Goal: Task Accomplishment & Management: Manage account settings

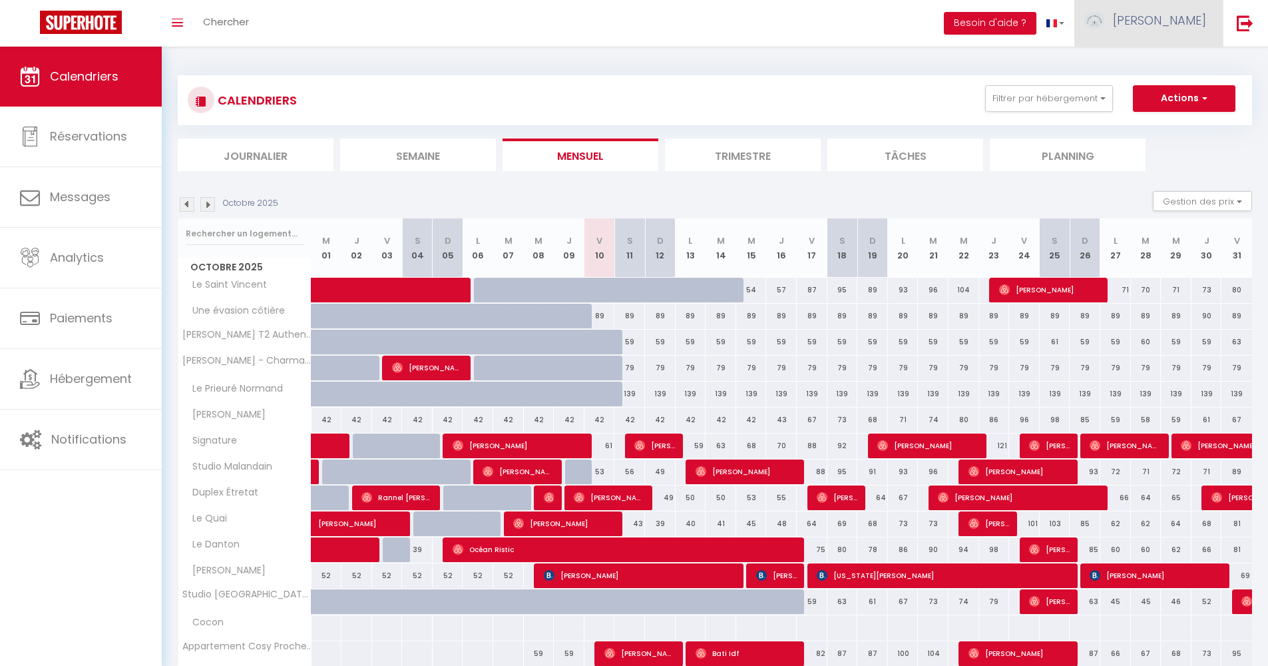
click at [1173, 21] on span "[PERSON_NAME]" at bounding box center [1159, 20] width 93 height 17
click at [1166, 61] on link "Paramètres" at bounding box center [1170, 66] width 99 height 23
select select "28"
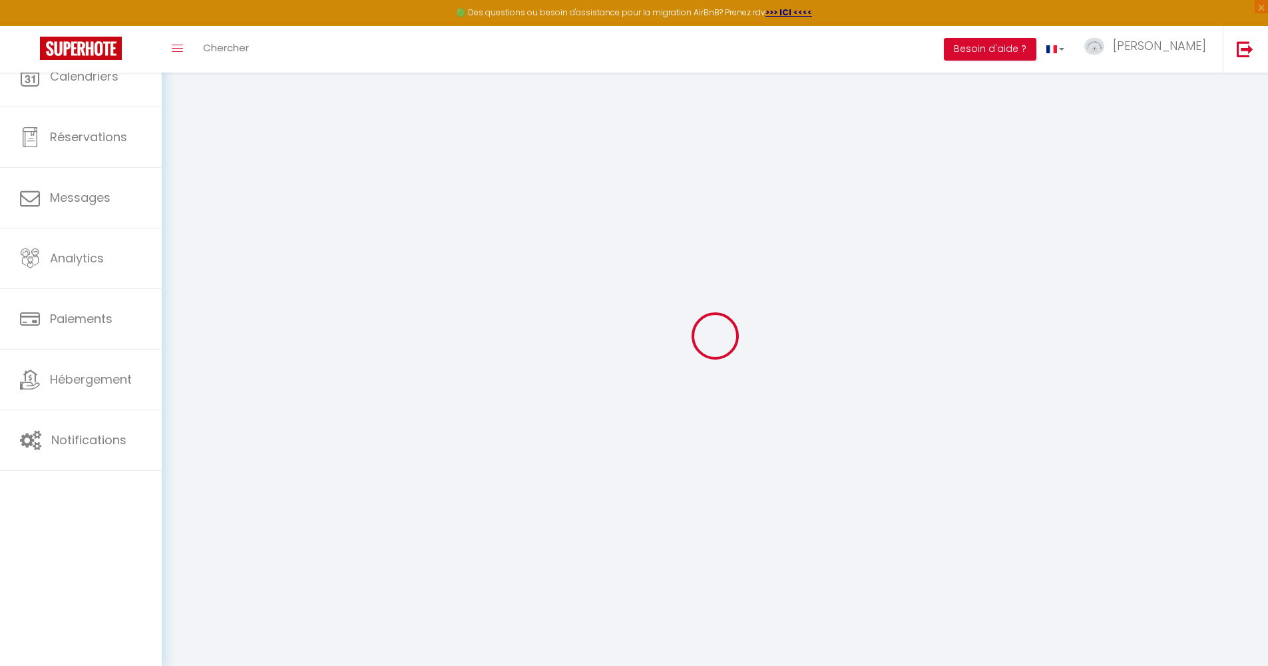
select select "fr"
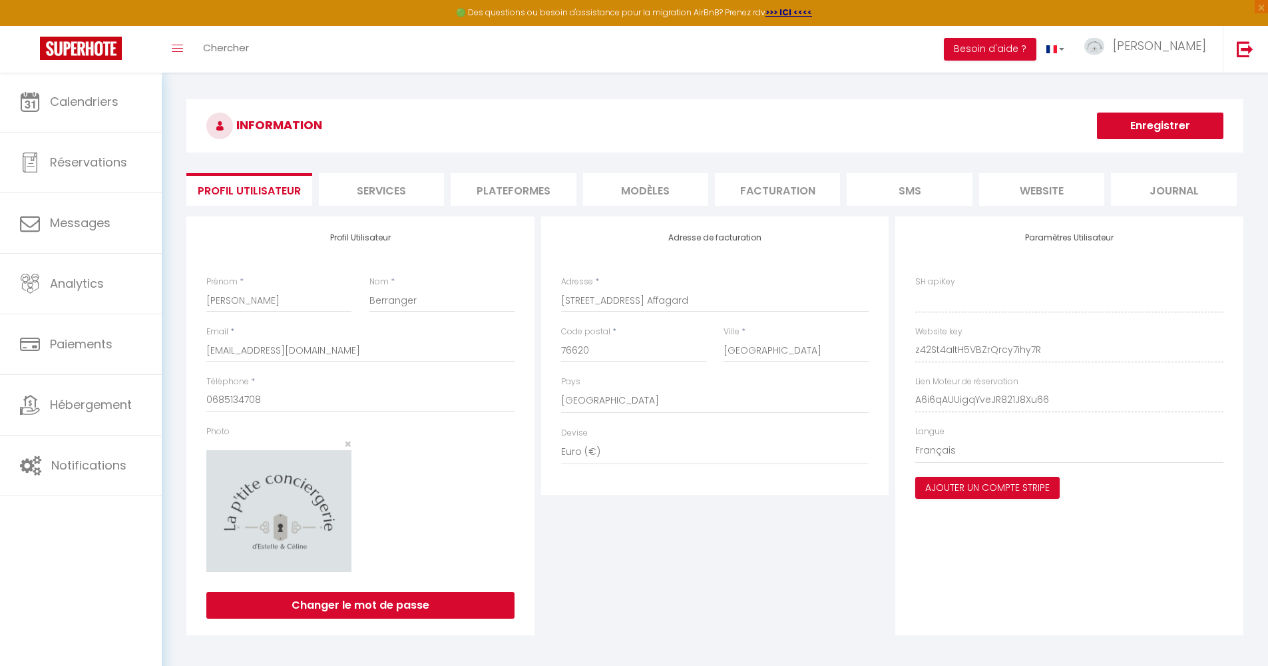
type input "z42St4aItH5VBZrQrcy7ihy7R"
type input "A6i6qAUUigqYveJR821J8Xu66"
type input "[URL][DOMAIN_NAME]"
click at [538, 193] on li "Plateformes" at bounding box center [513, 189] width 125 height 33
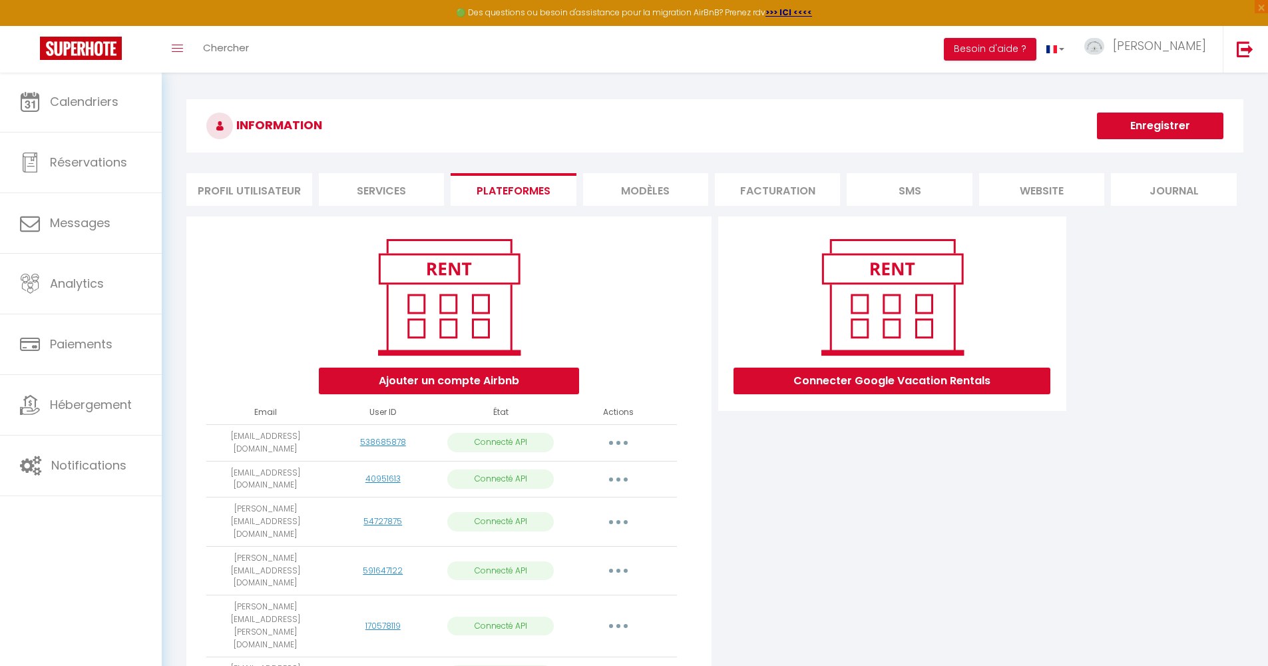
click at [533, 386] on button "Ajouter un compte Airbnb" at bounding box center [449, 381] width 260 height 27
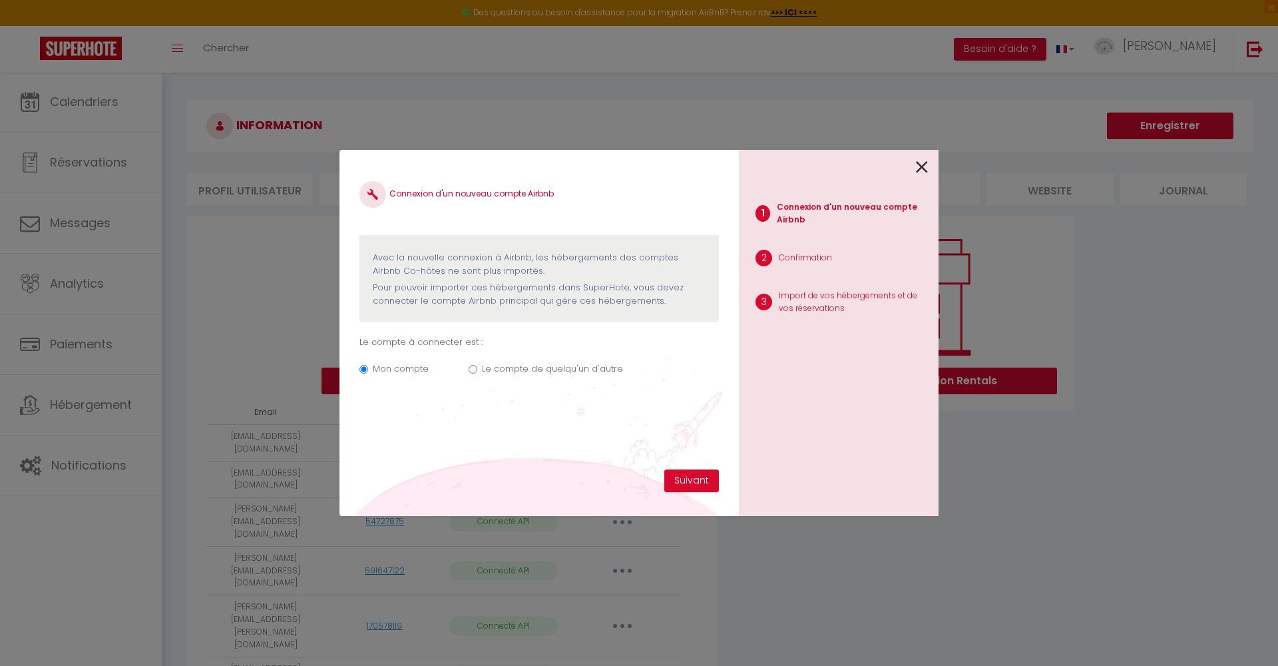
click at [470, 370] on input "Le compte de quelqu'un d'autre" at bounding box center [473, 369] width 9 height 9
radio input "true"
radio input "false"
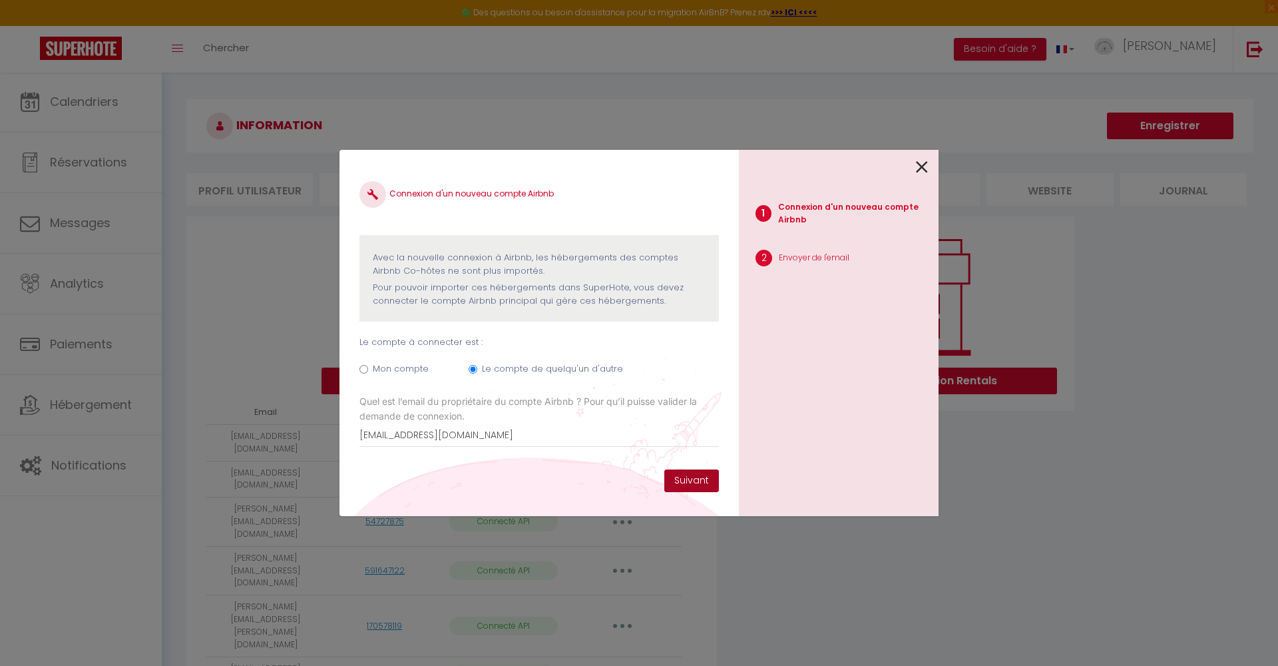
type input "[EMAIL_ADDRESS][DOMAIN_NAME]"
click at [695, 480] on button "Suivant" at bounding box center [692, 480] width 55 height 23
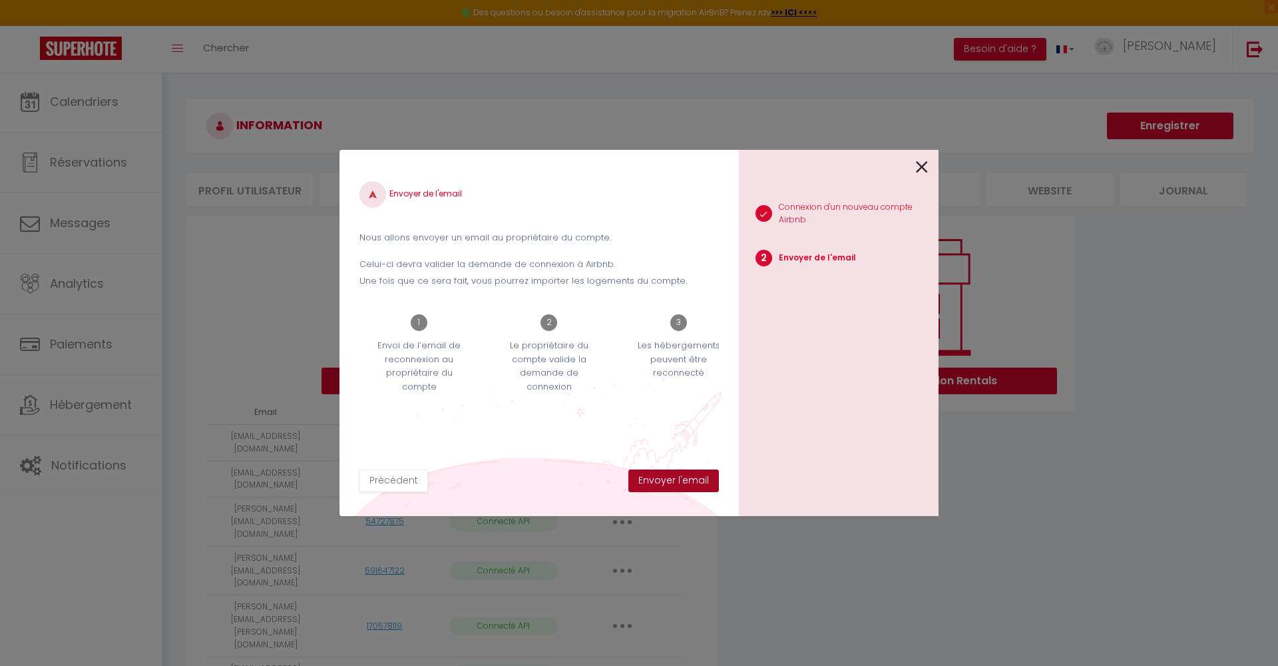
click at [702, 477] on button "Envoyer l'email" at bounding box center [674, 480] width 91 height 23
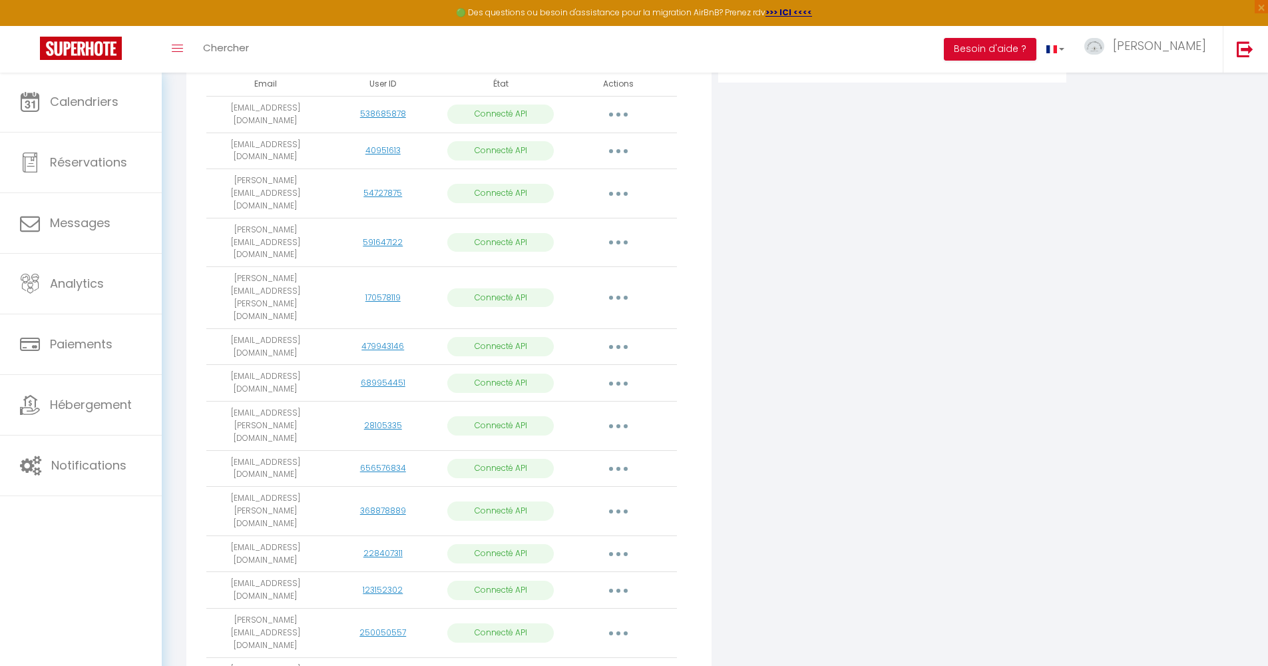
scroll to position [403, 0]
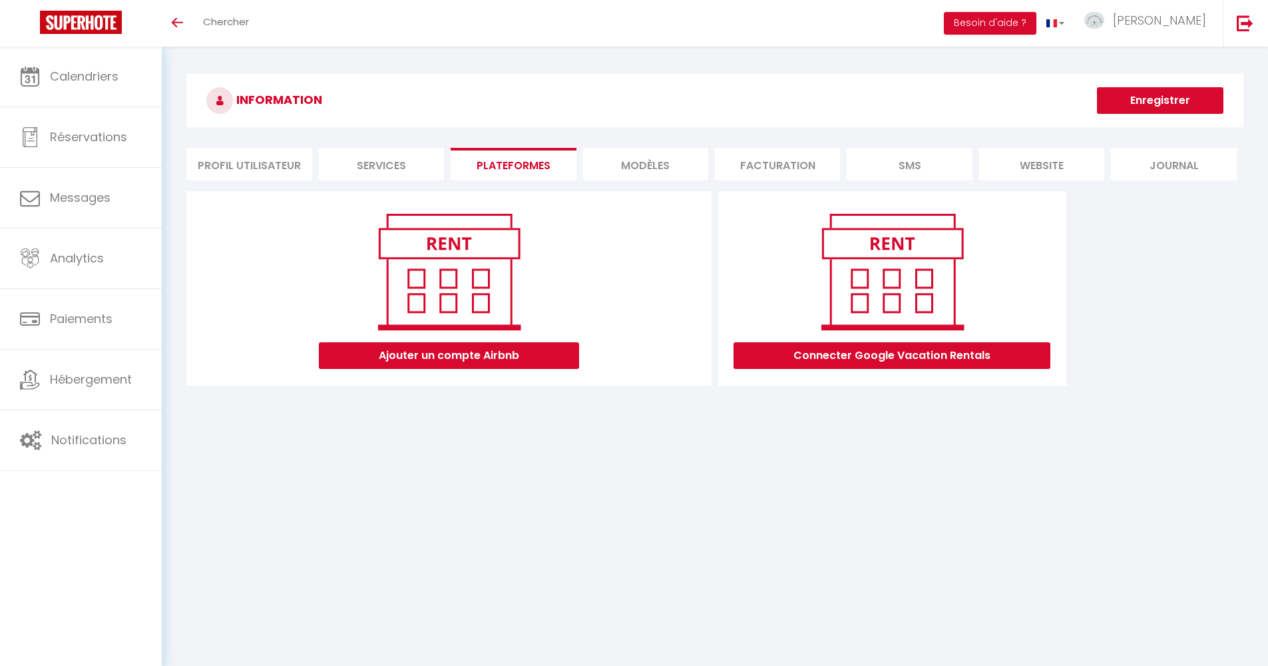
scroll to position [47, 0]
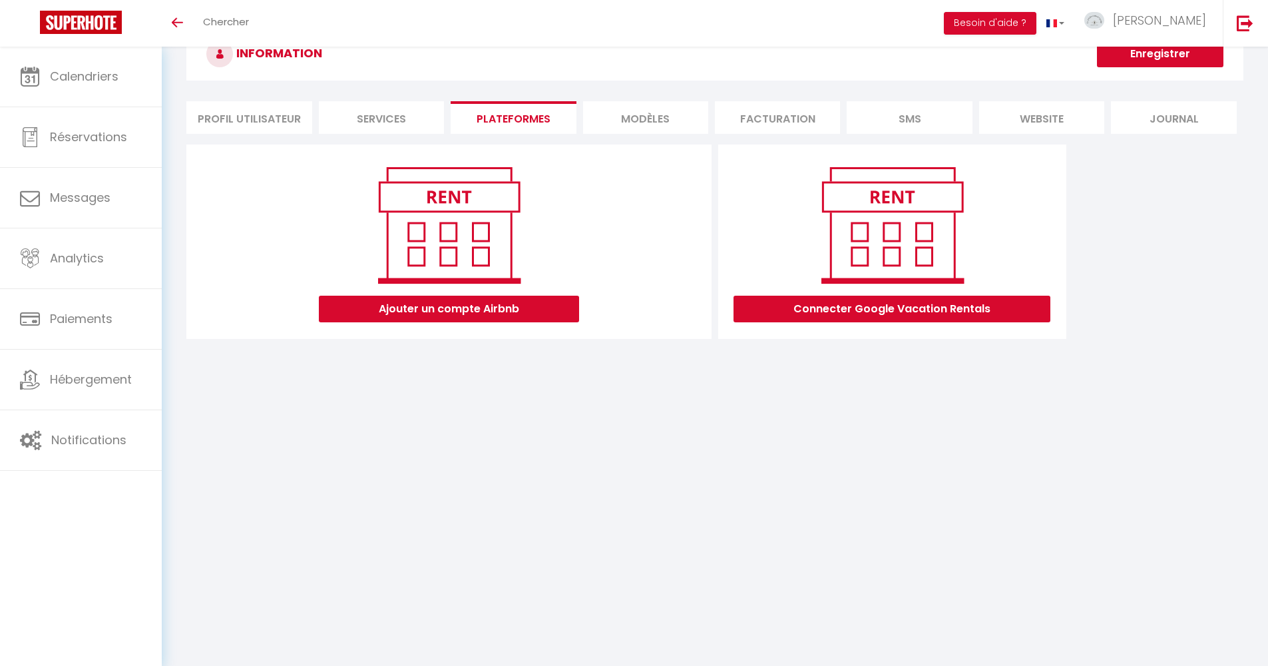
click at [407, 536] on body "🟢 Des questions ou besoin d'assistance pour la migration AirBnB? Prenez rdv >>>…" at bounding box center [634, 333] width 1268 height 666
click at [772, 456] on body "🟢 Des questions ou besoin d'assistance pour la migration AirBnB? Prenez rdv >>>…" at bounding box center [634, 333] width 1268 height 666
click at [776, 455] on body "🟢 Des questions ou besoin d'assistance pour la migration AirBnB? Prenez rdv >>>…" at bounding box center [634, 333] width 1268 height 666
click at [687, 495] on body "🟢 Des questions ou besoin d'assistance pour la migration AirBnB? Prenez rdv >>>…" at bounding box center [634, 333] width 1268 height 666
click at [607, 490] on body "🟢 Des questions ou besoin d'assistance pour la migration AirBnB? Prenez rdv >>>…" at bounding box center [634, 333] width 1268 height 666
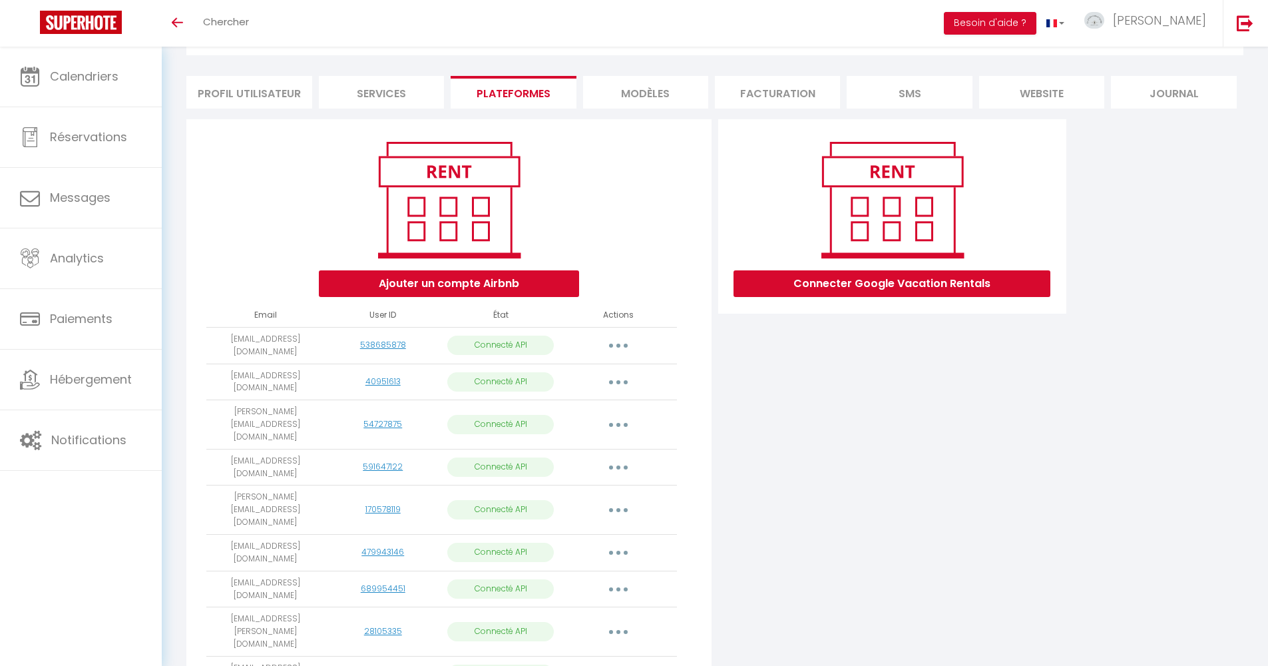
scroll to position [378, 0]
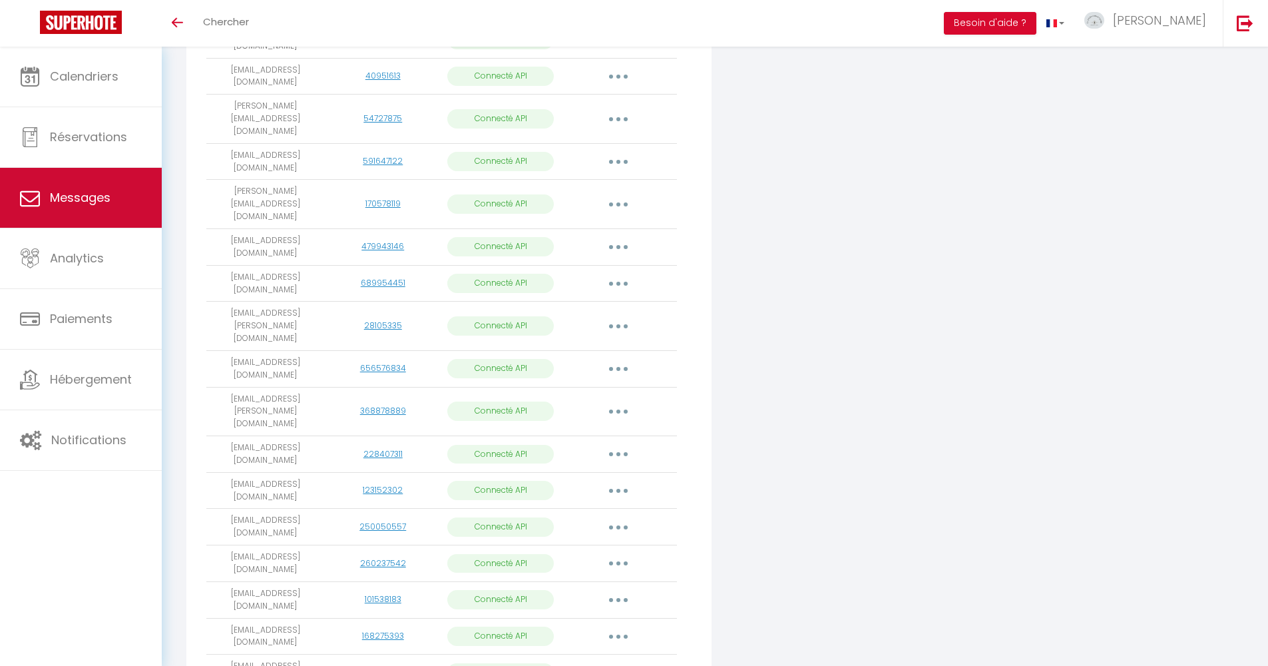
click at [118, 168] on link "Messages" at bounding box center [81, 198] width 162 height 60
select select "message"
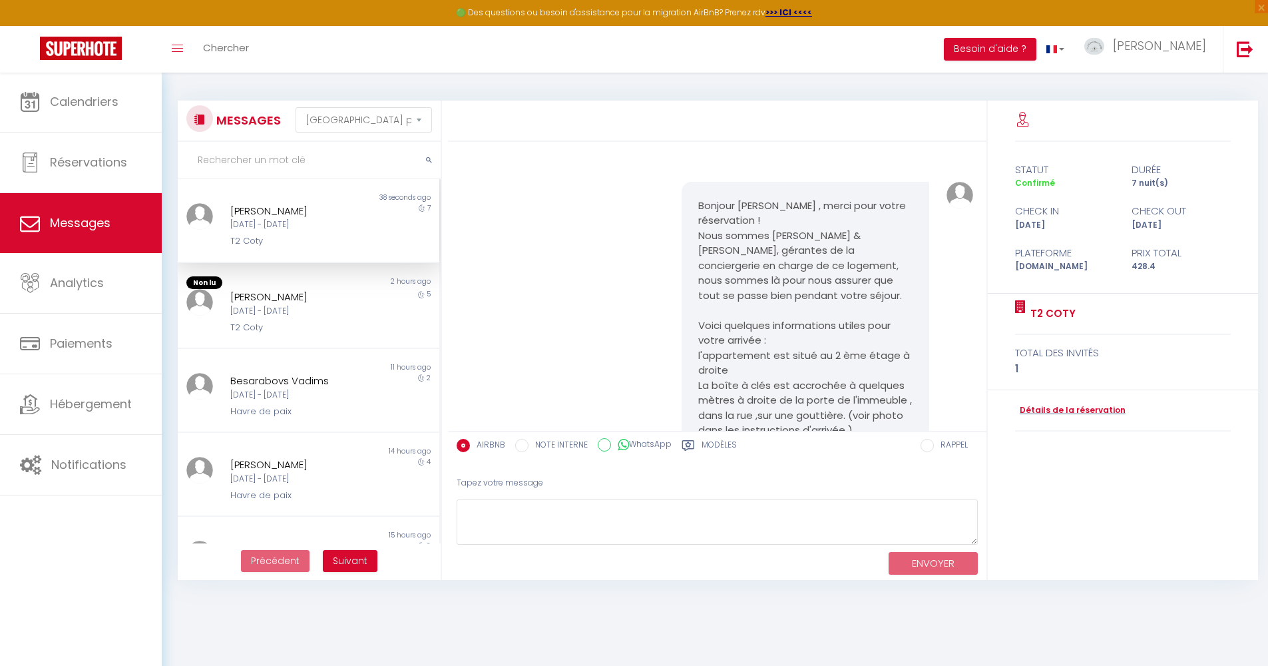
scroll to position [678, 0]
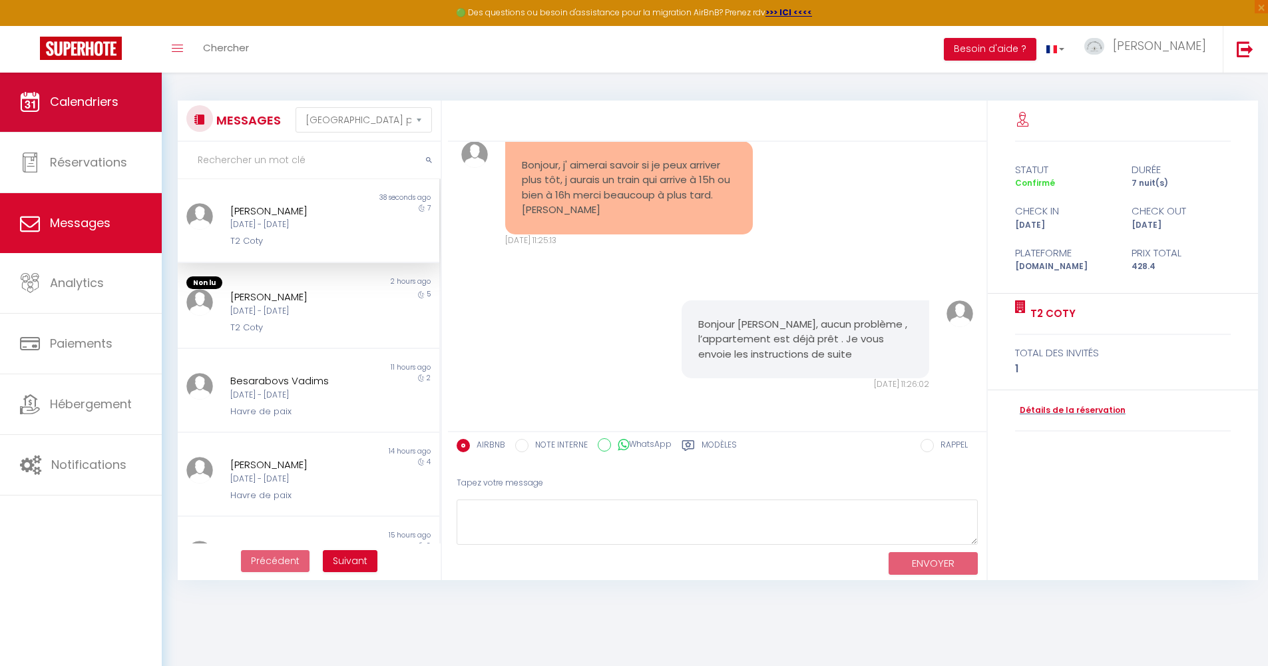
click at [56, 108] on span "Calendriers" at bounding box center [84, 101] width 69 height 17
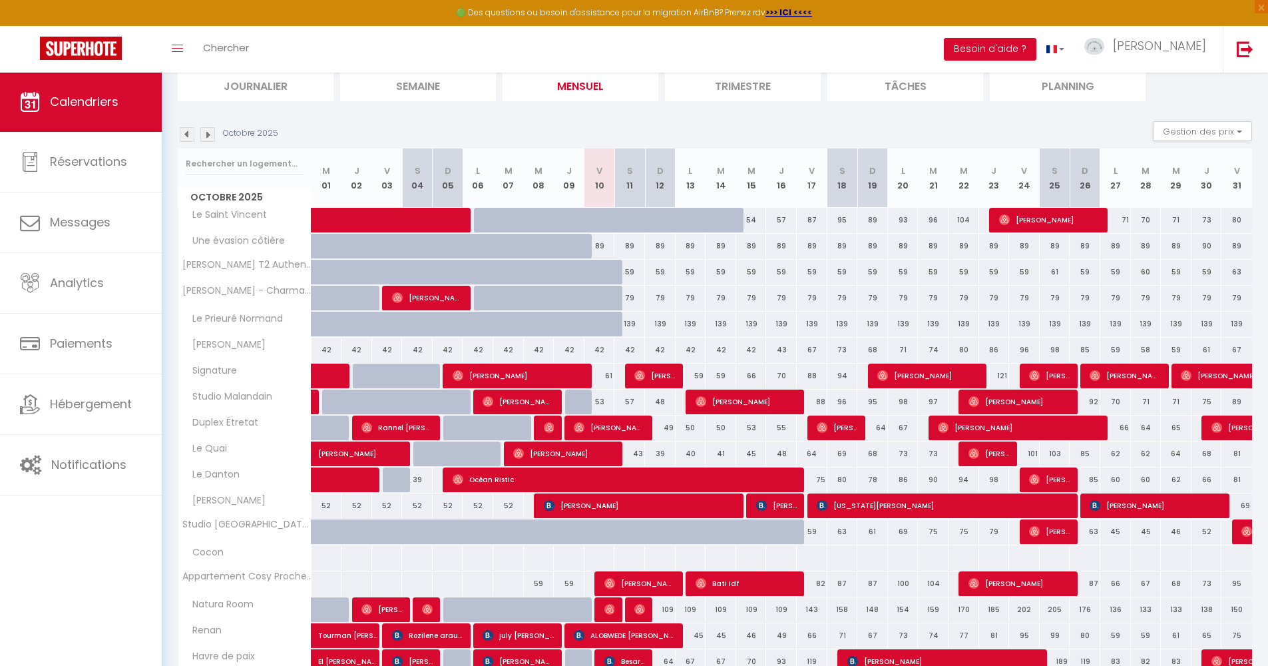
scroll to position [243, 0]
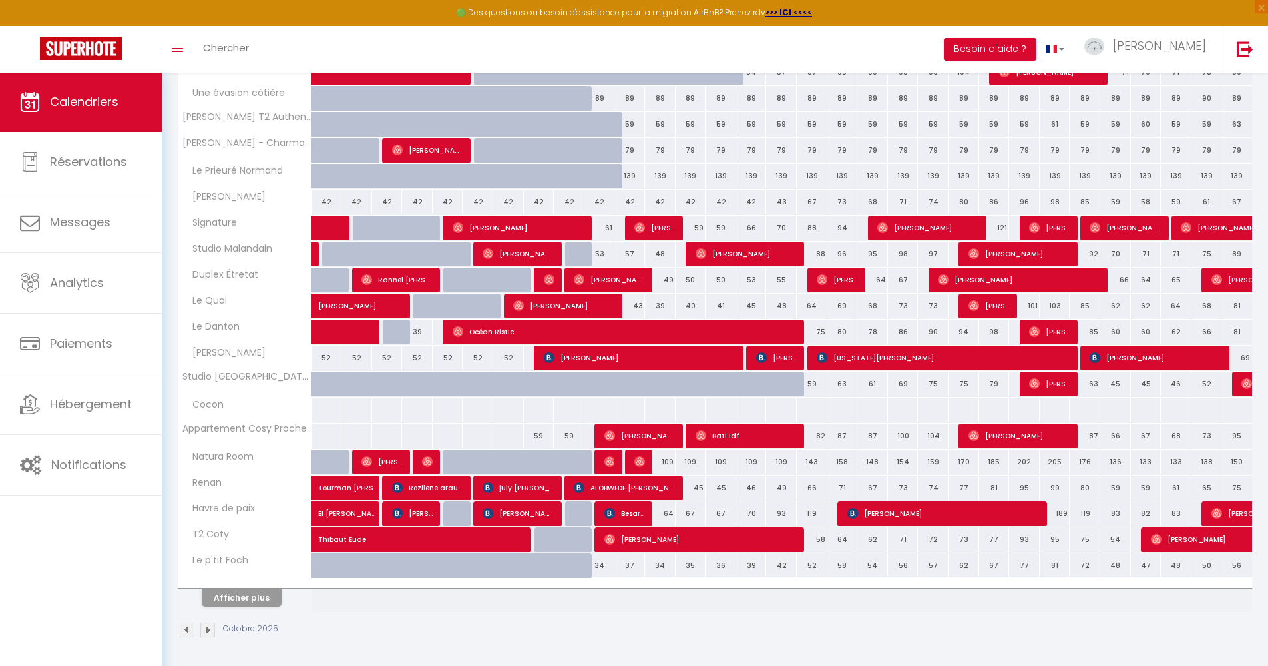
click at [738, 536] on span "[PERSON_NAME]" at bounding box center [702, 539] width 194 height 25
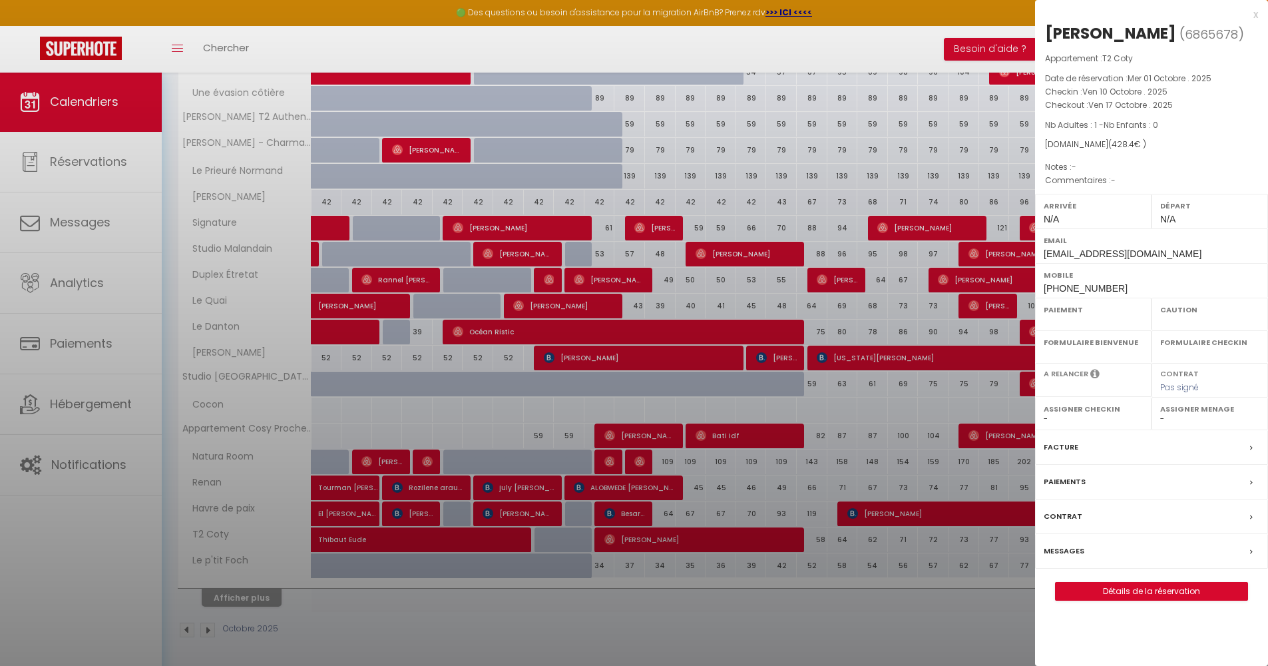
select select "OK"
select select "0"
select select "1"
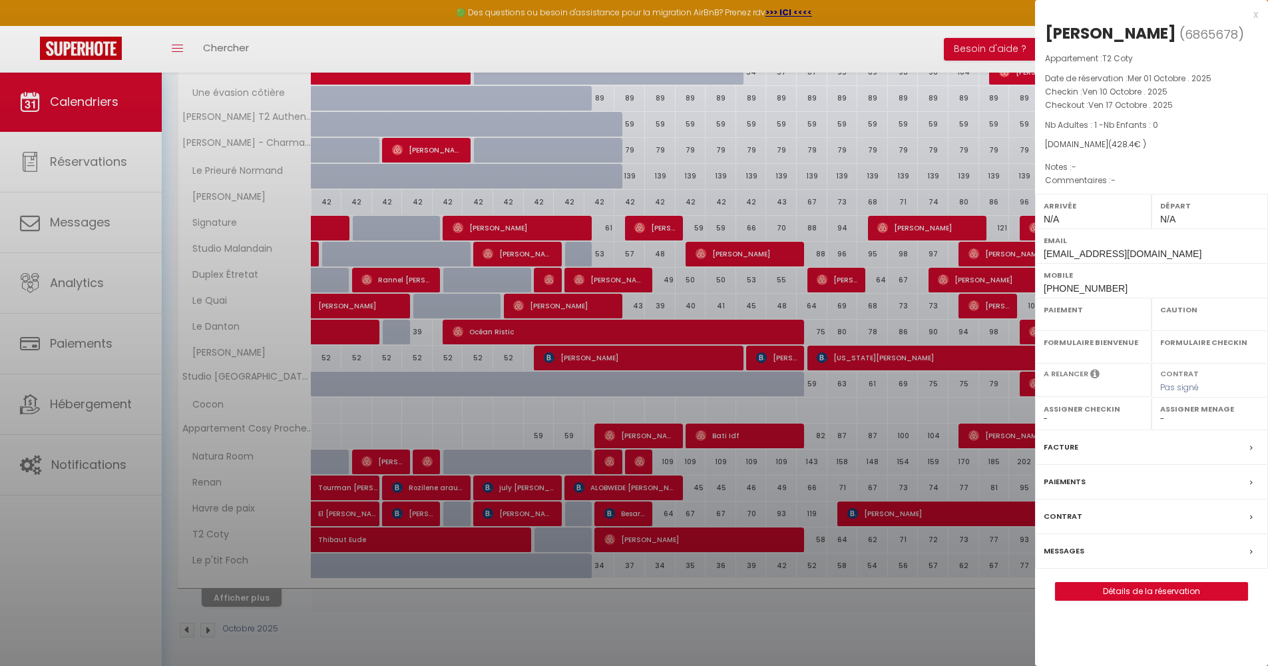
select select
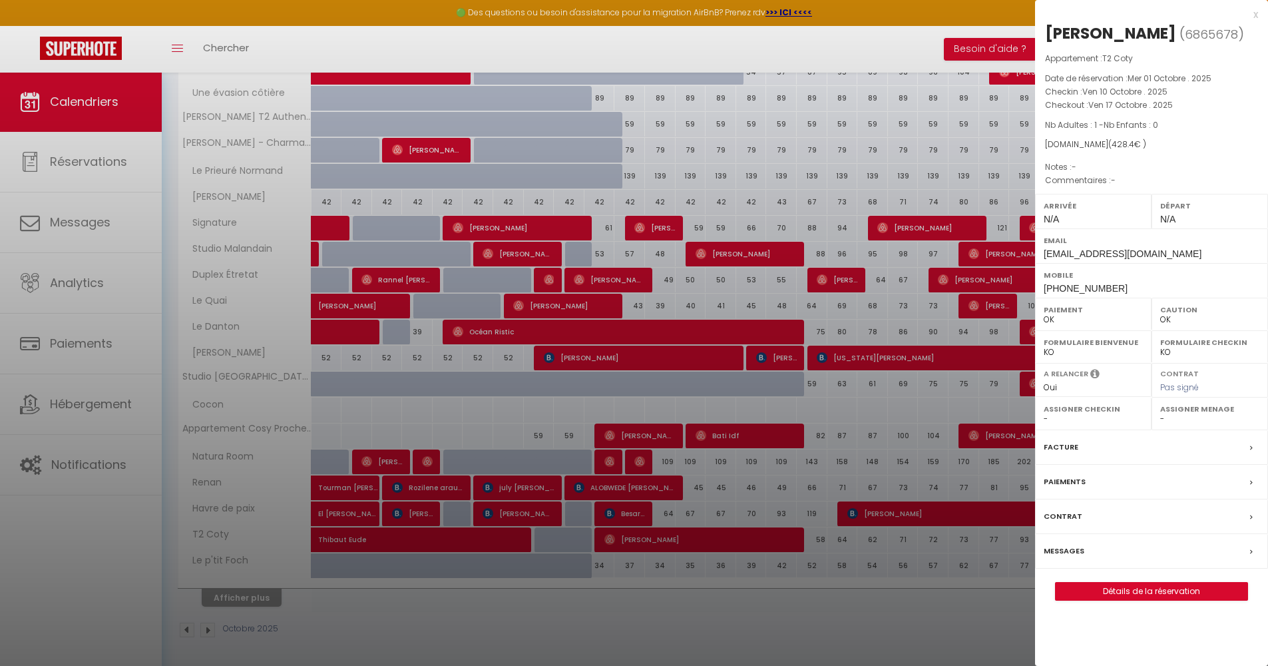
select select "38937"
click at [1071, 554] on label "Messages" at bounding box center [1064, 551] width 41 height 14
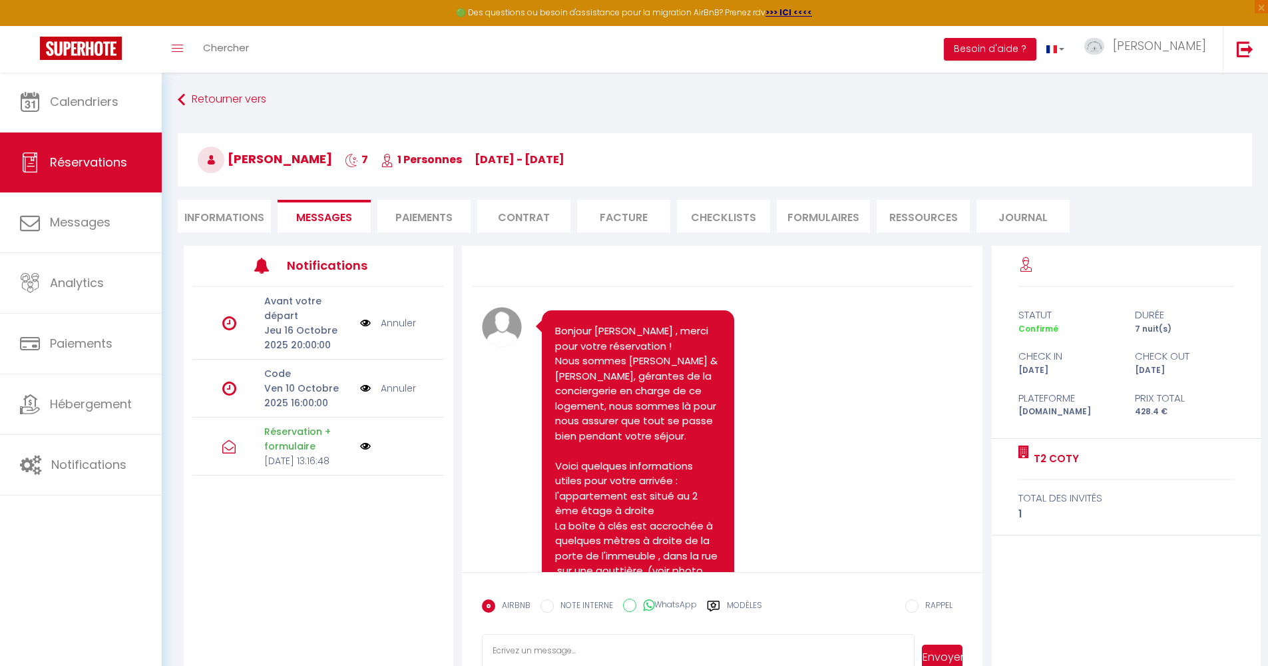
scroll to position [663, 0]
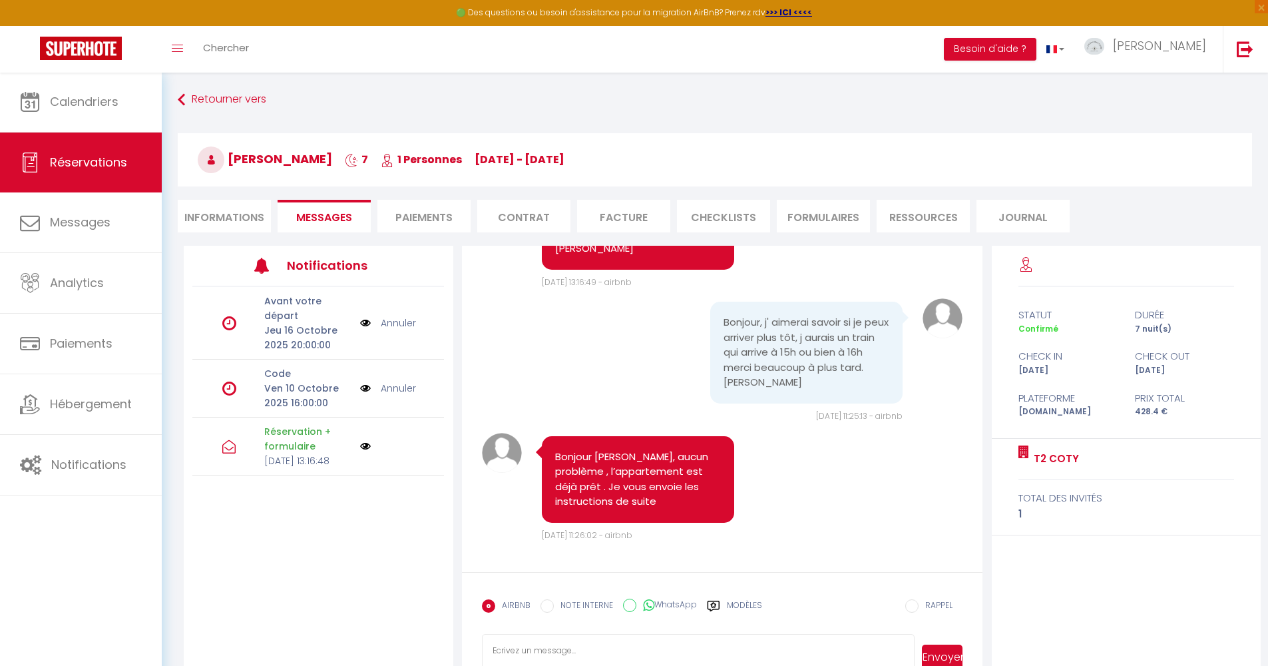
click at [398, 394] on link "Annuler" at bounding box center [398, 388] width 35 height 15
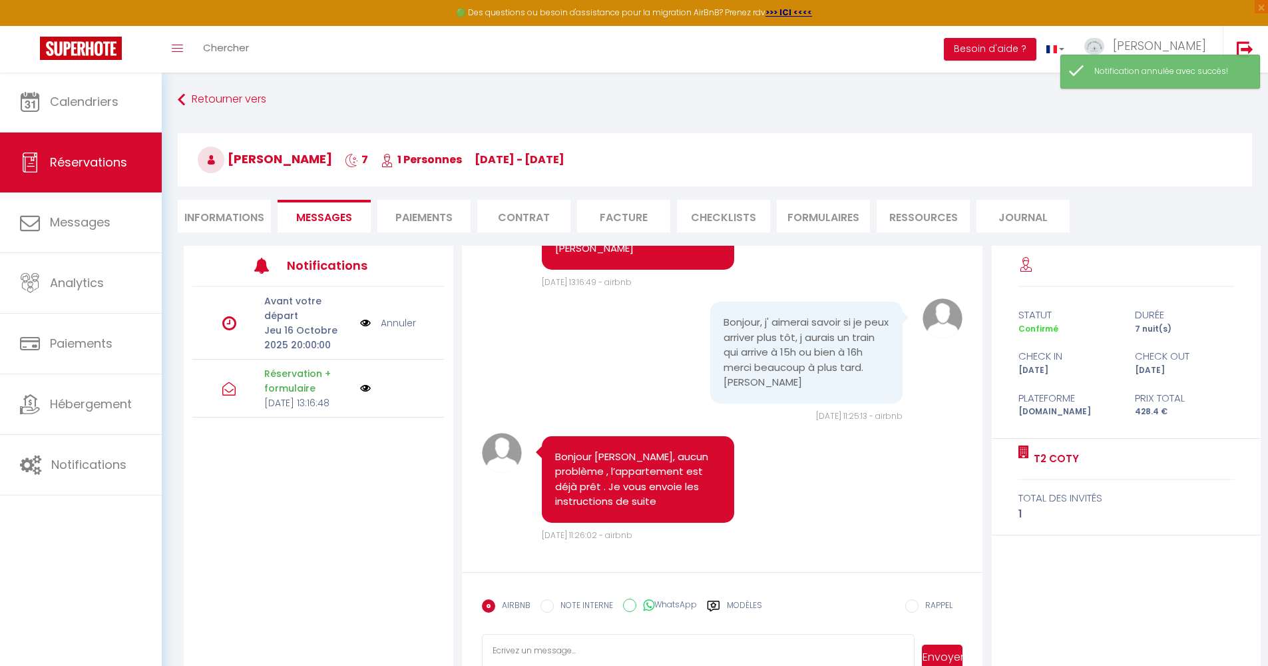
click at [750, 603] on label "Modèles" at bounding box center [744, 610] width 35 height 23
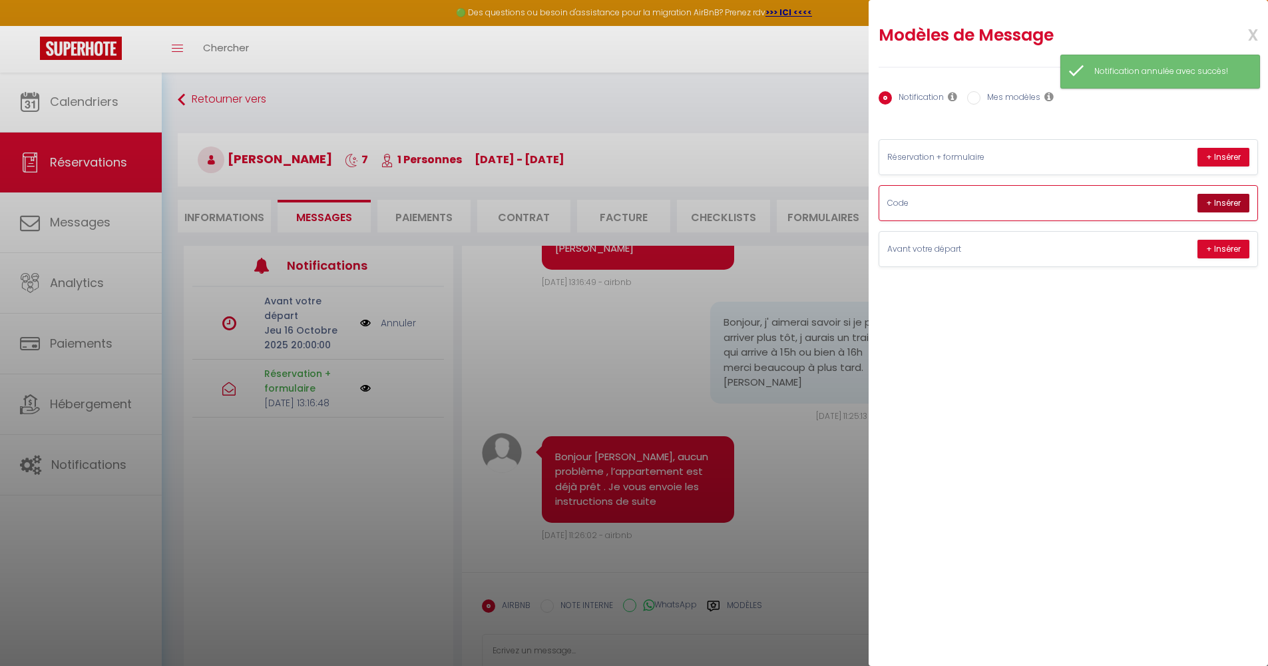
click at [1221, 200] on button "+ Insérer" at bounding box center [1224, 203] width 52 height 19
type textarea "Bonjour [PERSON_NAME] ! Voici le code de la boîte à clés : 3417 (Pensez à bien …"
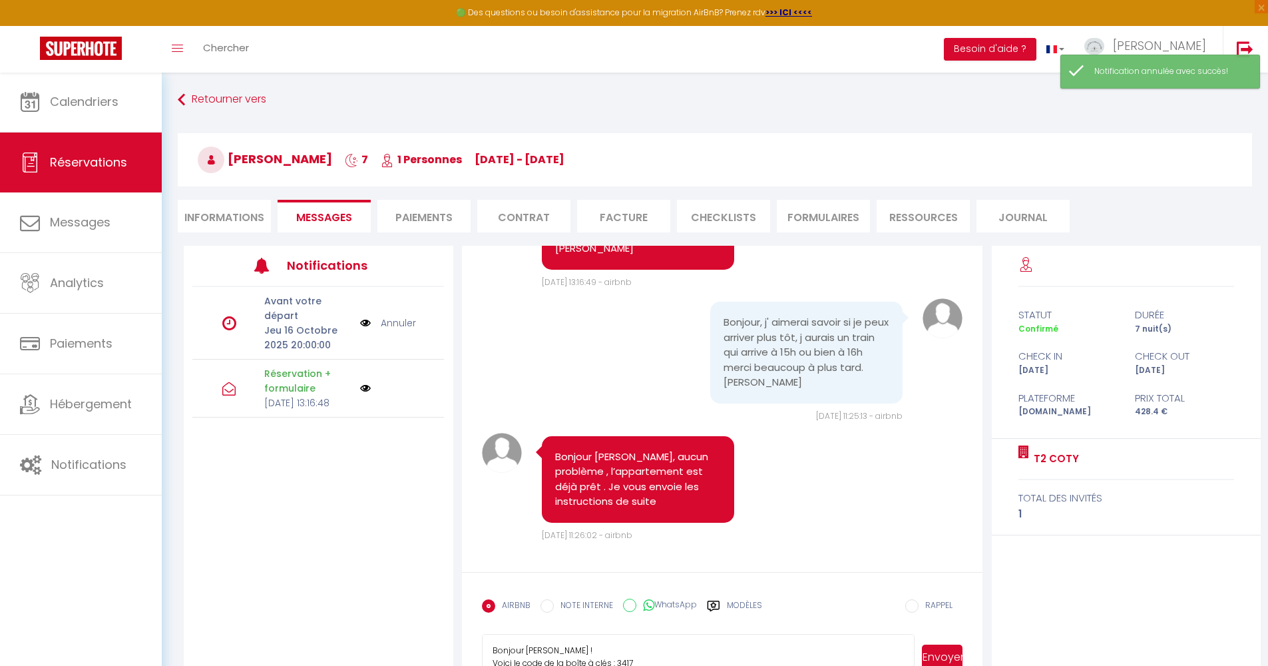
click at [942, 659] on button "Envoyer" at bounding box center [942, 657] width 41 height 25
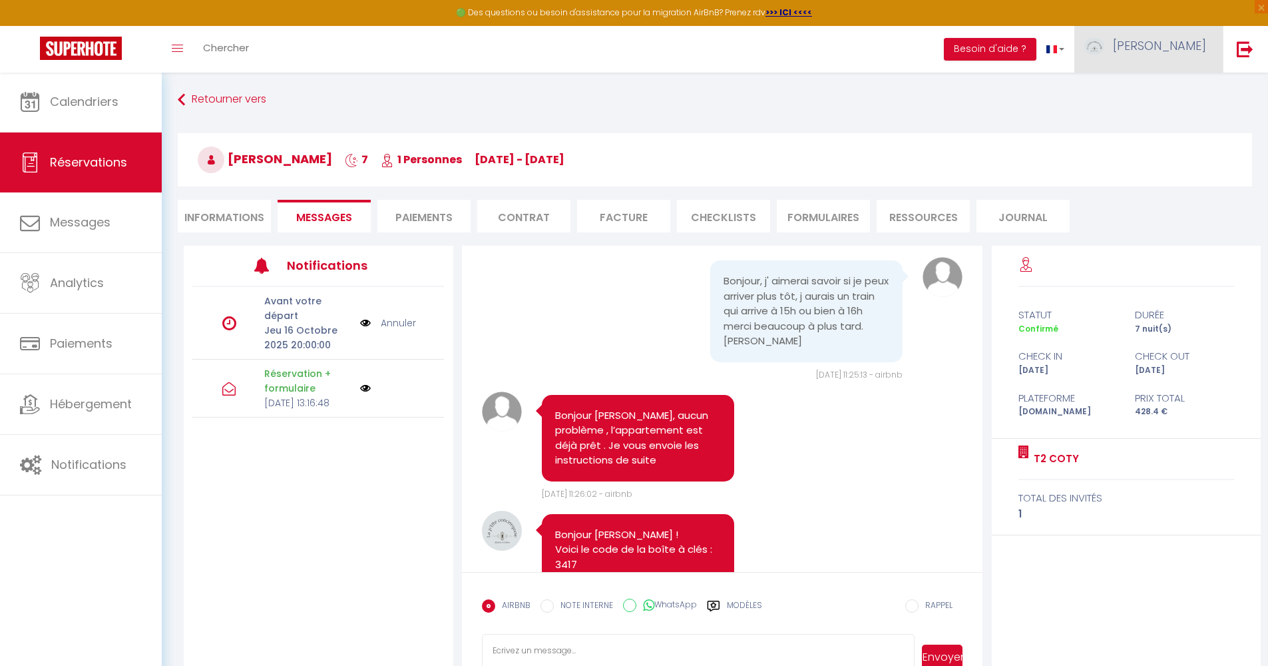
click at [1167, 39] on link "[PERSON_NAME]" at bounding box center [1149, 49] width 148 height 47
click at [1144, 92] on link "Paramètres" at bounding box center [1170, 92] width 99 height 23
select select "28"
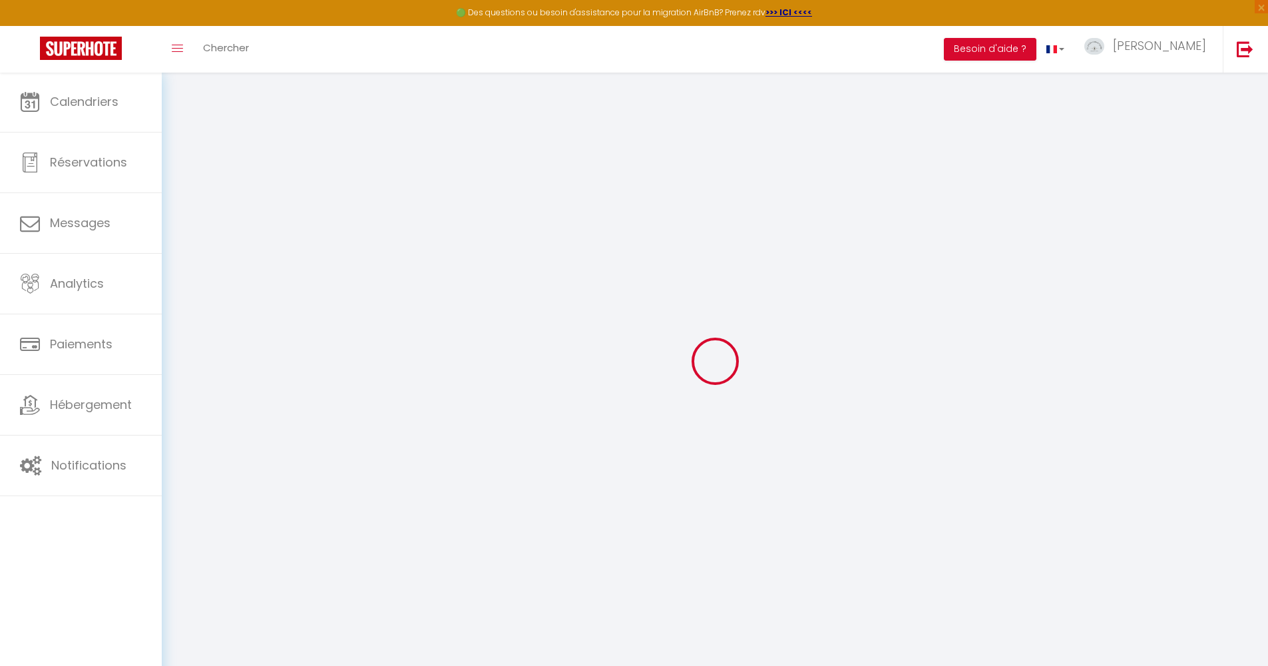
type input "z42St4aItH5VBZrQrcy7ihy7R"
type input "A6i6qAUUigqYveJR821J8Xu66"
type input "[URL][DOMAIN_NAME]"
select select "fr"
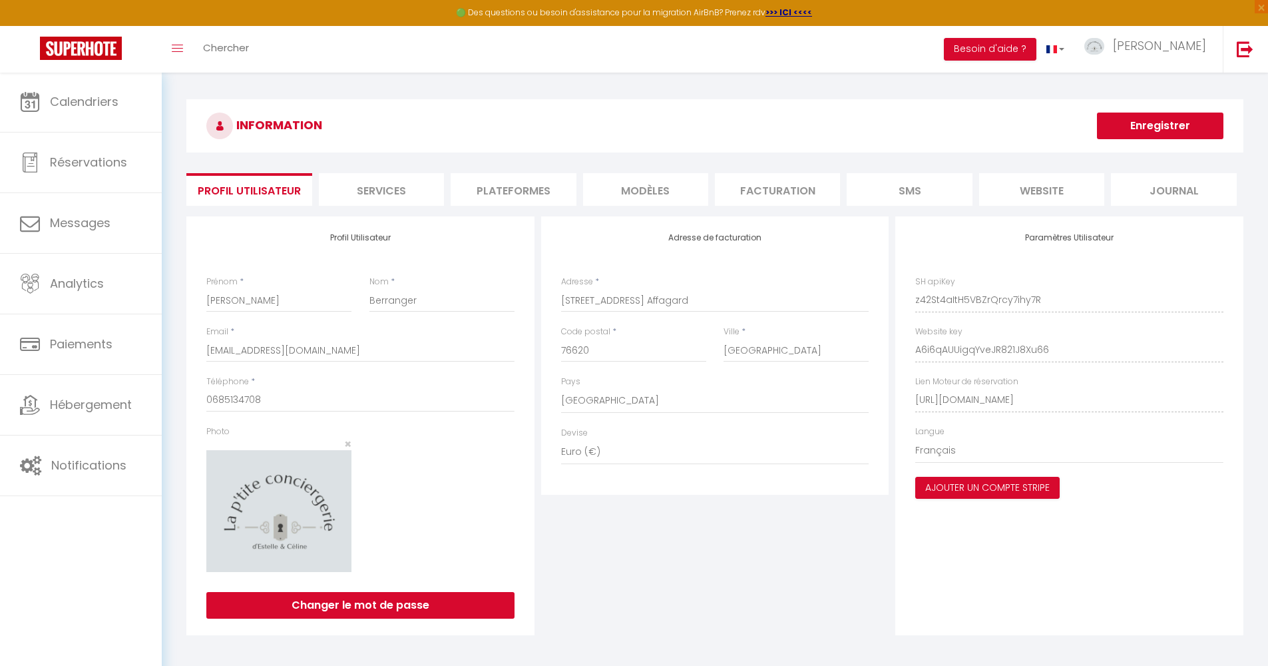
click at [483, 194] on li "Plateformes" at bounding box center [513, 189] width 125 height 33
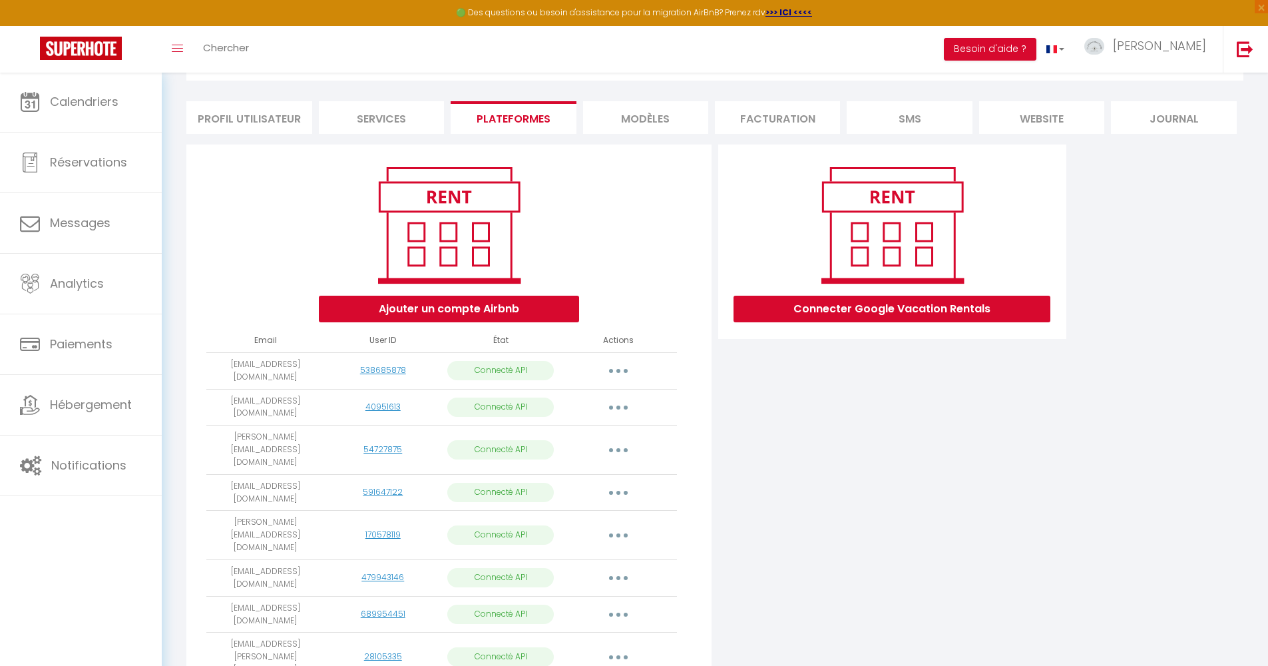
scroll to position [403, 0]
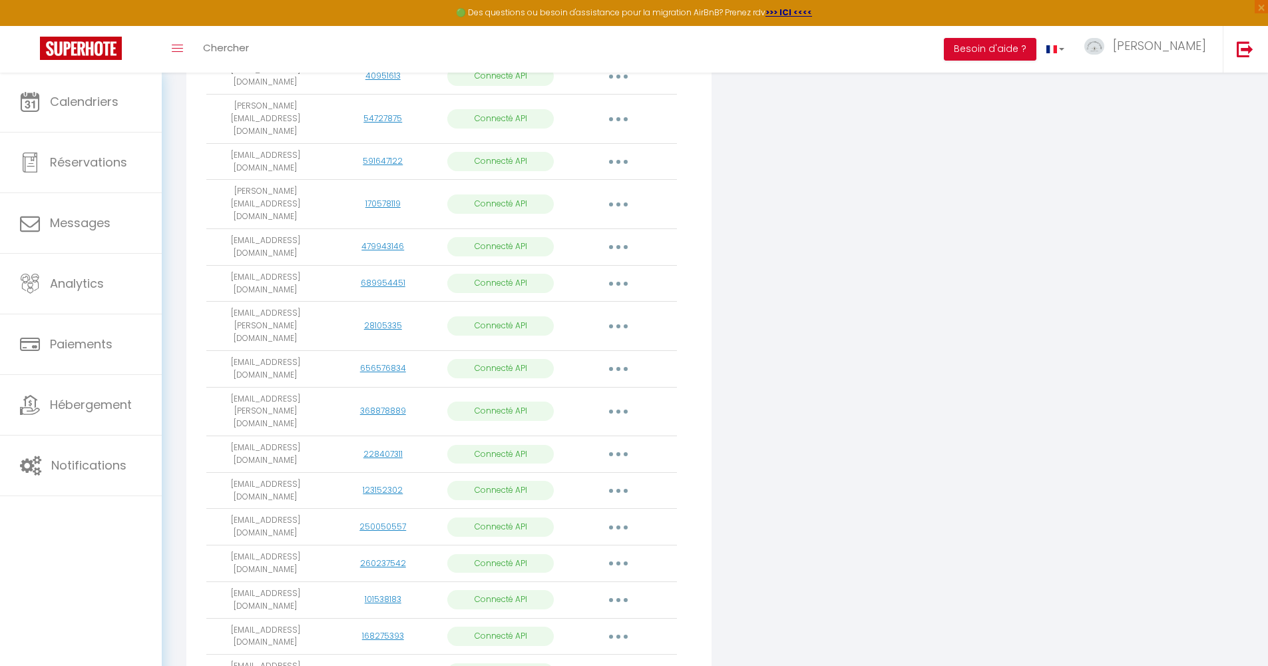
click at [612, 662] on button "button" at bounding box center [618, 672] width 37 height 21
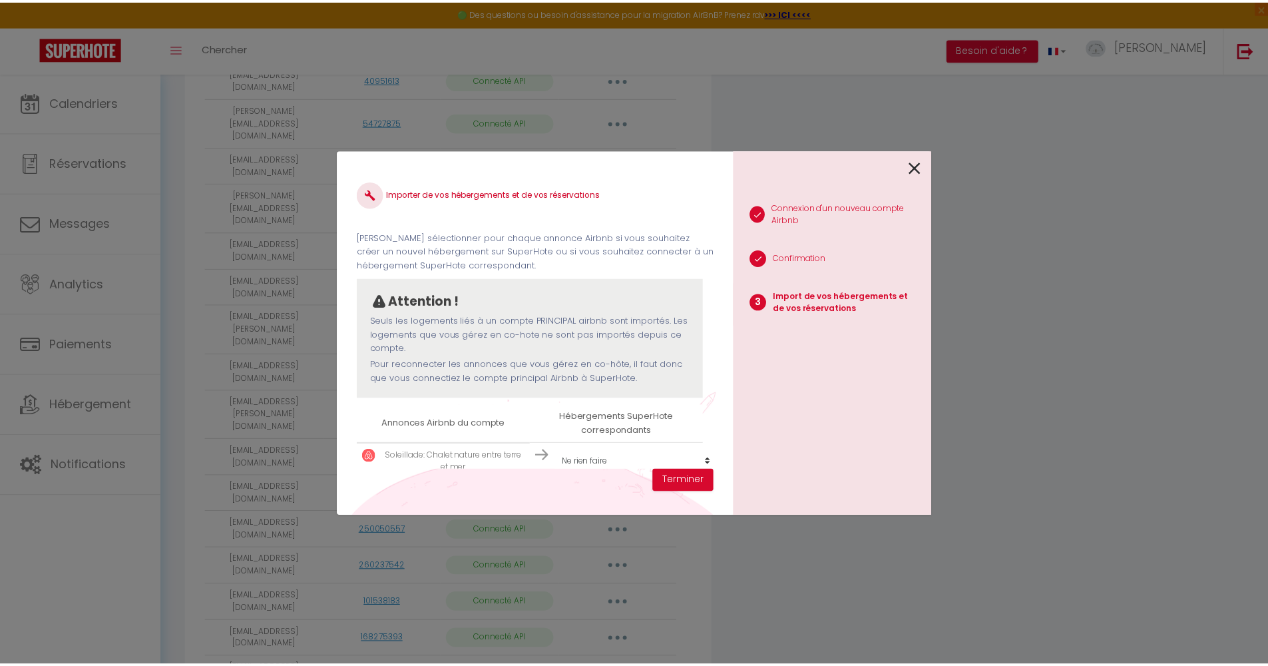
scroll to position [27, 0]
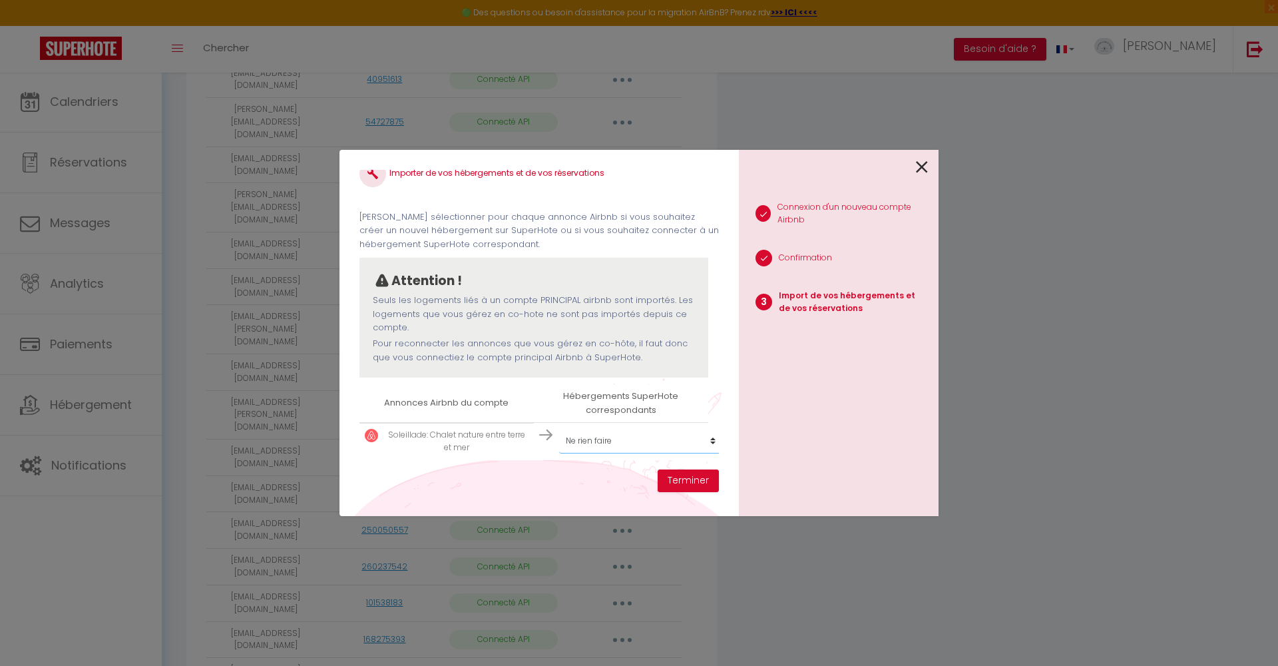
select select "create_new"
select select
click at [692, 477] on button "Terminer" at bounding box center [688, 480] width 61 height 23
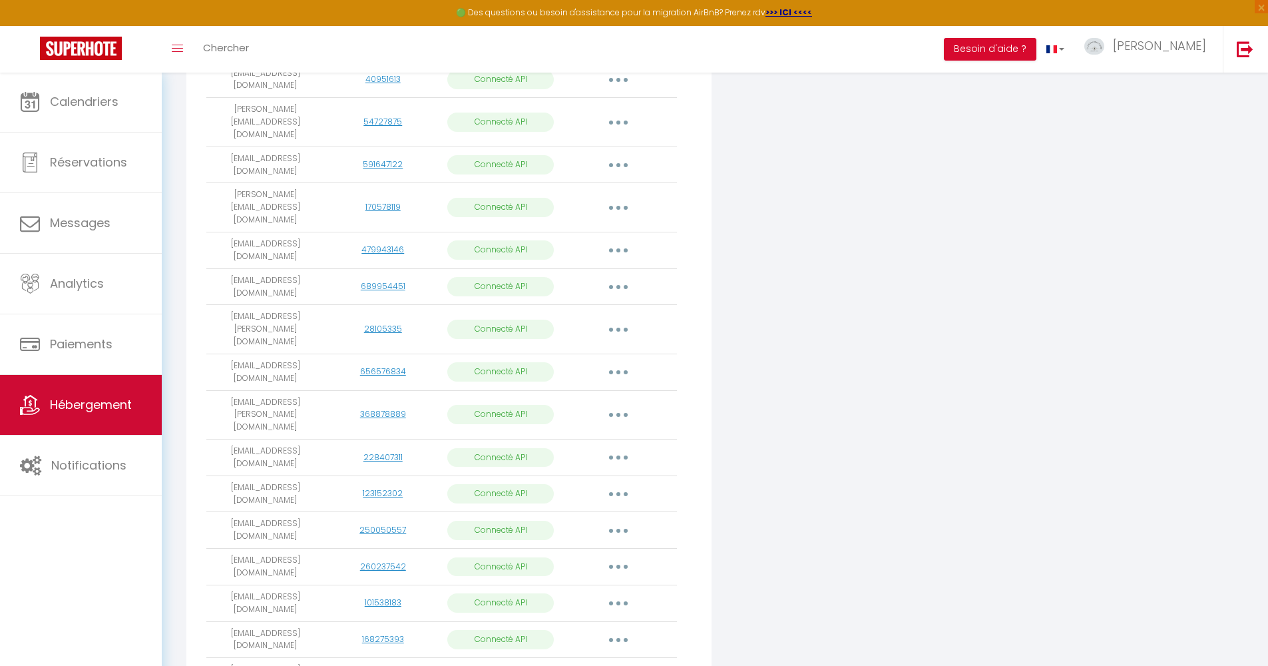
click at [95, 398] on span "Hébergement" at bounding box center [91, 404] width 82 height 17
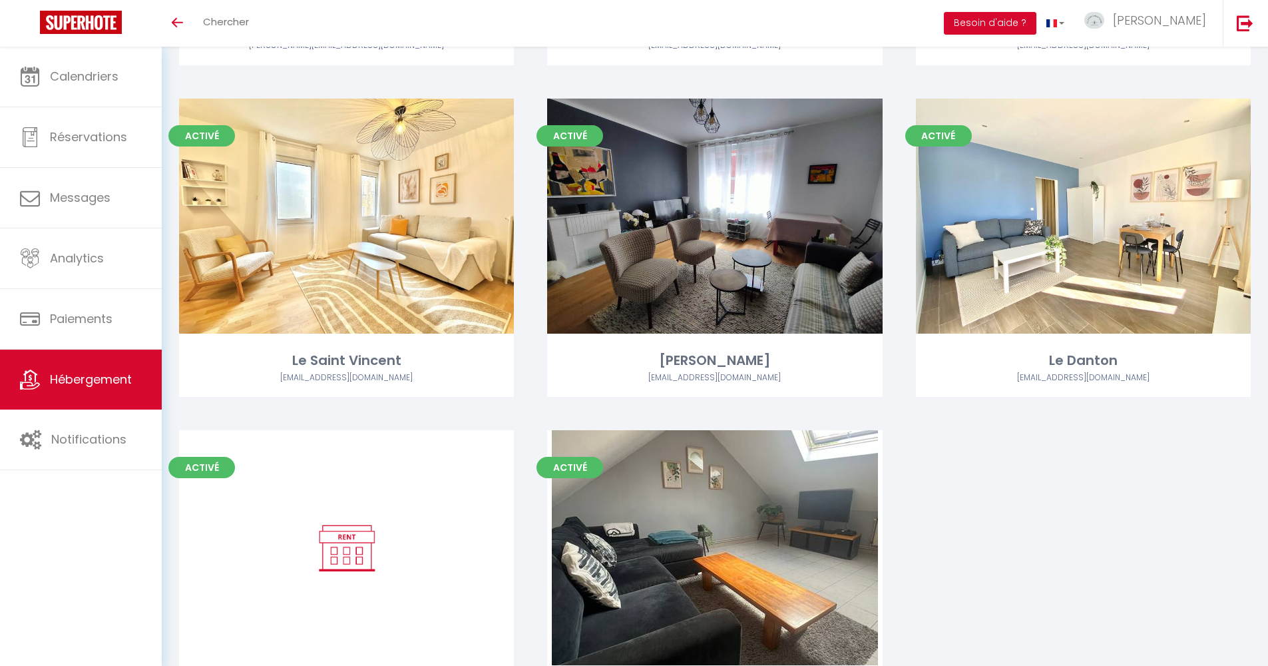
scroll to position [2473, 0]
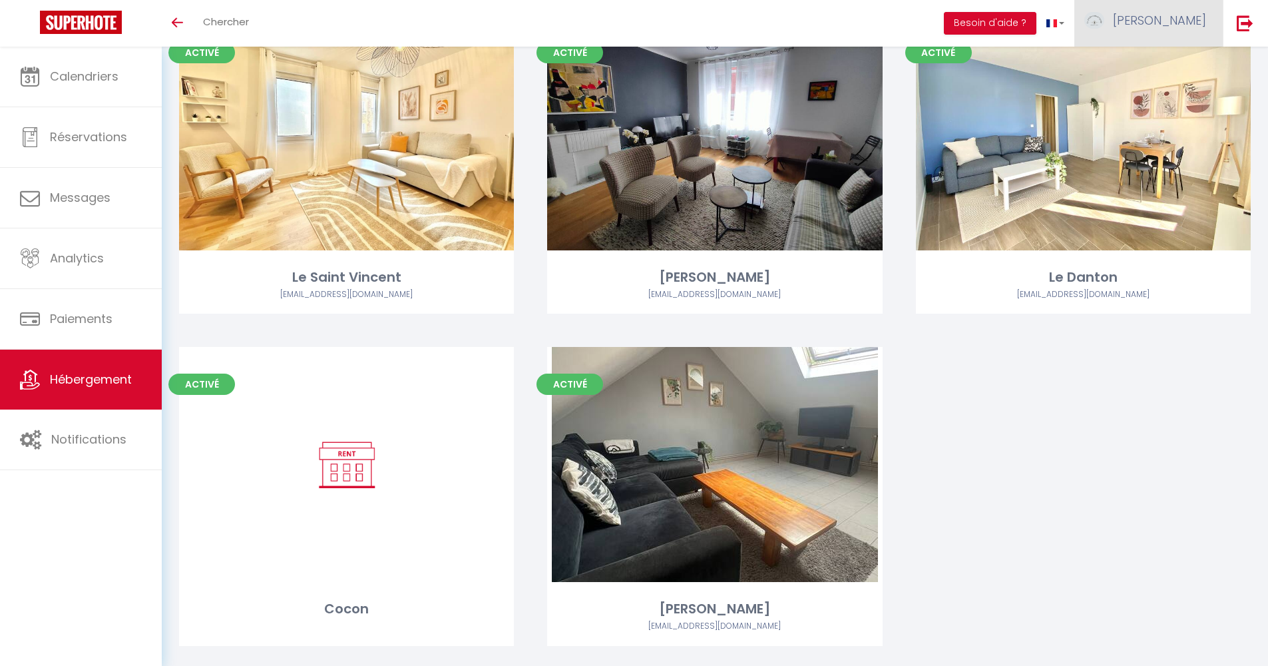
click at [1105, 21] on img at bounding box center [1095, 20] width 20 height 17
click at [1156, 67] on link "Paramètres" at bounding box center [1170, 66] width 99 height 23
select select "28"
select select "fr"
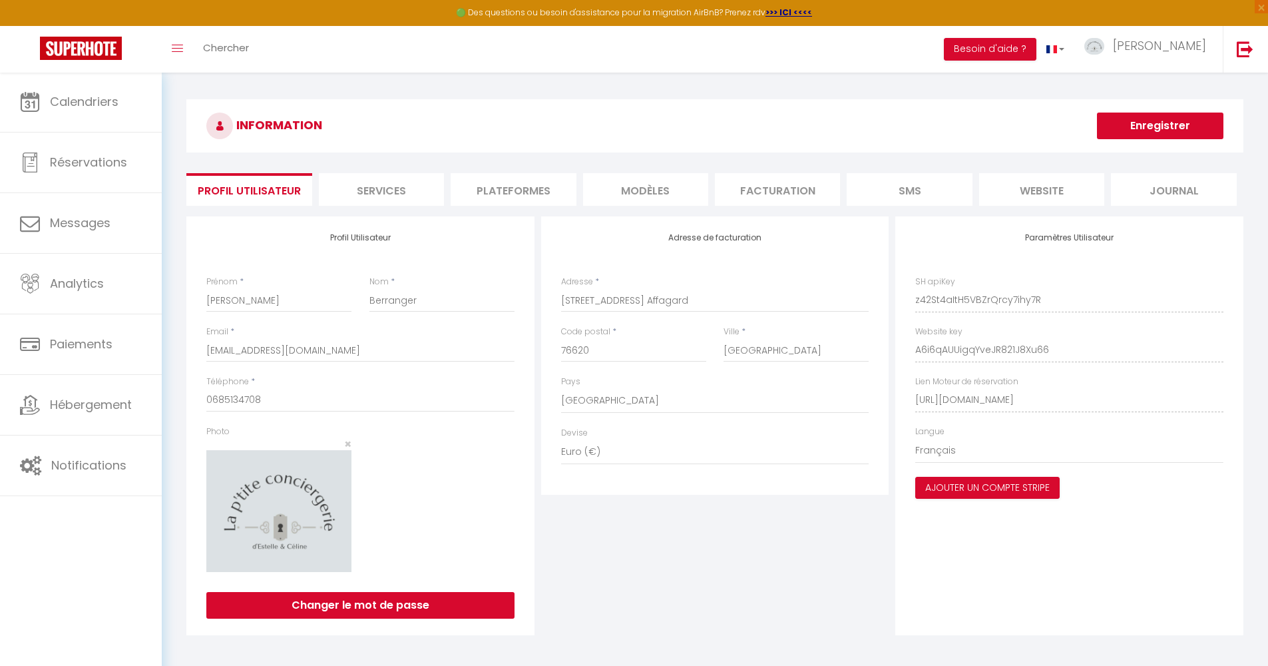
click at [529, 192] on li "Plateformes" at bounding box center [513, 189] width 125 height 33
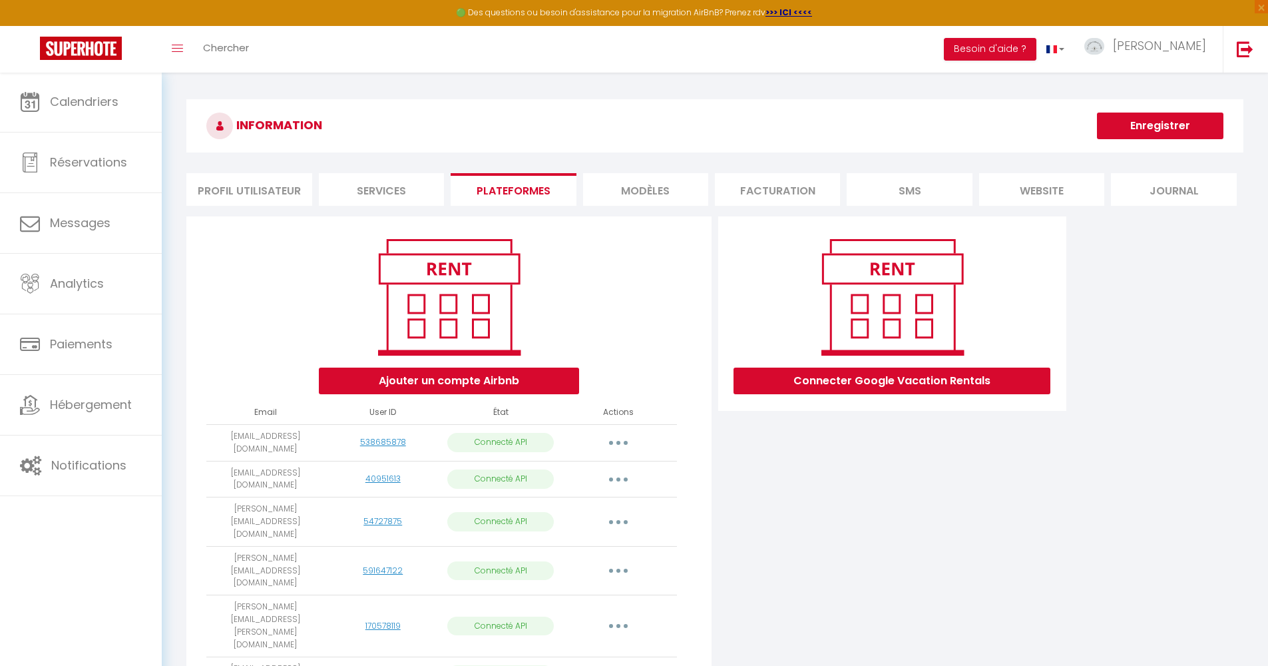
scroll to position [403, 0]
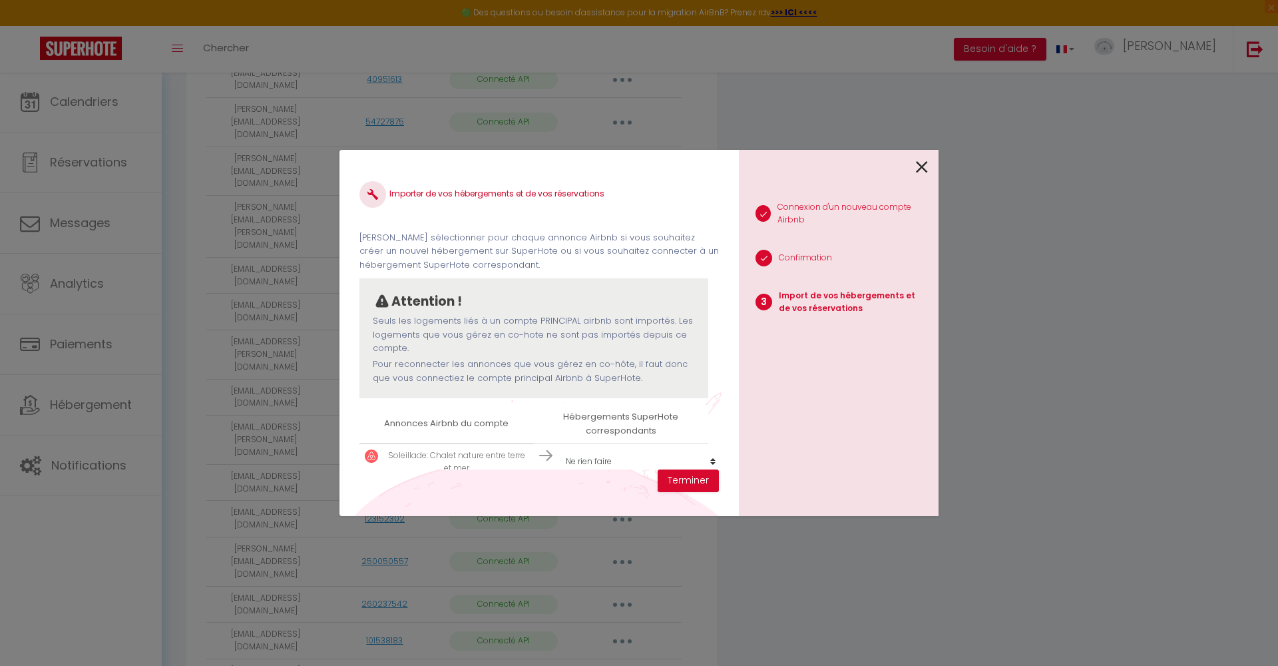
scroll to position [11, 0]
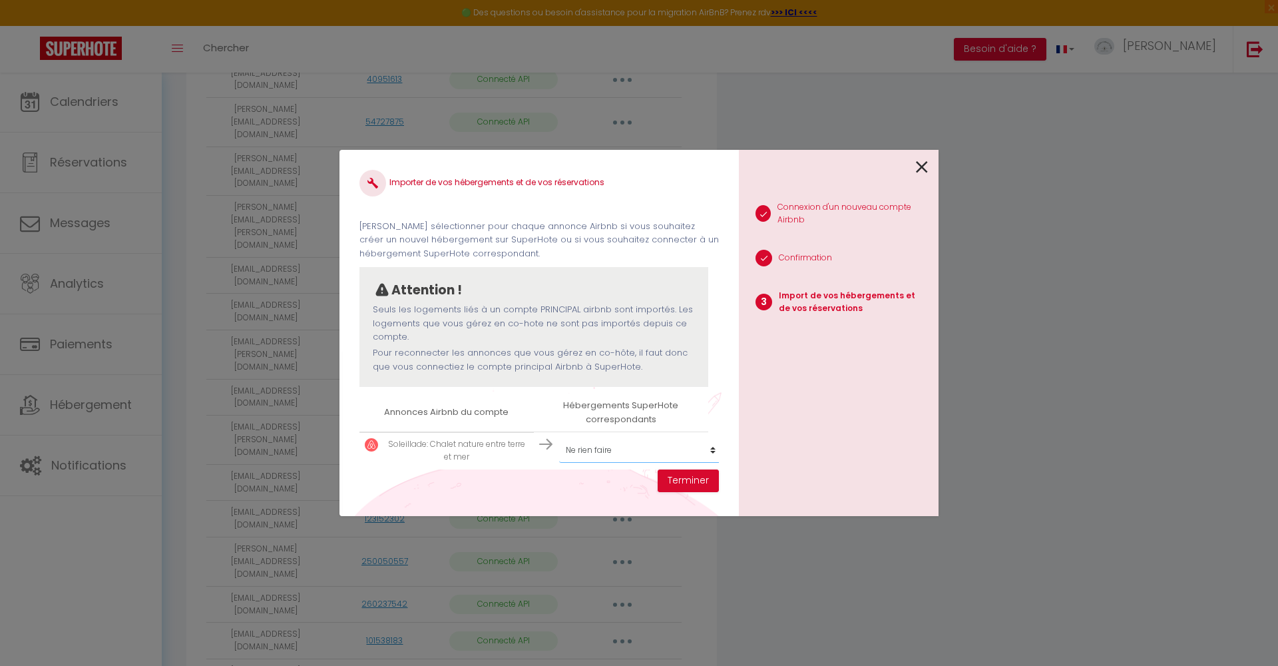
select select "create_new"
click at [676, 483] on button "Terminer" at bounding box center [688, 480] width 61 height 23
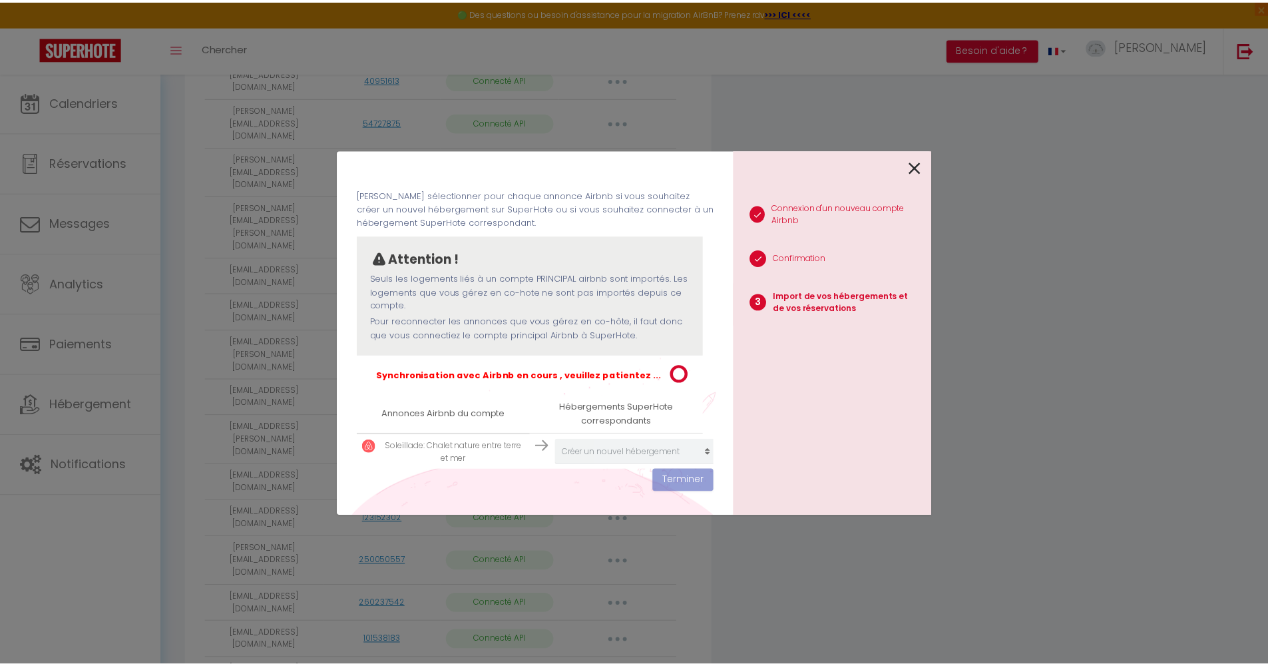
scroll to position [60, 0]
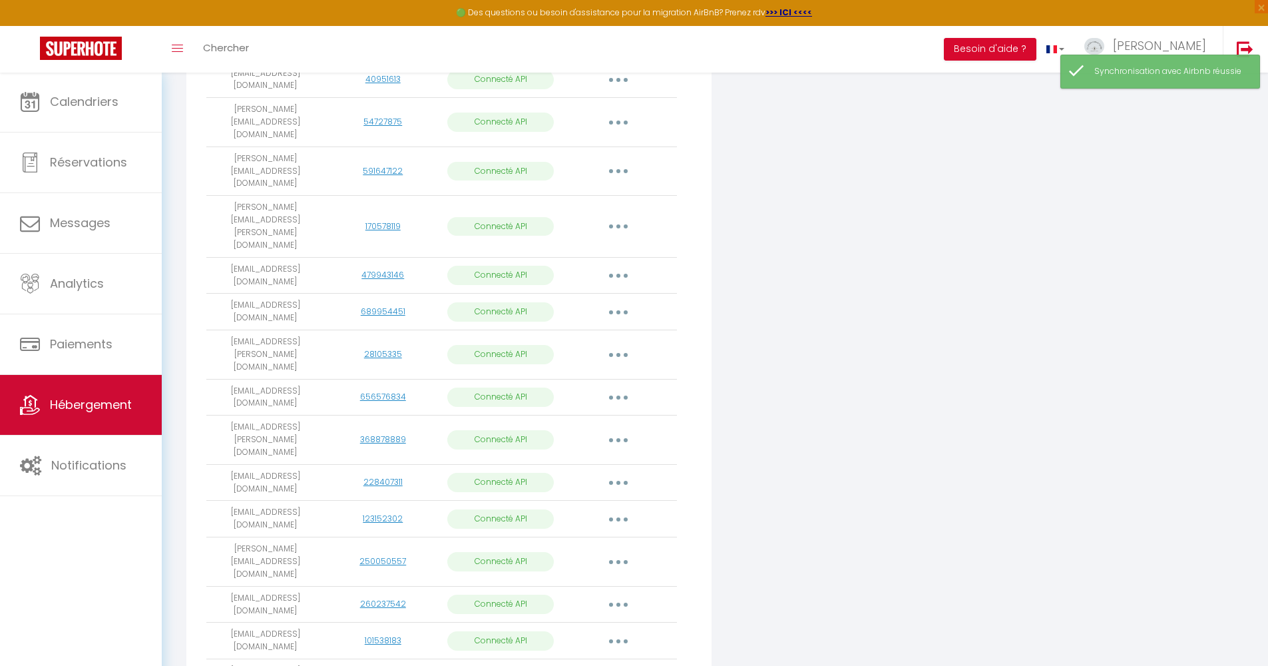
click at [84, 390] on link "Hébergement" at bounding box center [81, 405] width 162 height 60
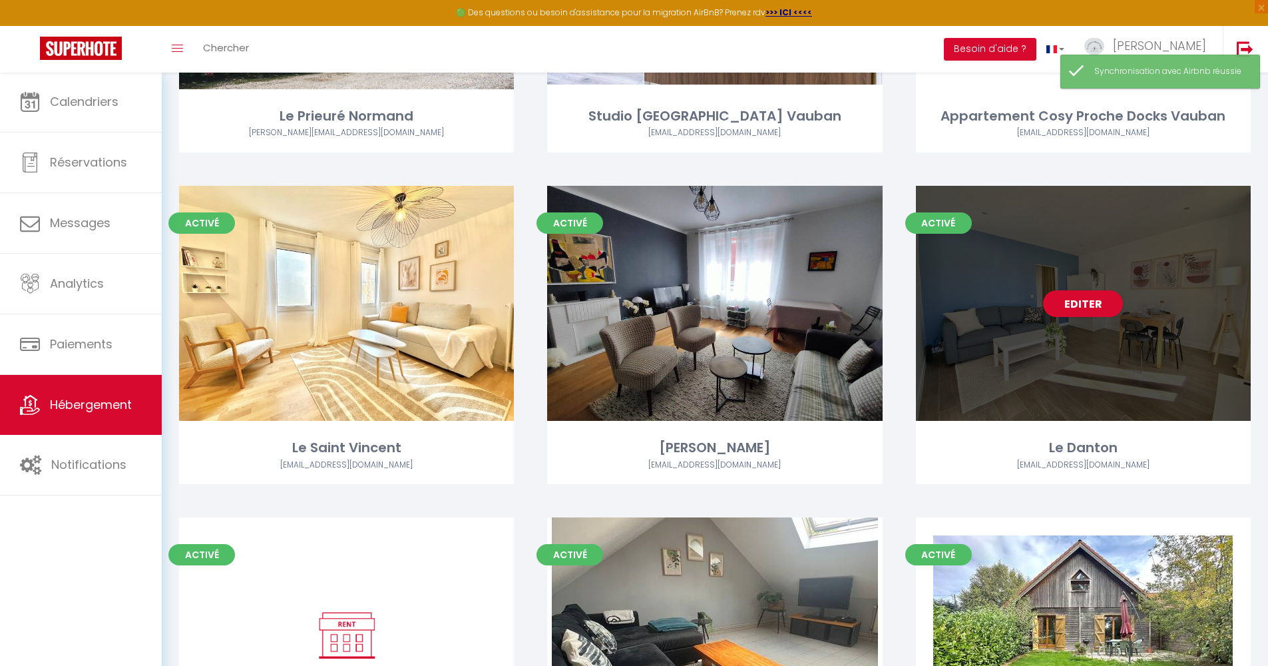
scroll to position [2498, 0]
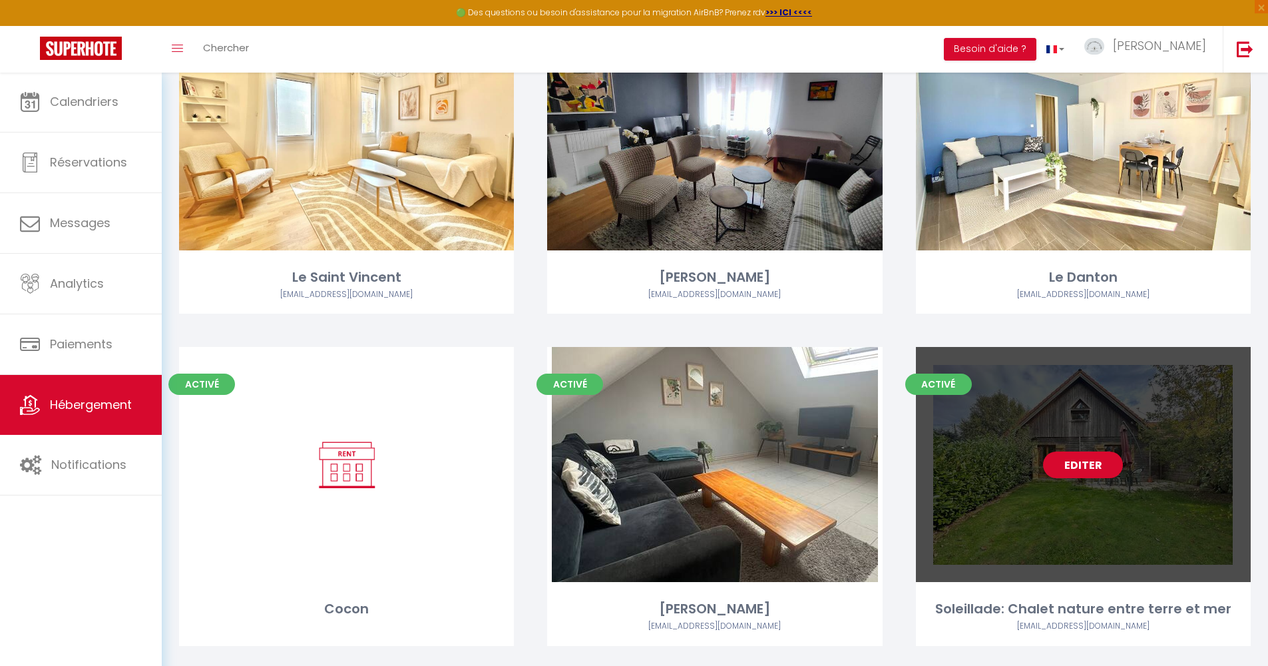
click at [1079, 451] on link "Editer" at bounding box center [1083, 464] width 80 height 27
select select "3"
select select "2"
select select "1"
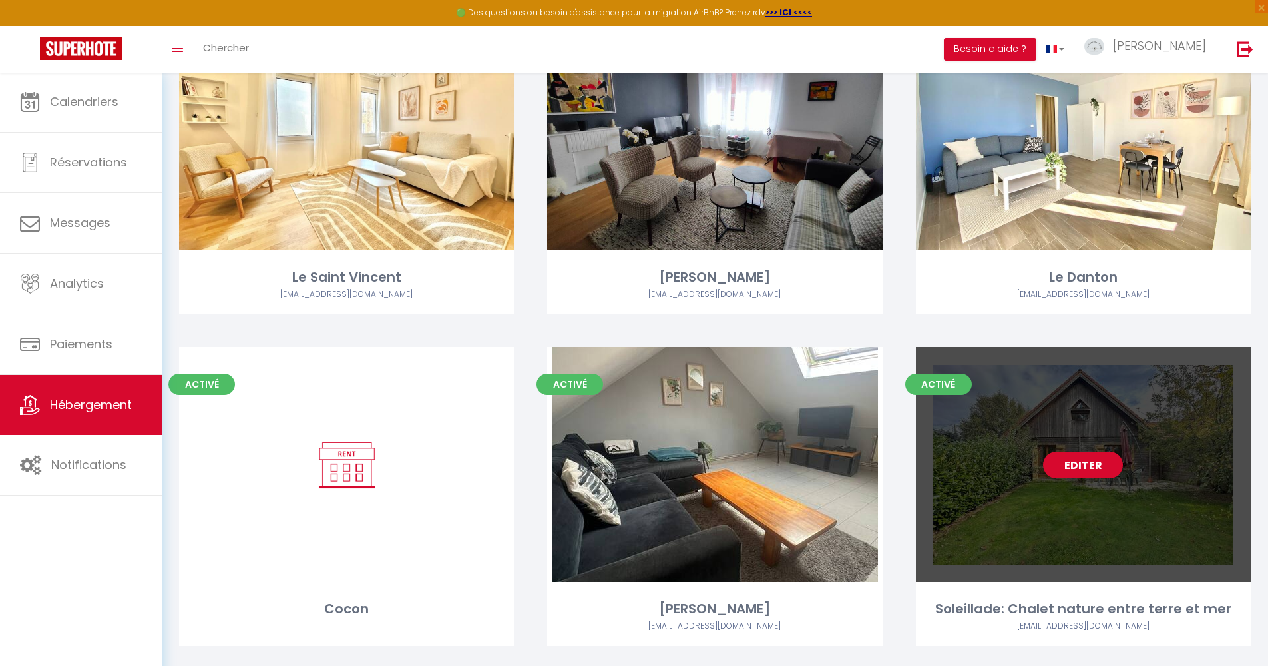
select select "28"
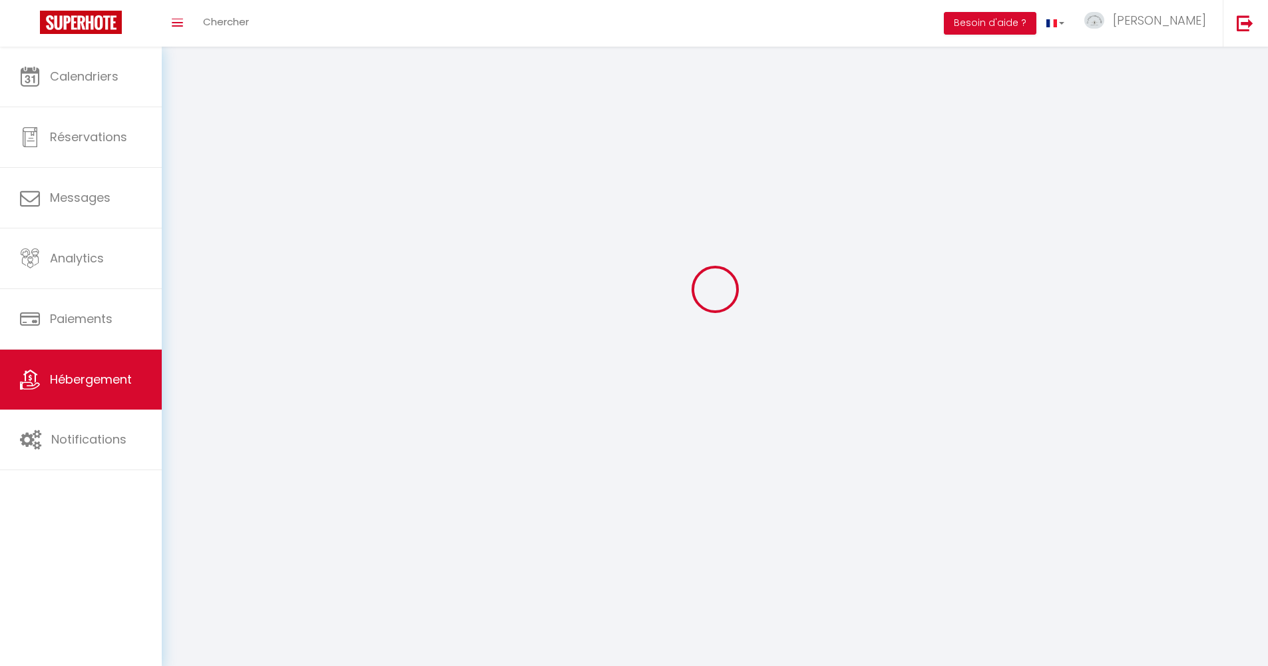
select select
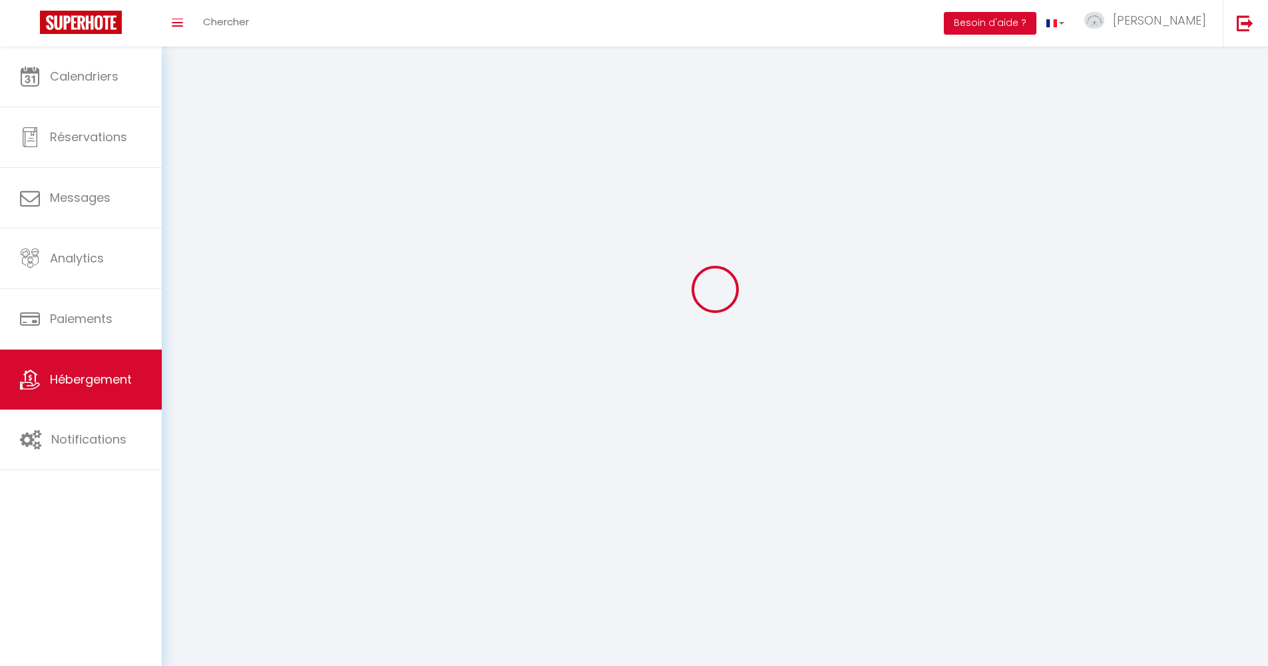
select select
checkbox input "false"
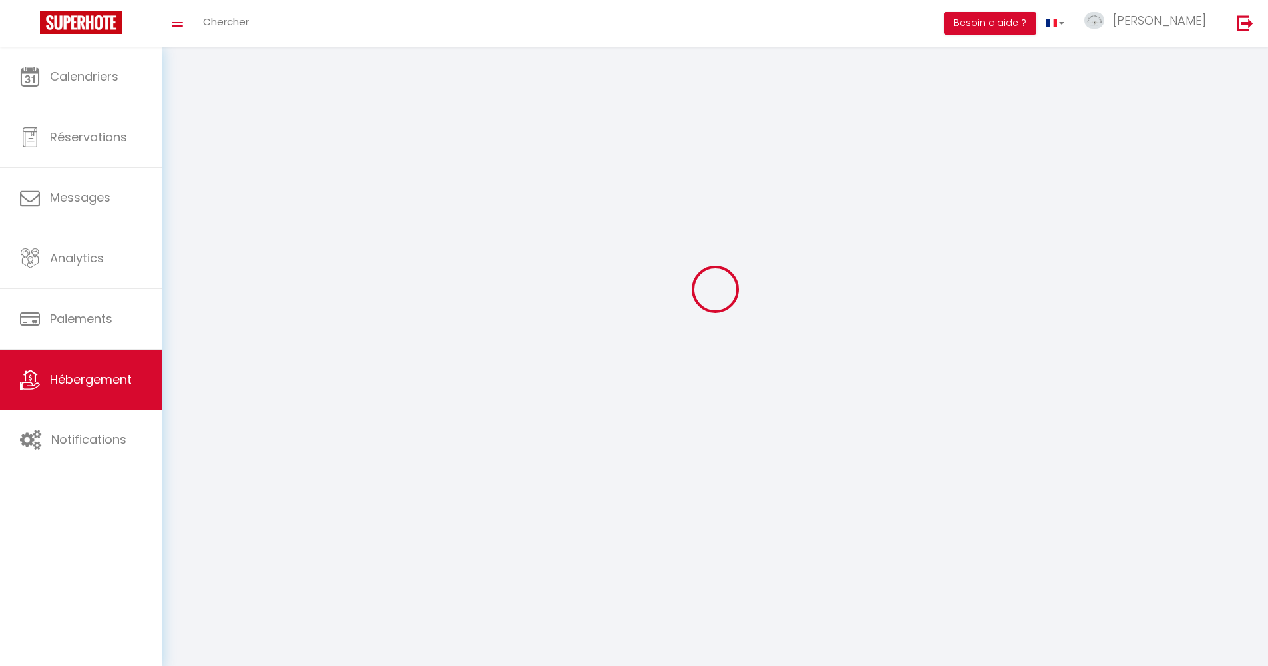
select select
select select "1"
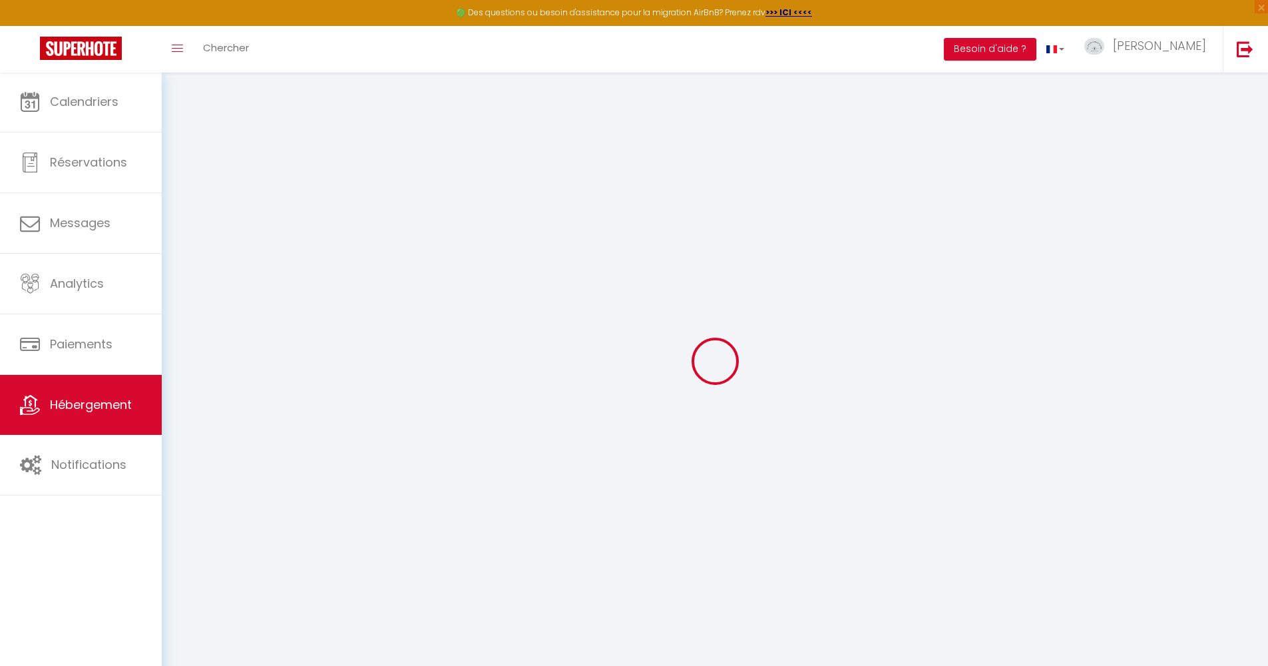
select select
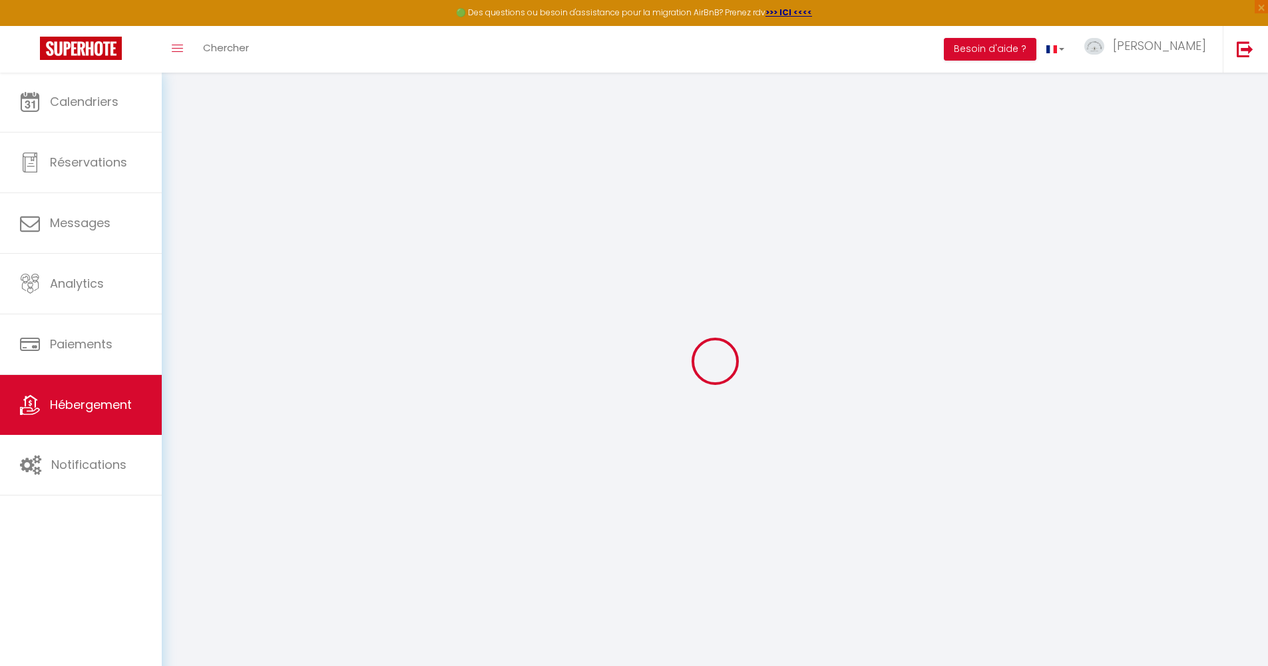
select select
checkbox input "false"
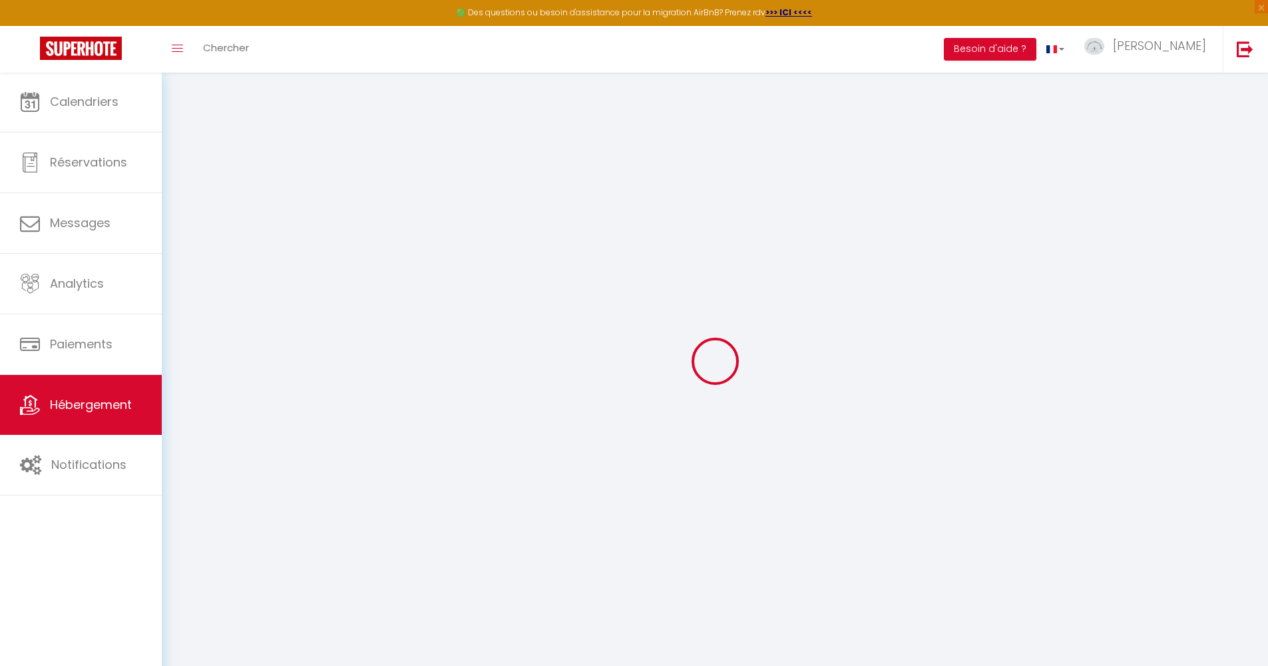
select select
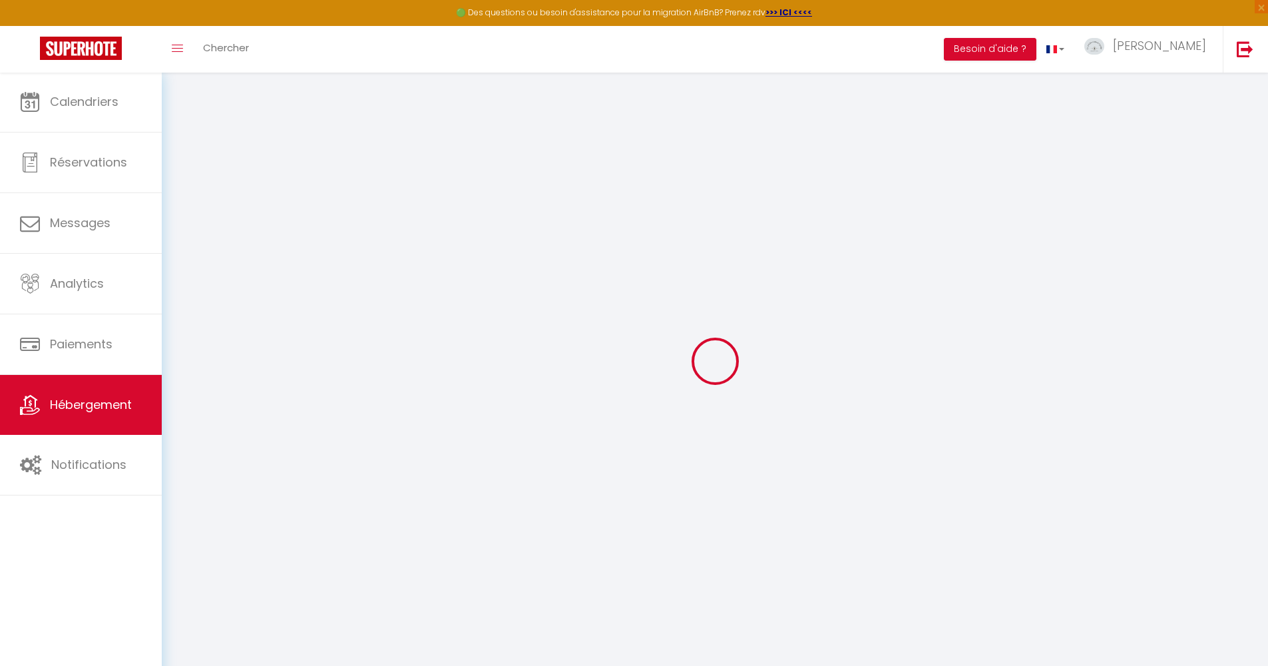
select select
checkbox input "false"
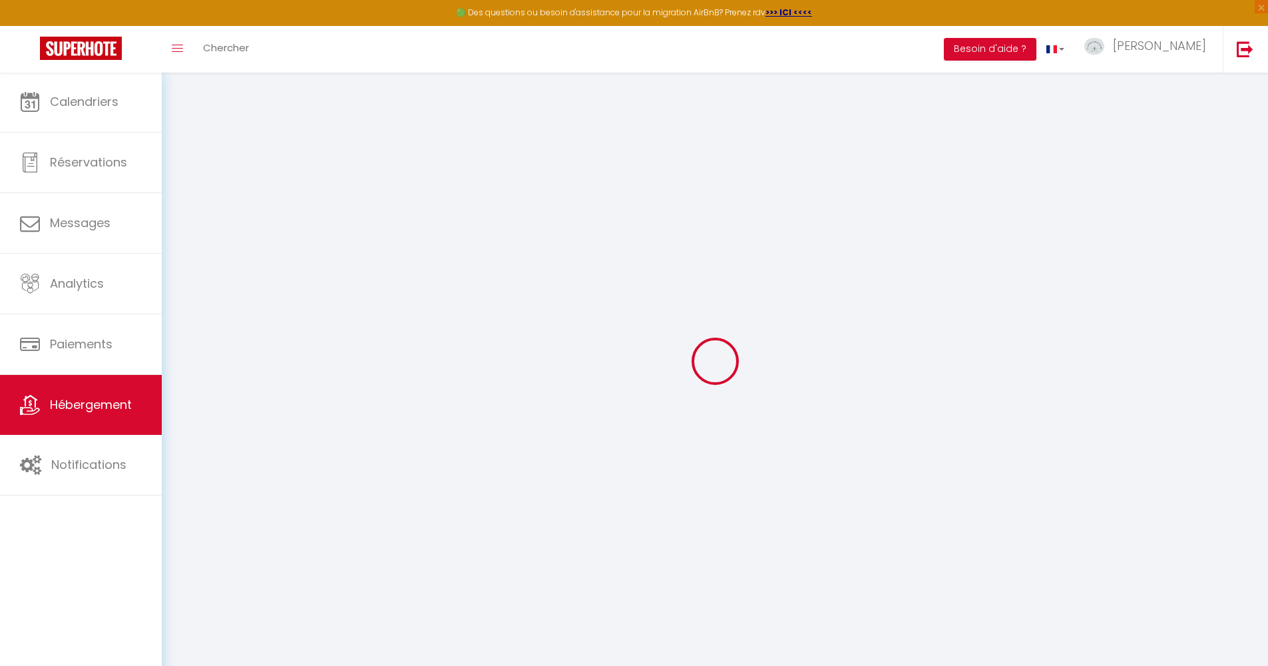
checkbox input "false"
select select
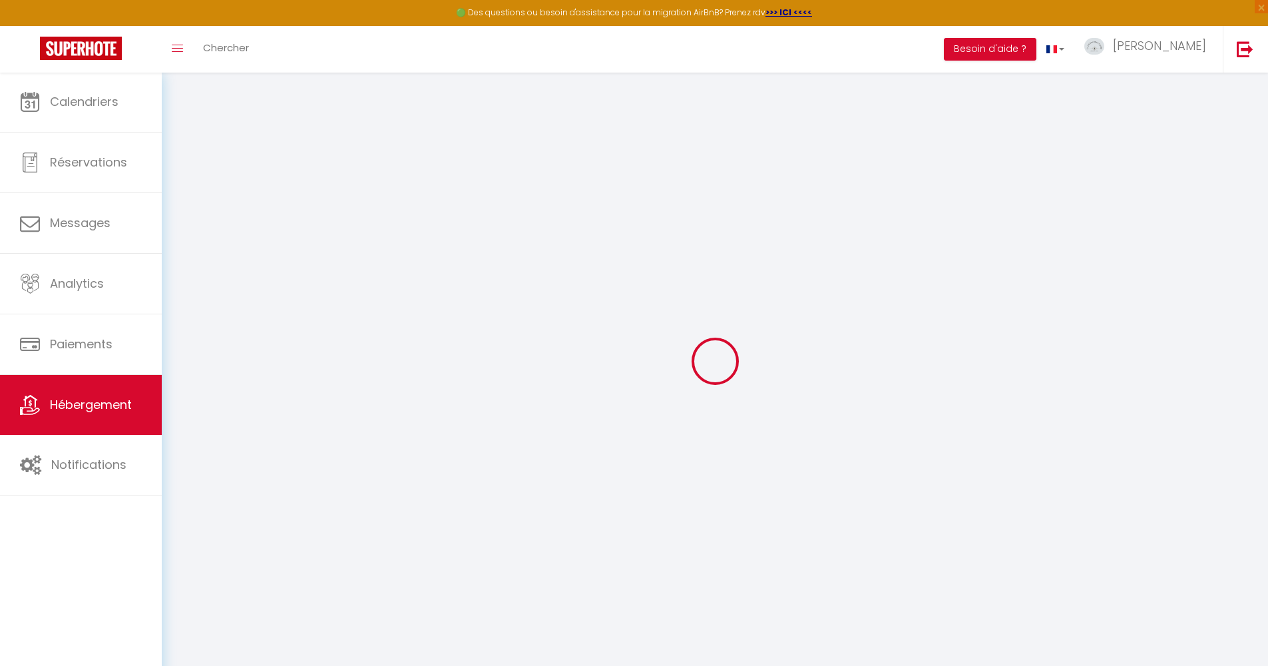
select select
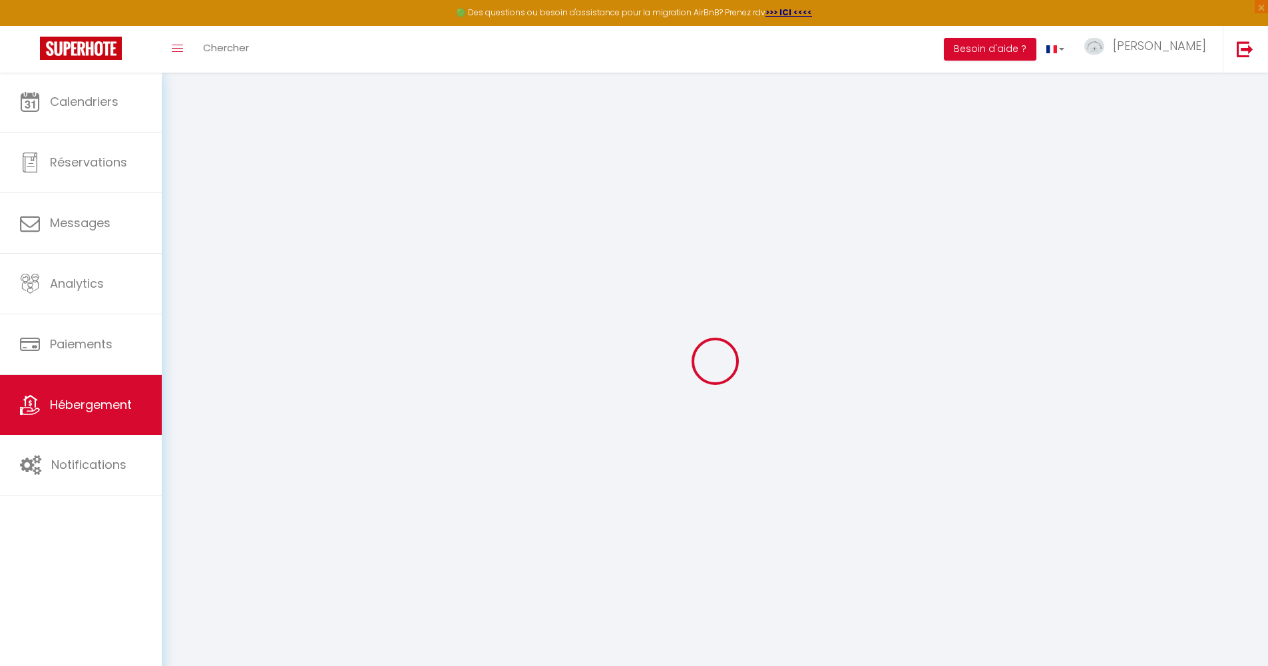
checkbox input "false"
select select
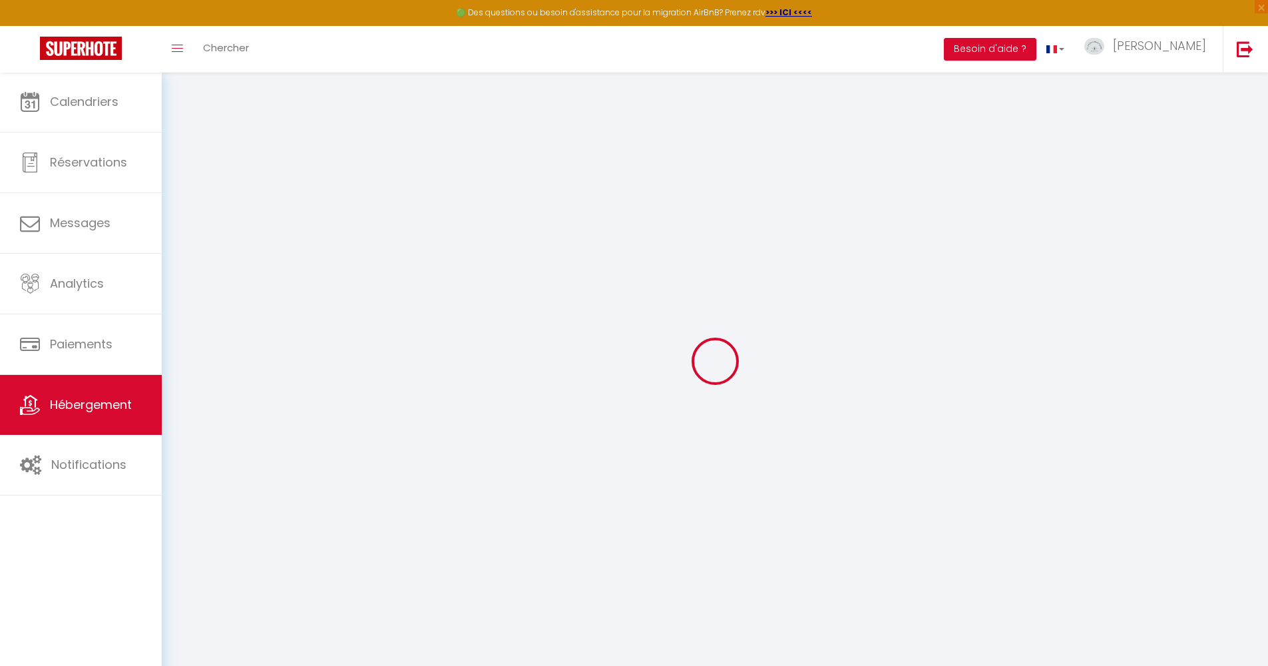
select select
type input "Soleillade: Chalet nature entre terre et mer"
select select "houses"
select select "2"
type input "71"
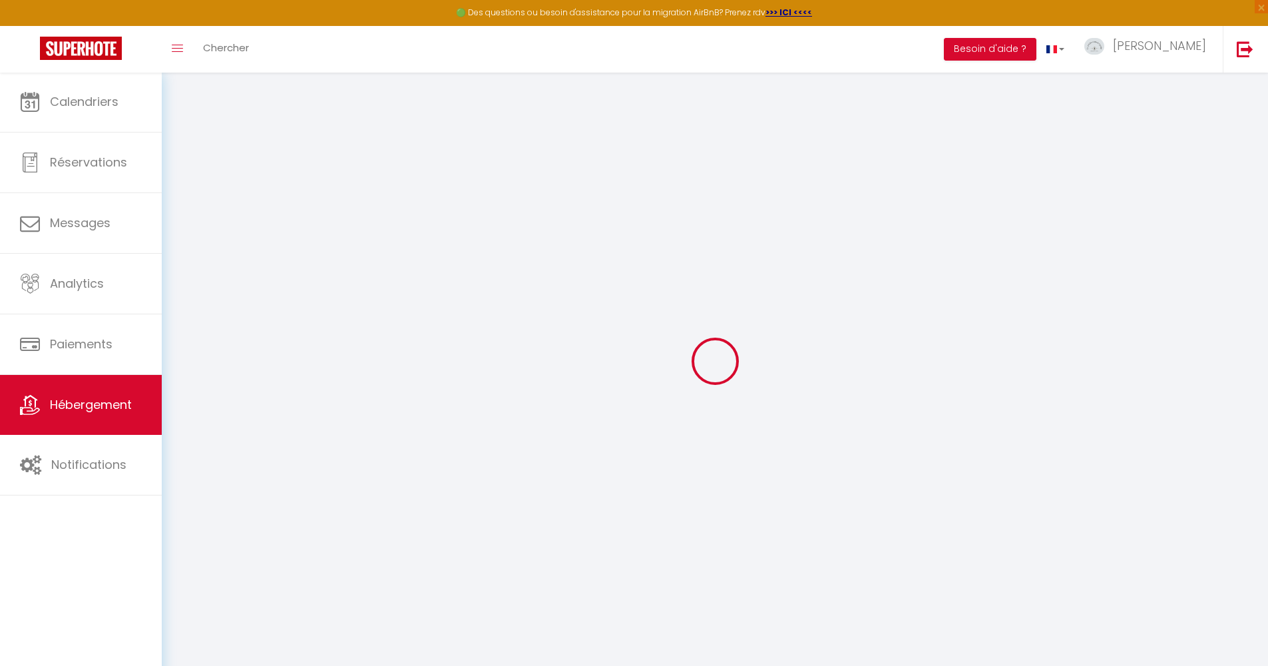
type input "50"
select select
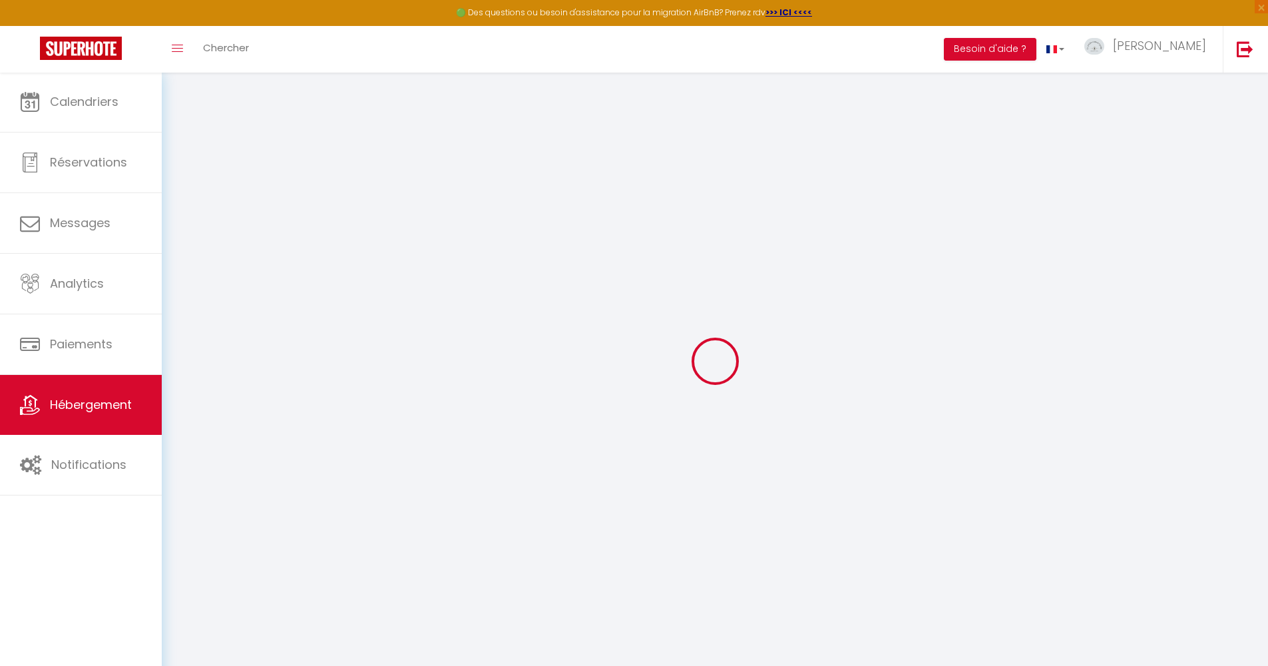
select select
type input "277 Route du Havre"
type input "76430"
type input "Épretot"
type input "[EMAIL_ADDRESS][DOMAIN_NAME]"
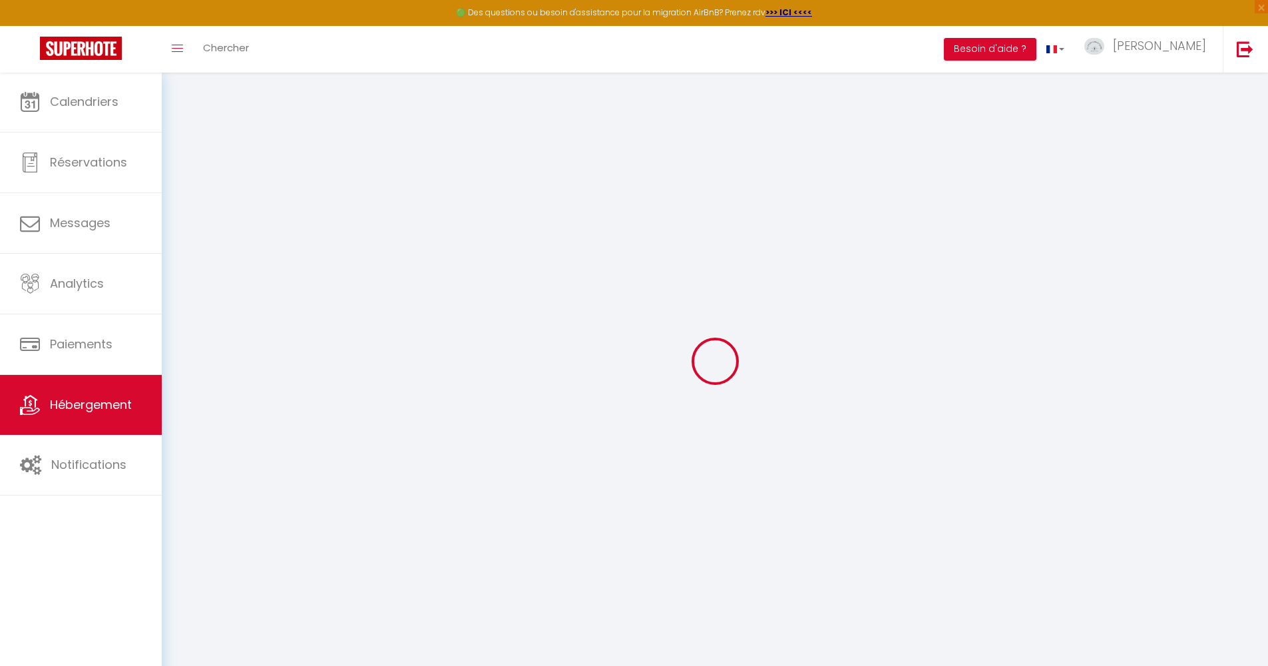
select select
checkbox input "false"
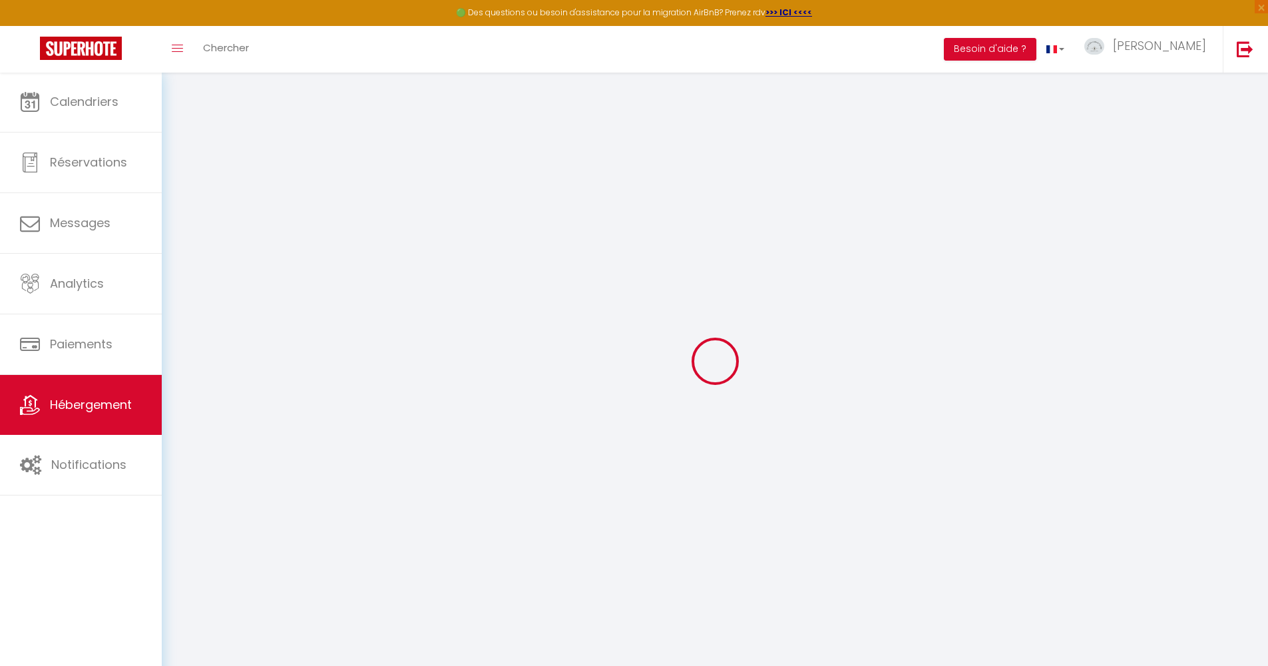
type input "0"
select select
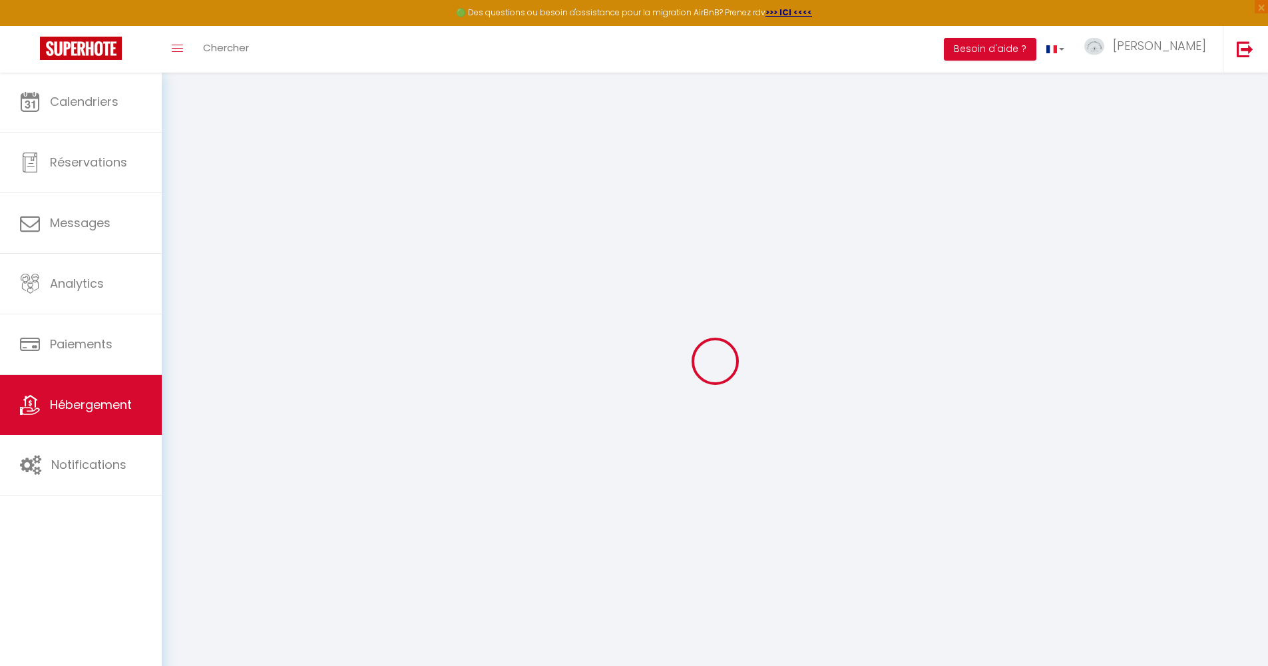
checkbox input "false"
select select "16:00"
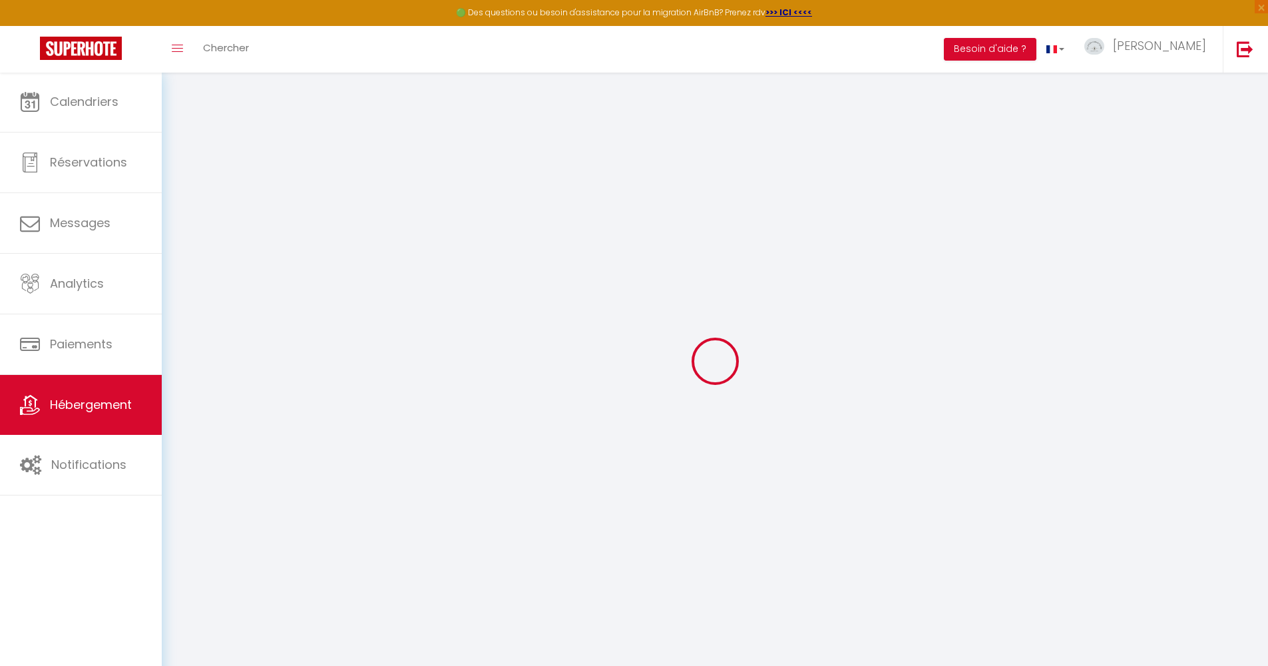
select select "23:45"
select select "10:00"
select select "30"
select select "120"
select select
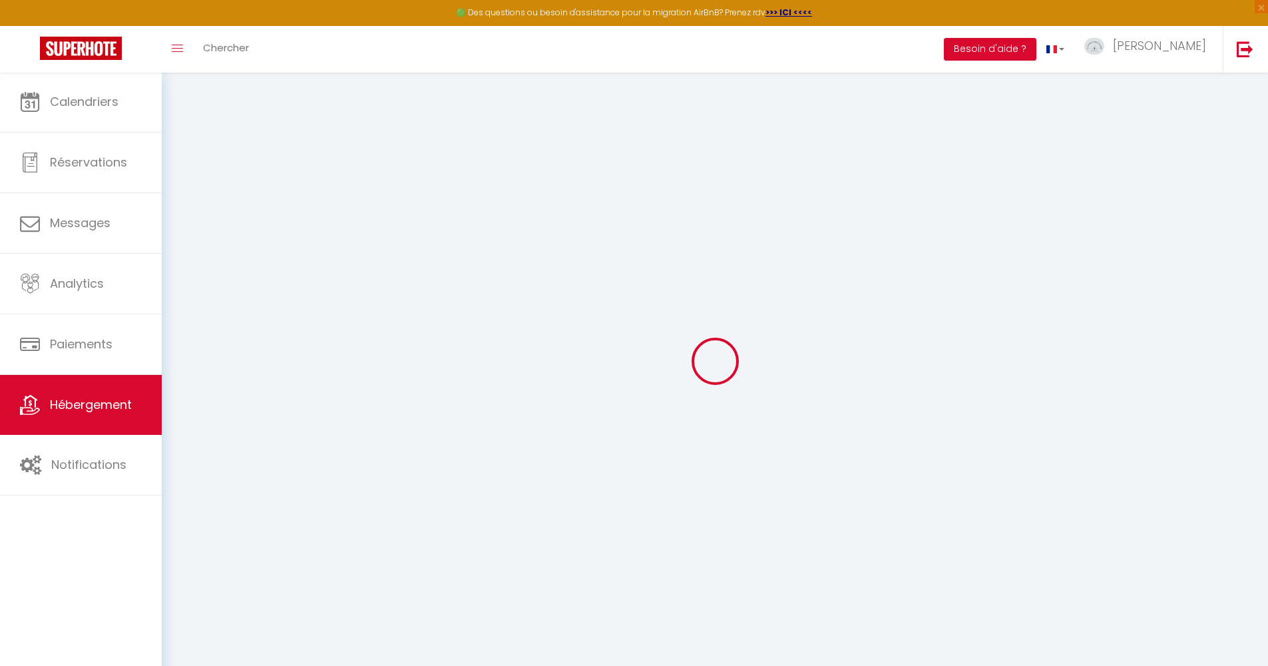
checkbox input "false"
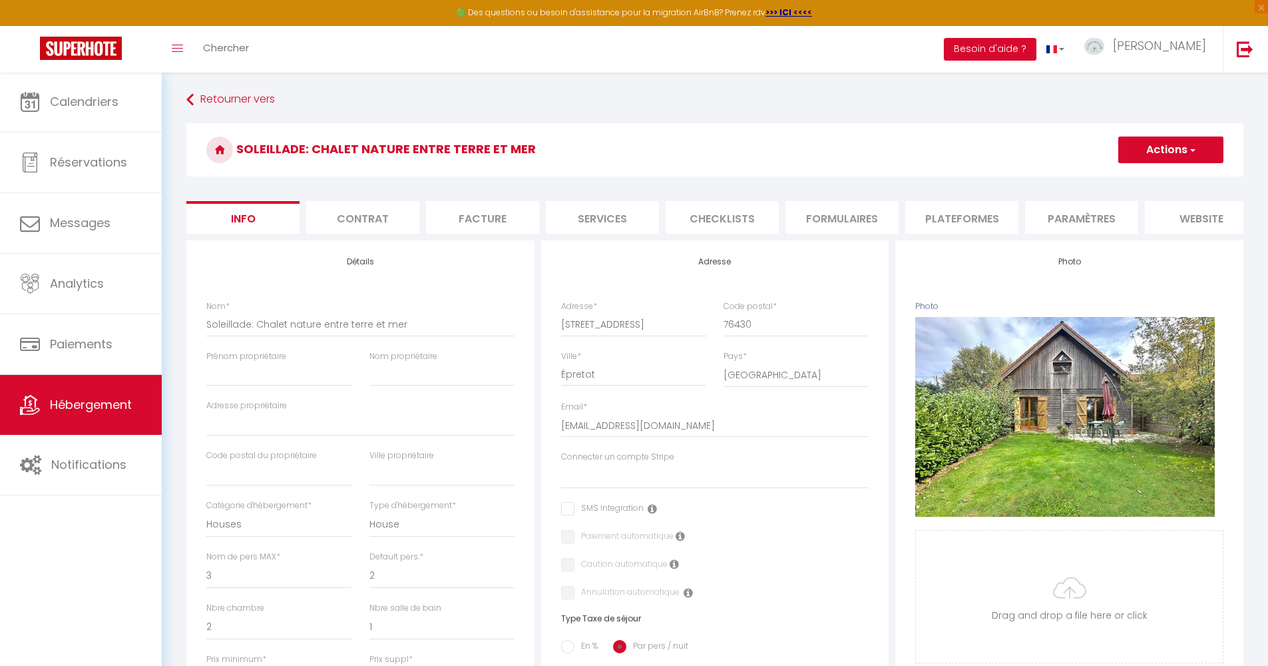
select select
checkbox input "false"
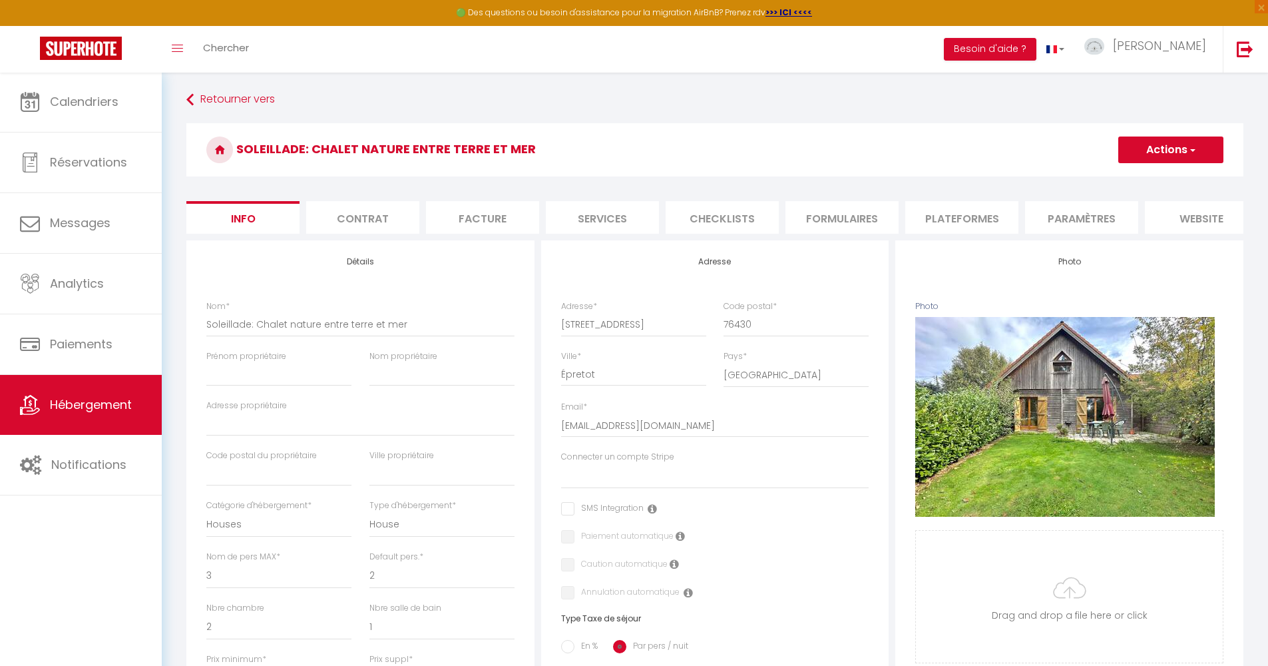
select select
checkbox input "false"
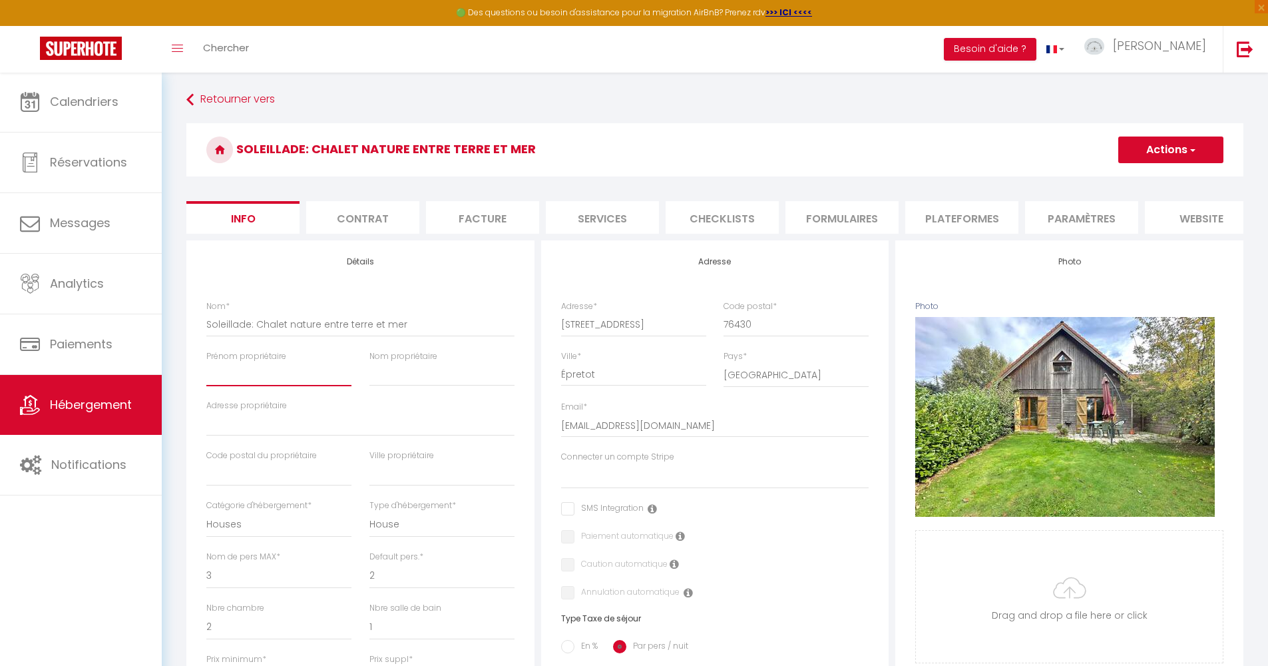
type input "a"
select select
checkbox input "false"
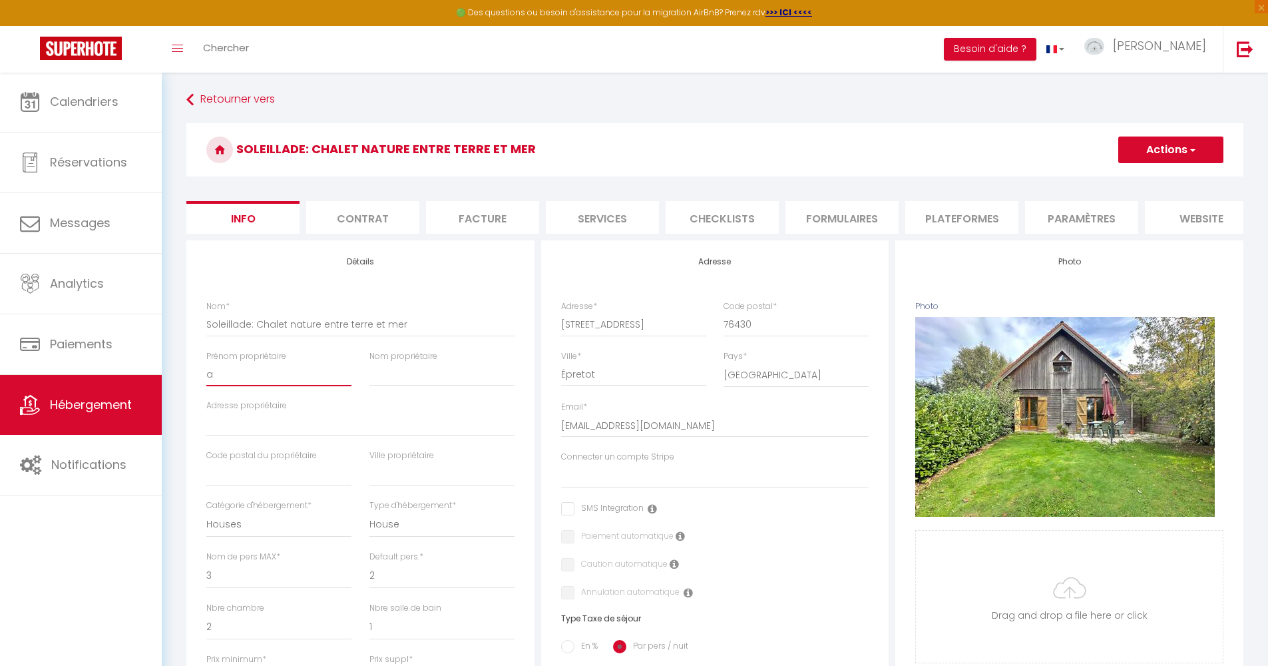
checkbox input "false"
type input "ai"
select select
checkbox input "false"
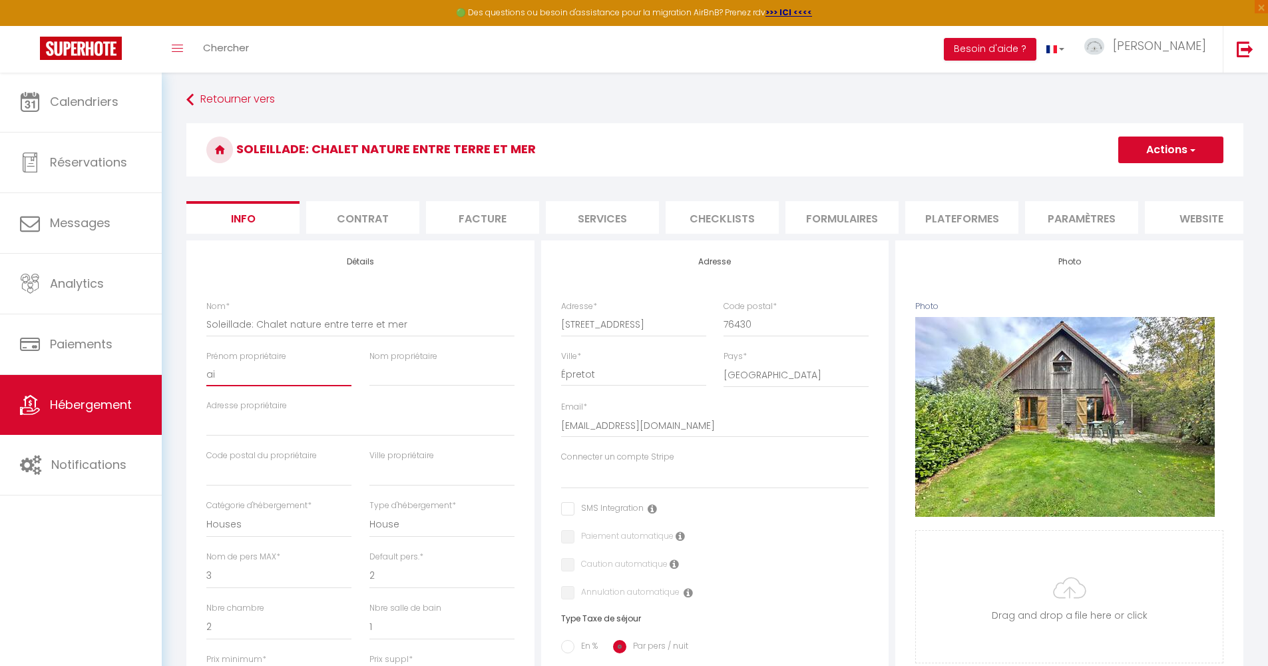
checkbox input "false"
type input "ain"
select select
checkbox input "false"
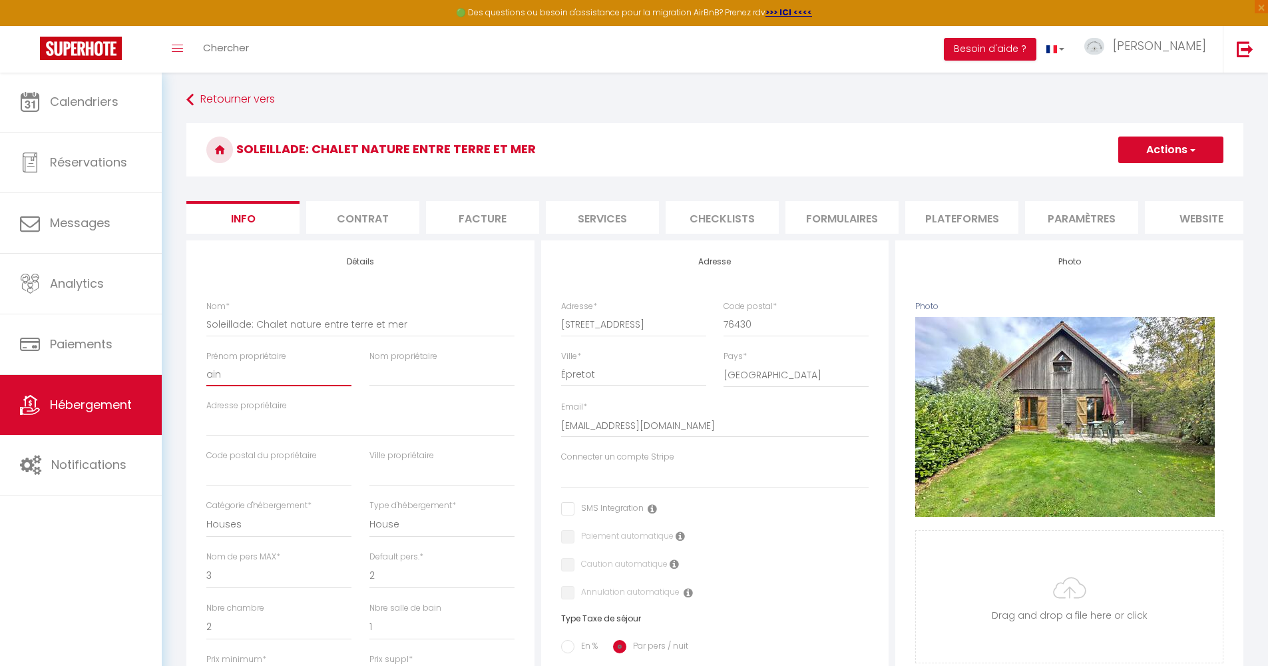
checkbox input "false"
type input "ai"
select select
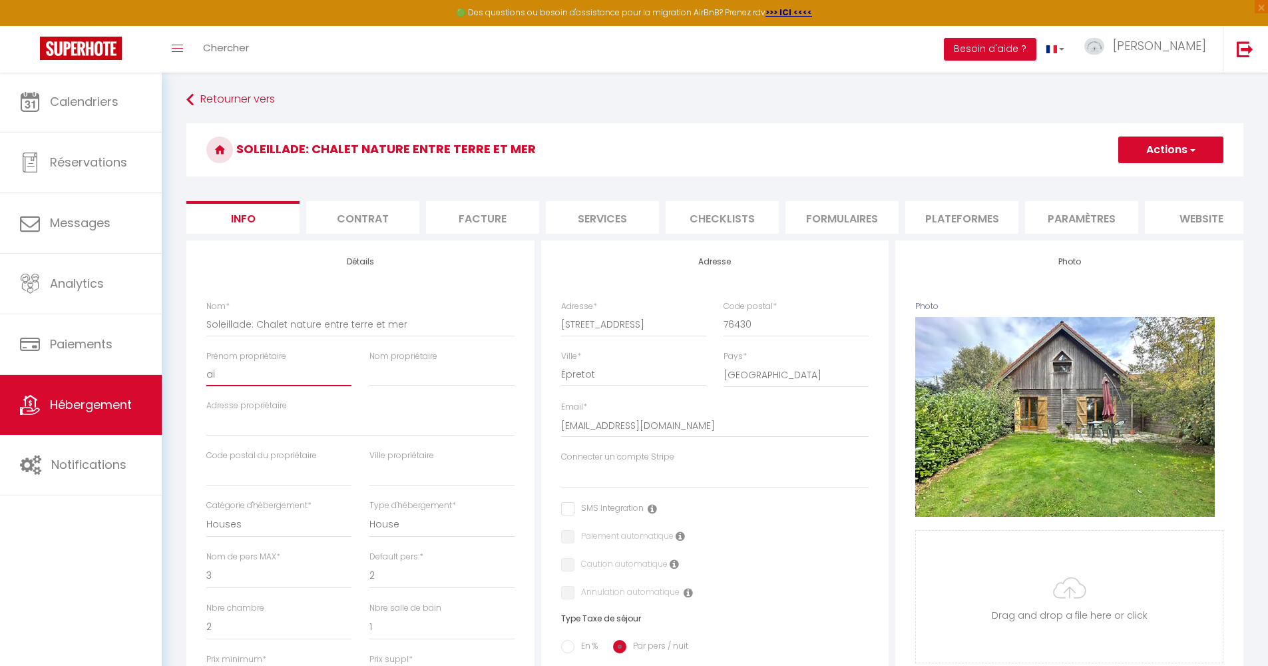
checkbox input "false"
type input "a"
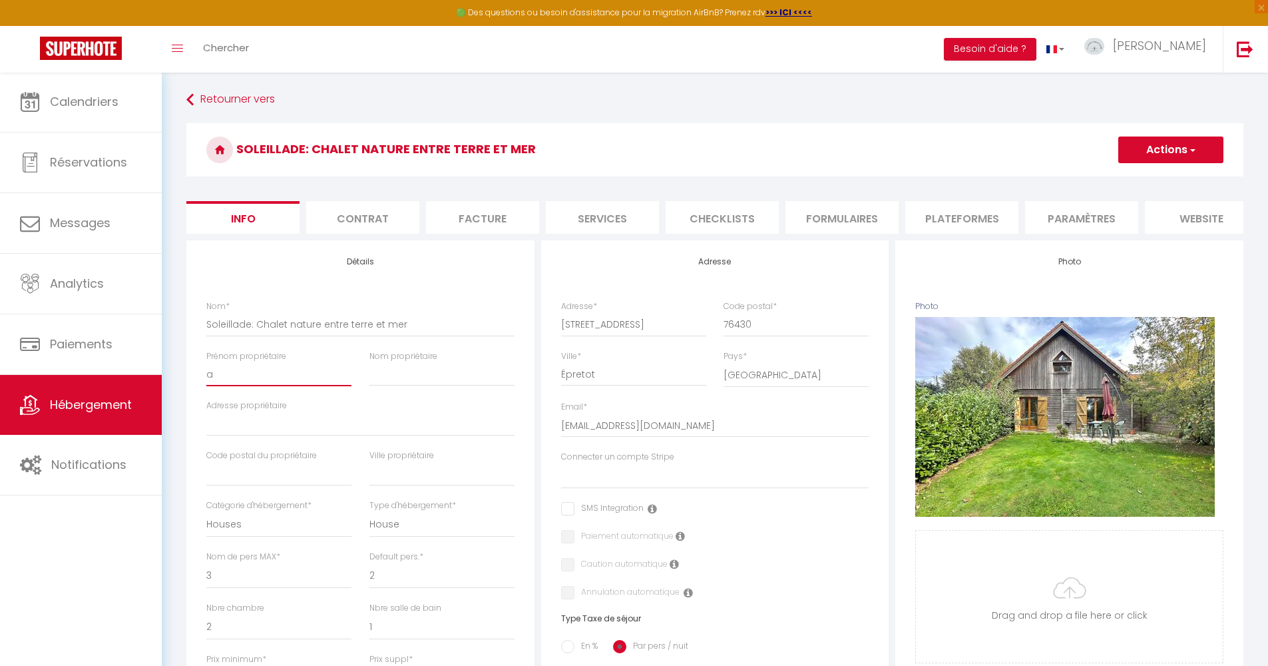
select select
checkbox input "false"
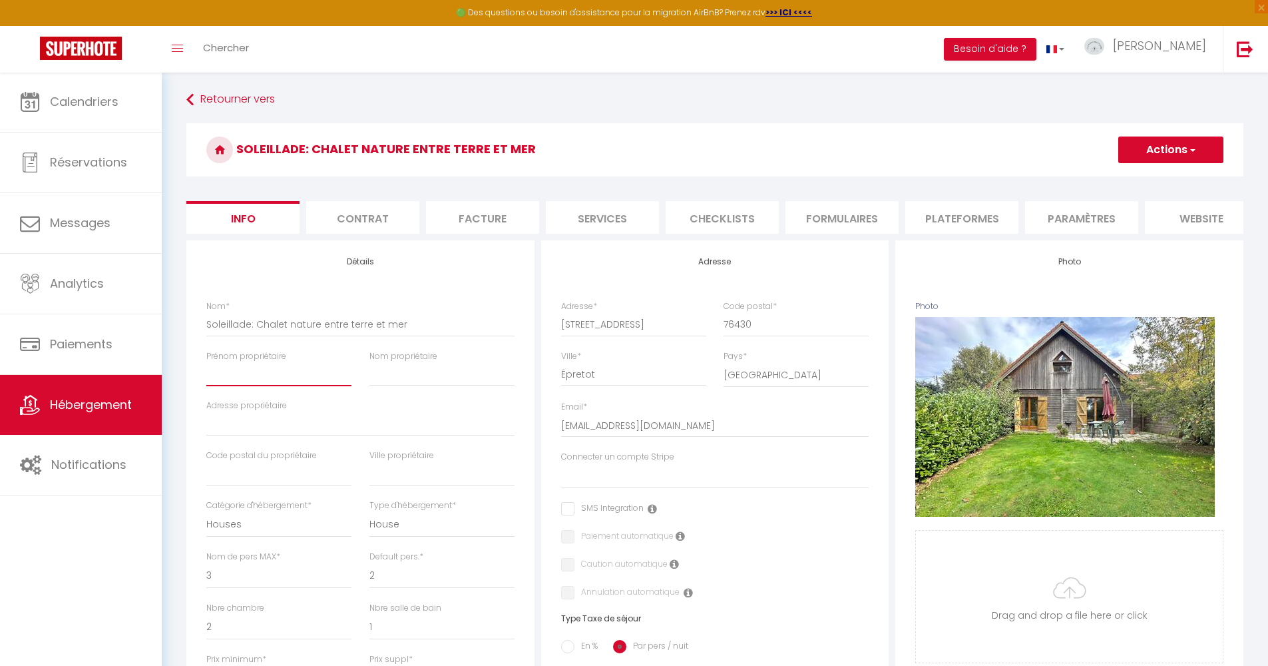
select select
checkbox input "false"
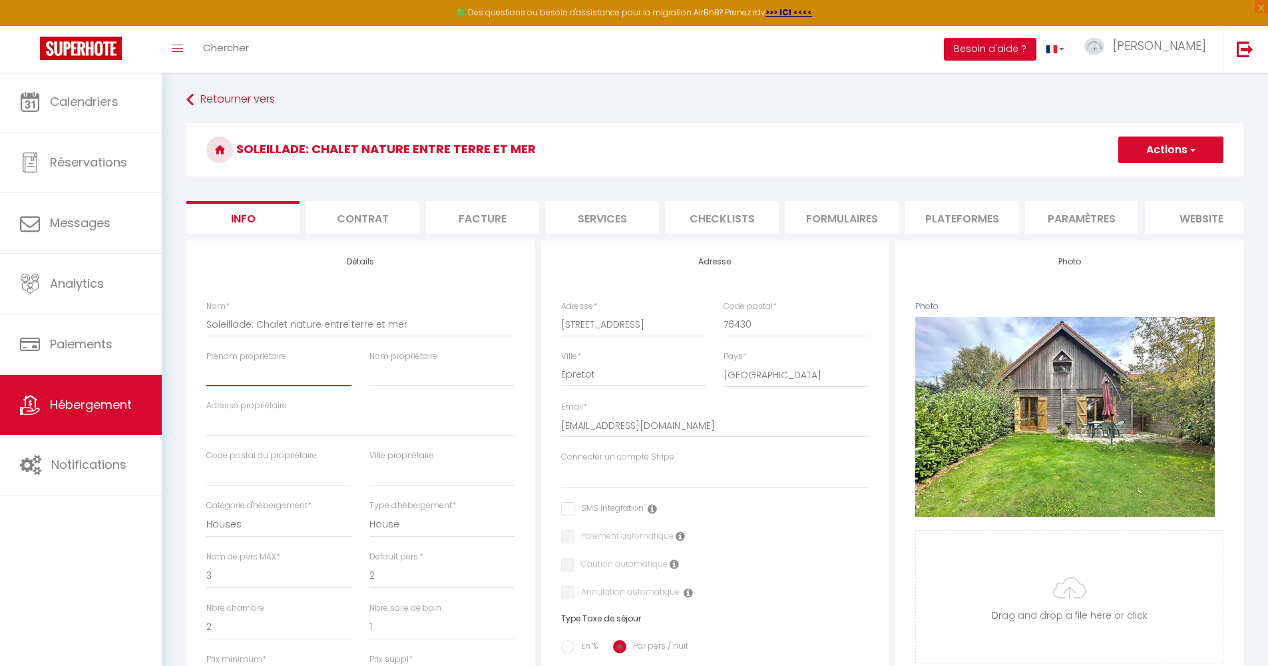
type input "r"
select select
checkbox input "false"
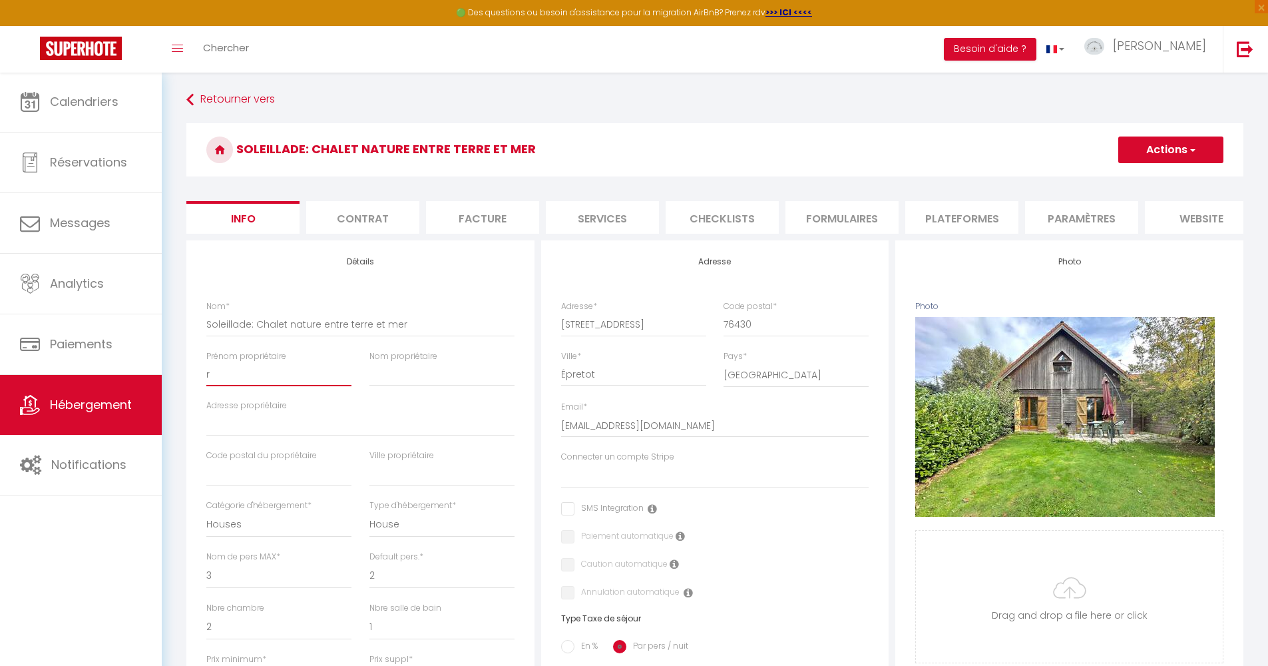
checkbox input "false"
type input "ri"
select select
checkbox input "false"
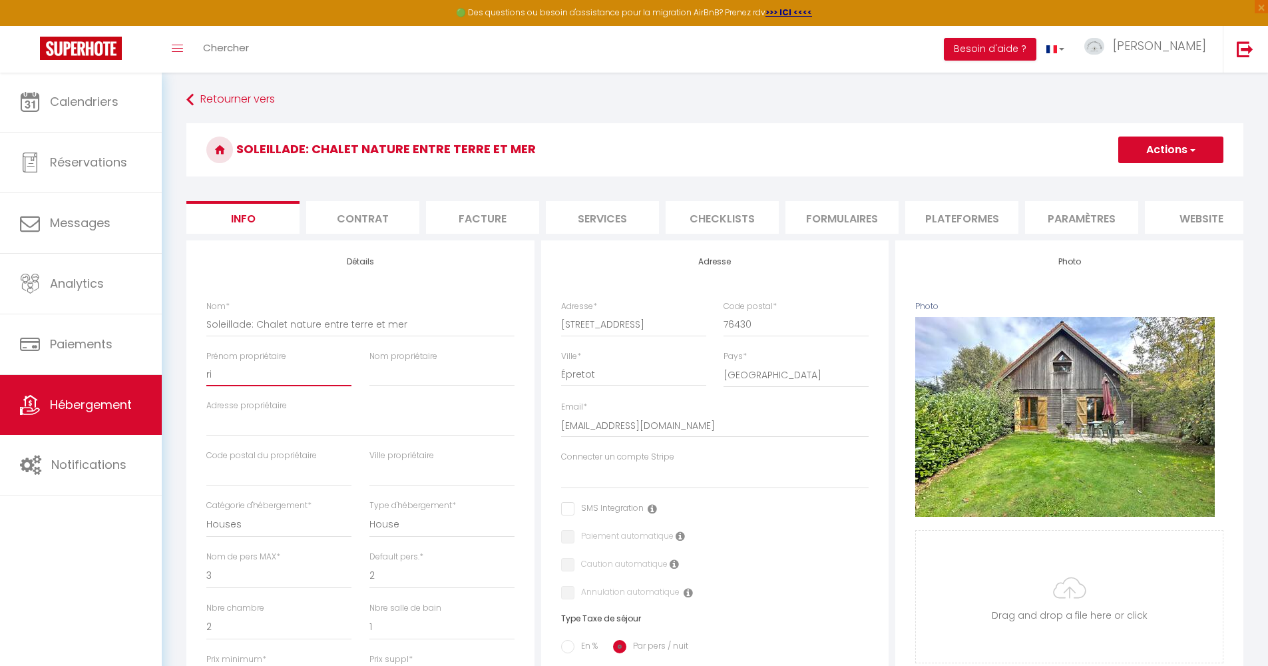
checkbox input "false"
type input "r"
select select
checkbox input "false"
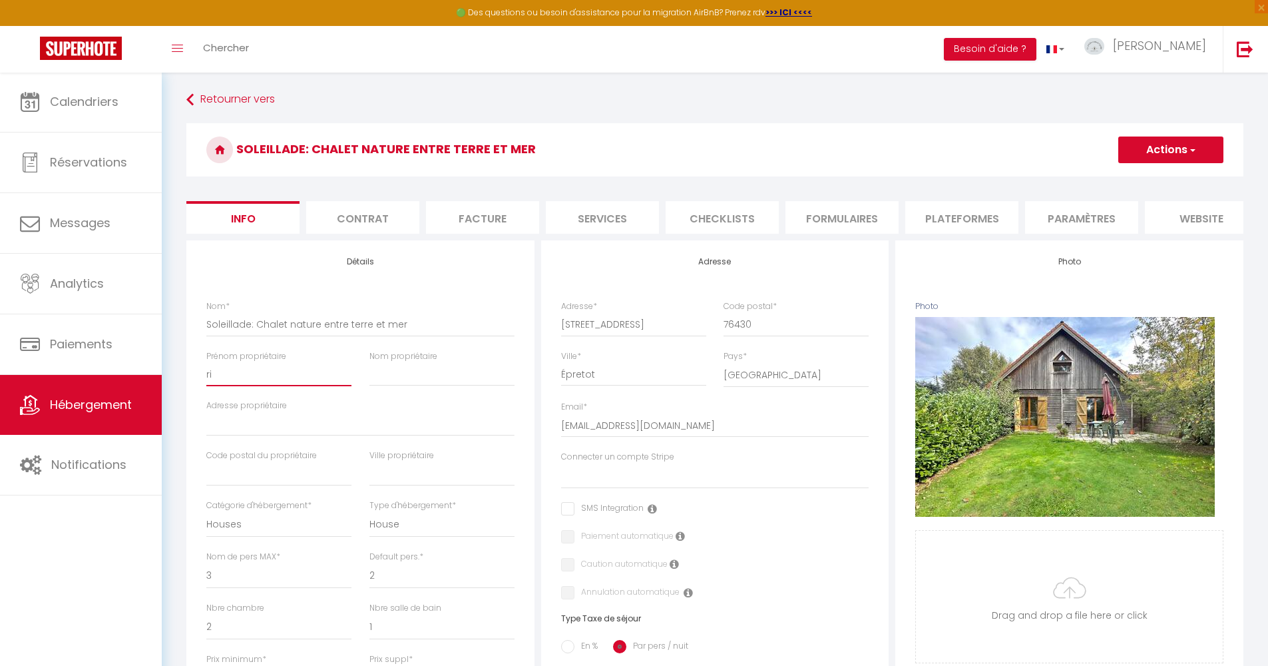
checkbox input "false"
type input "ro"
select select
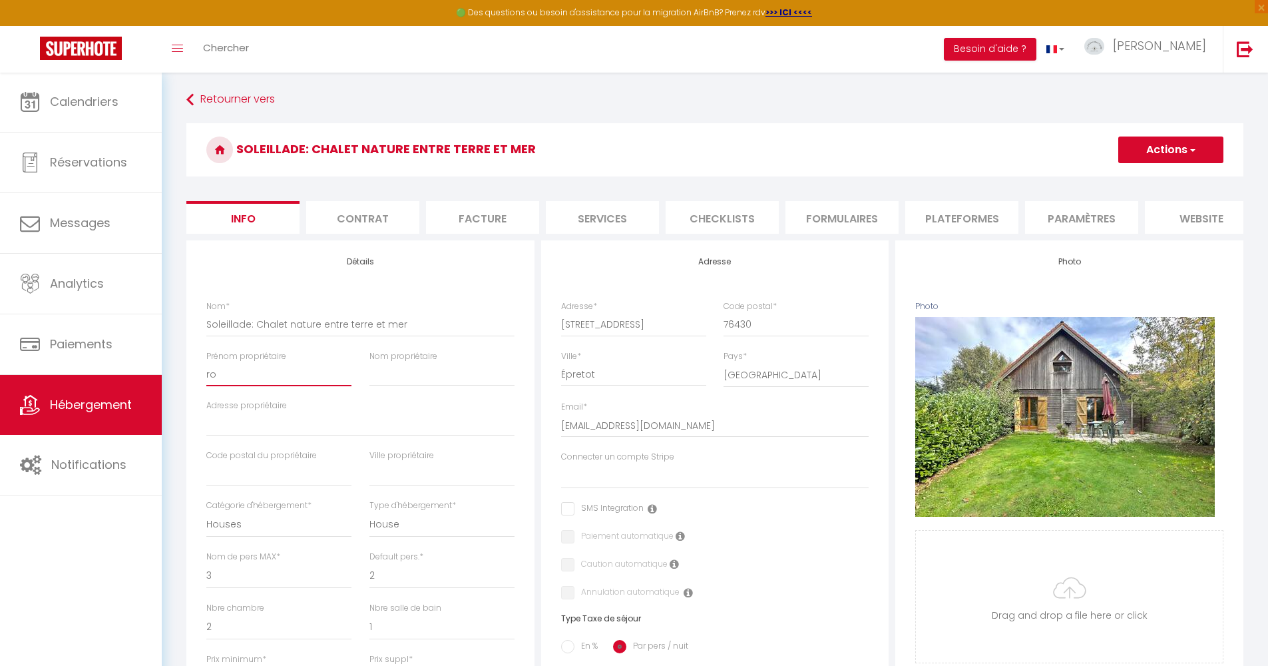
checkbox input "false"
type input "rom"
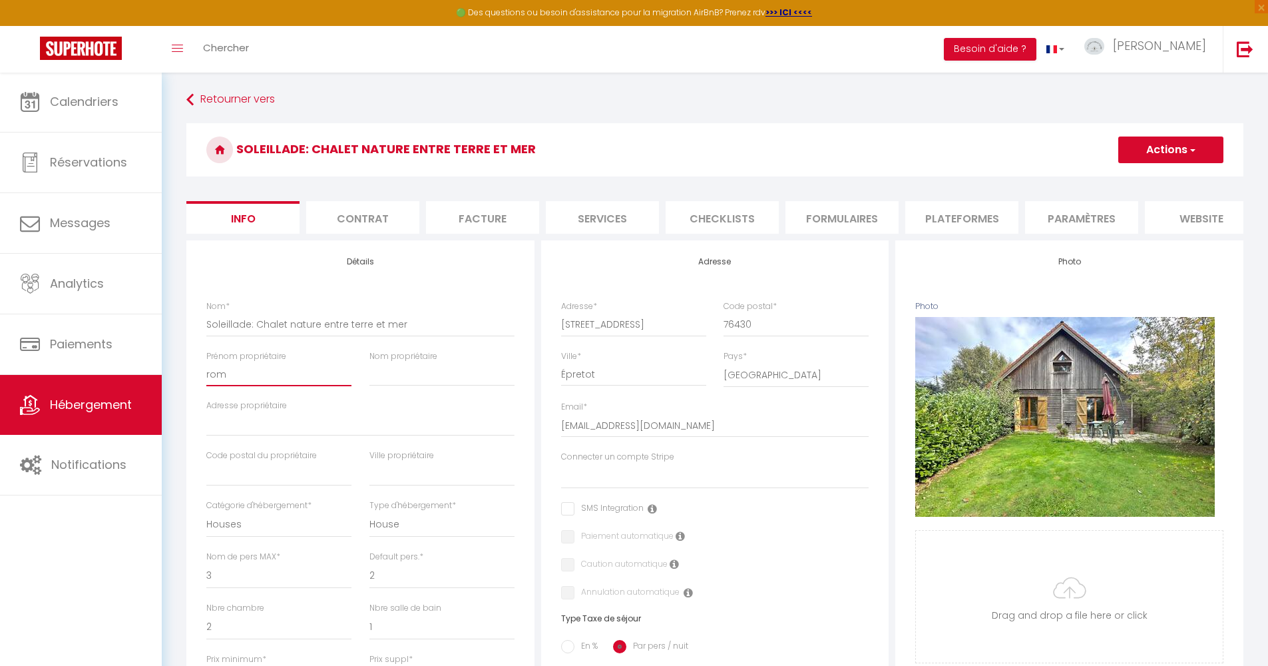
select select
checkbox input "false"
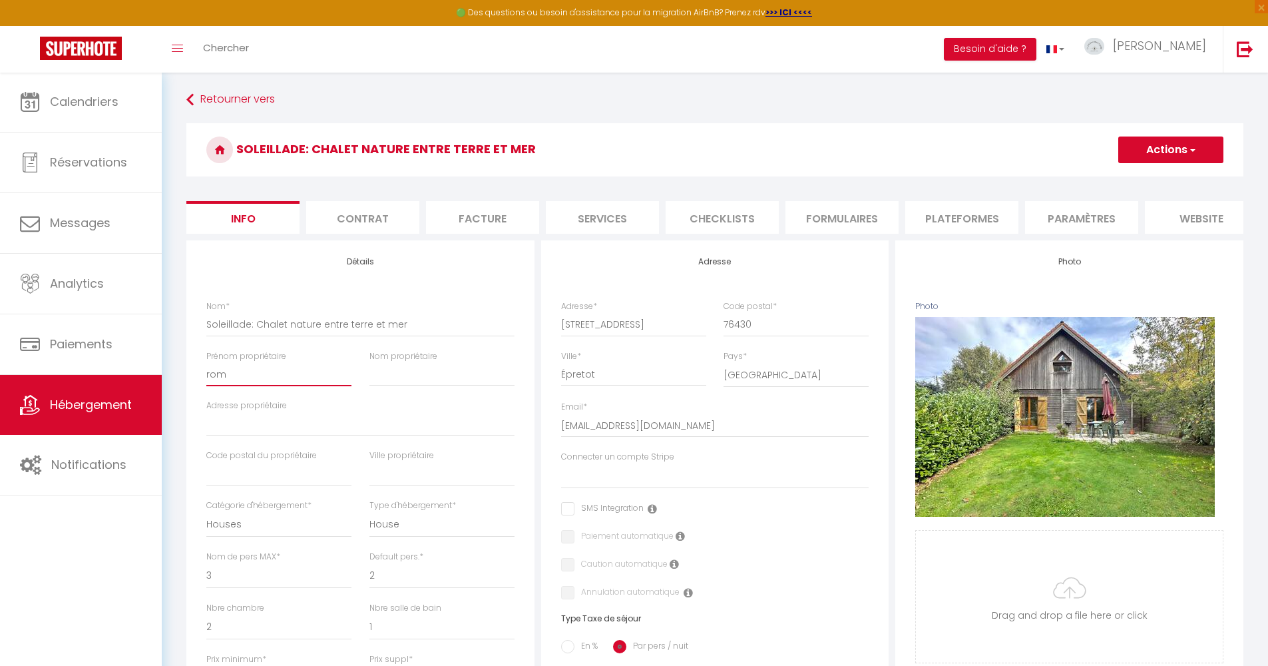
type input "roma"
select select
checkbox input "false"
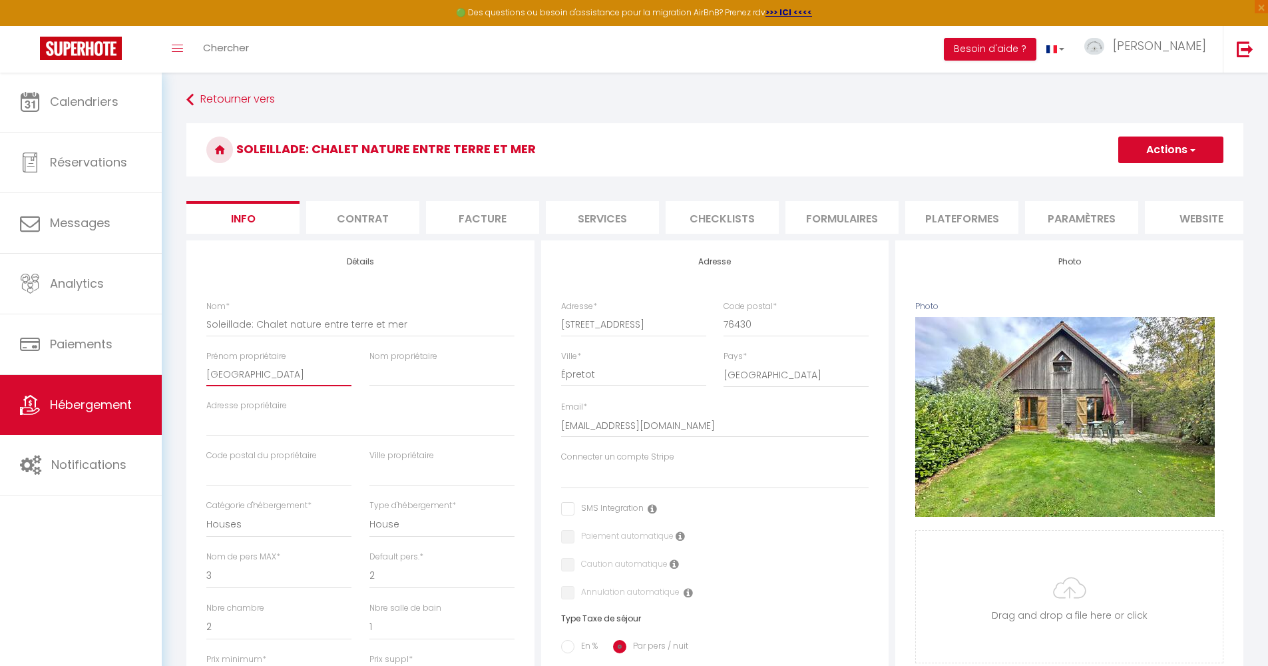
checkbox input "false"
type input "romai"
select select
checkbox input "false"
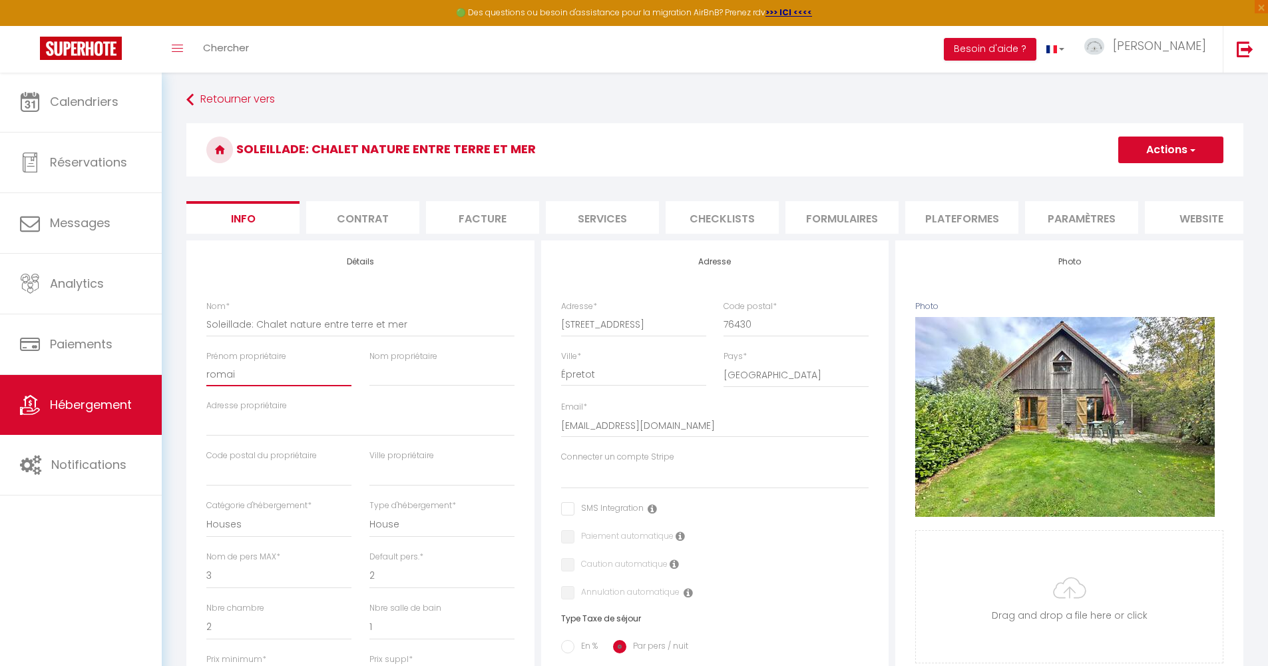
checkbox input "false"
type input "romain"
select select
checkbox input "false"
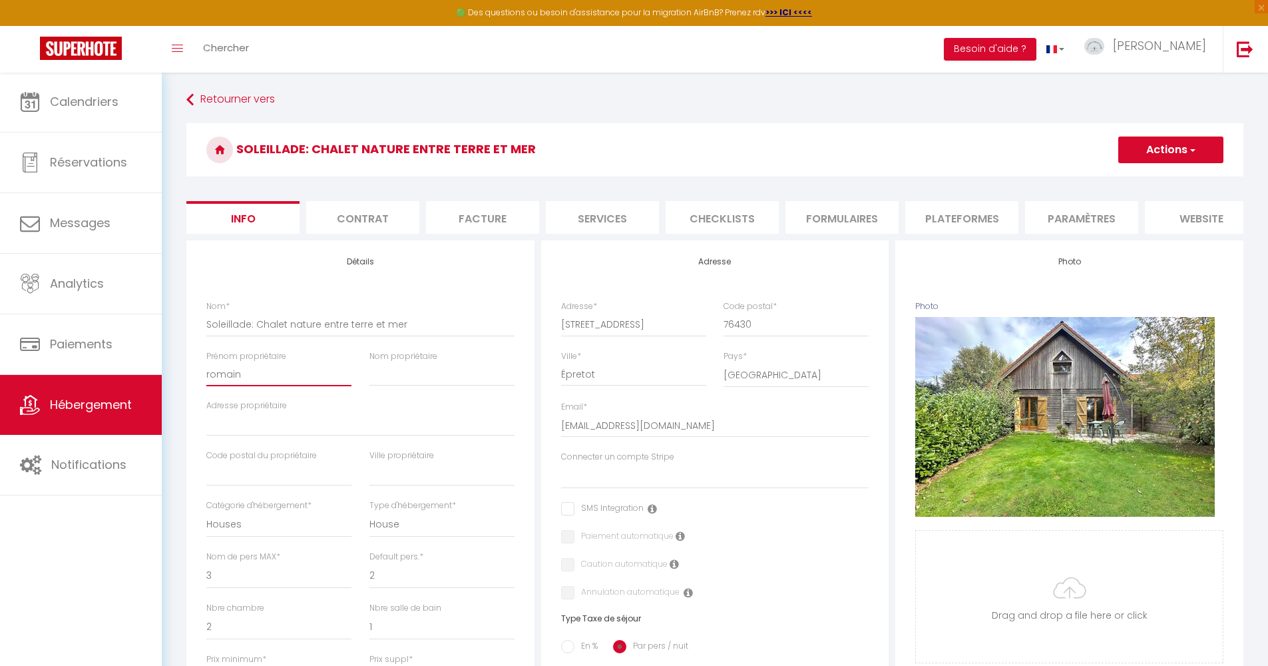
checkbox input "false"
type input "romain"
type input "l"
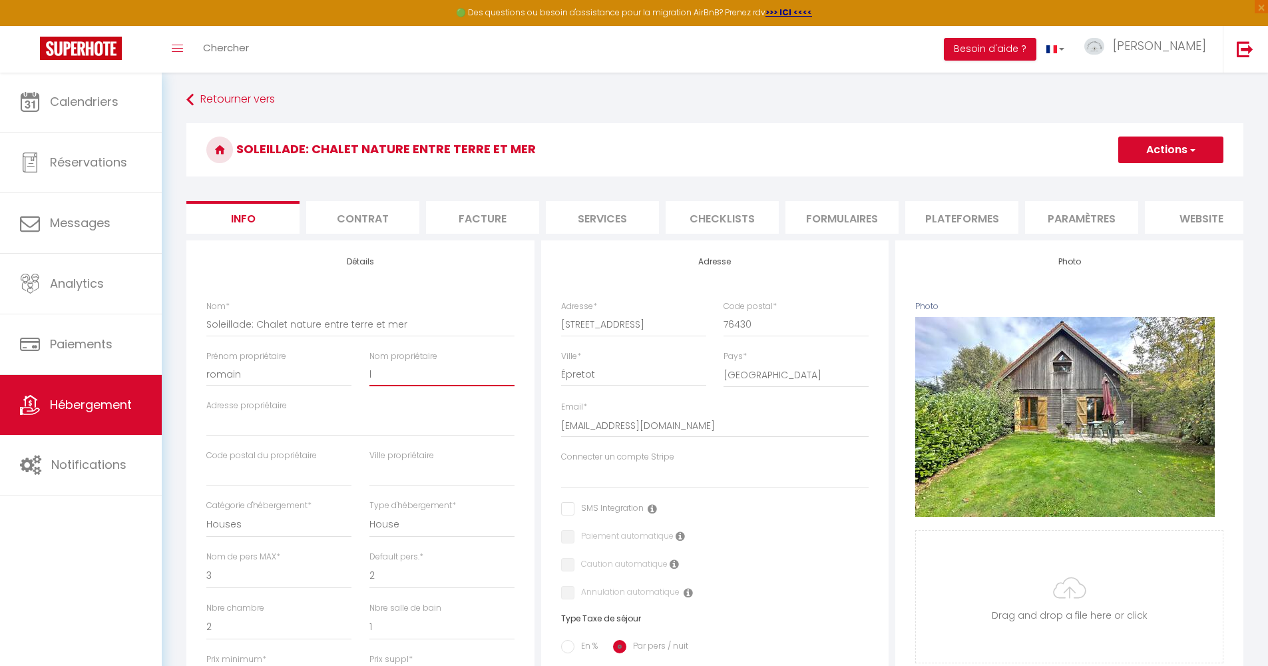
select select
checkbox input "false"
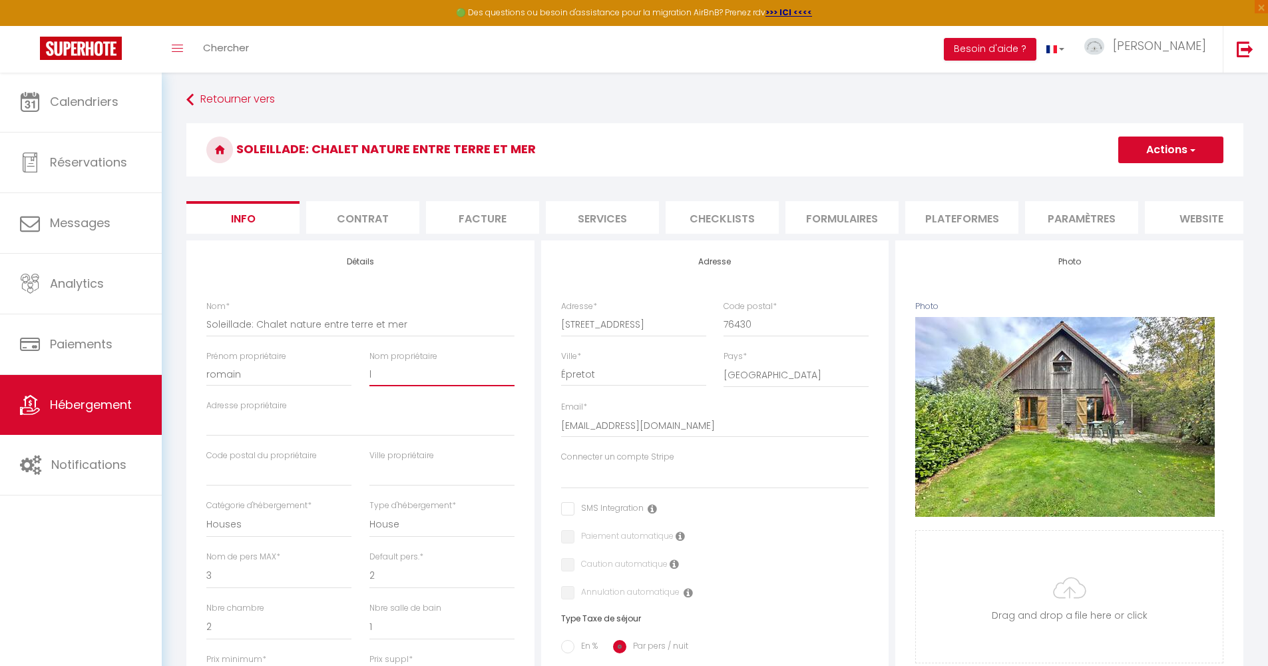
type input "le"
select select
checkbox input "false"
click at [1175, 154] on button "Actions" at bounding box center [1171, 150] width 105 height 27
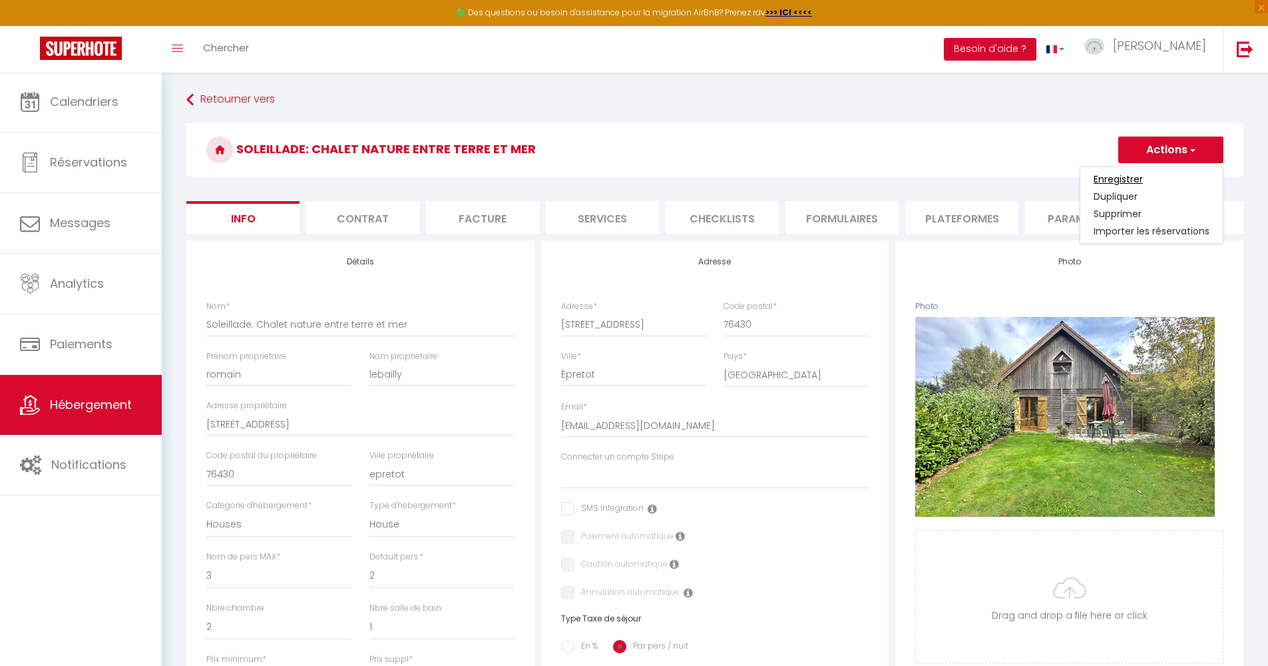
click at [1133, 178] on input "Enregistrer" at bounding box center [1118, 178] width 49 height 13
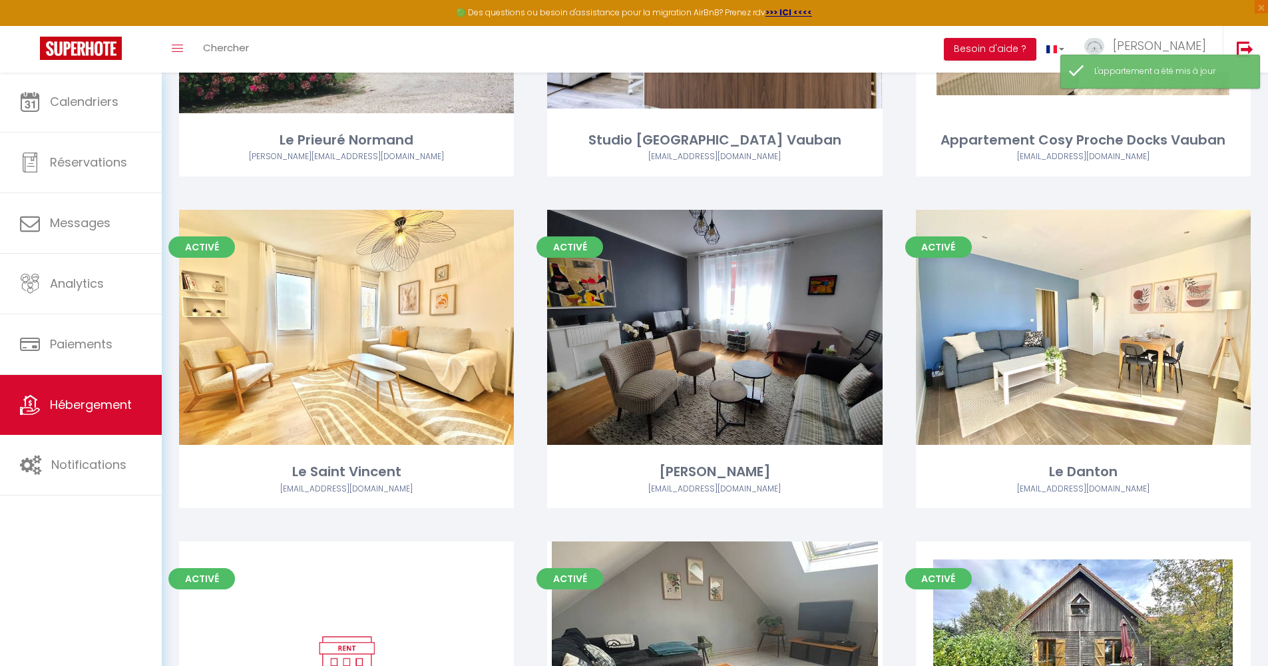
scroll to position [2498, 0]
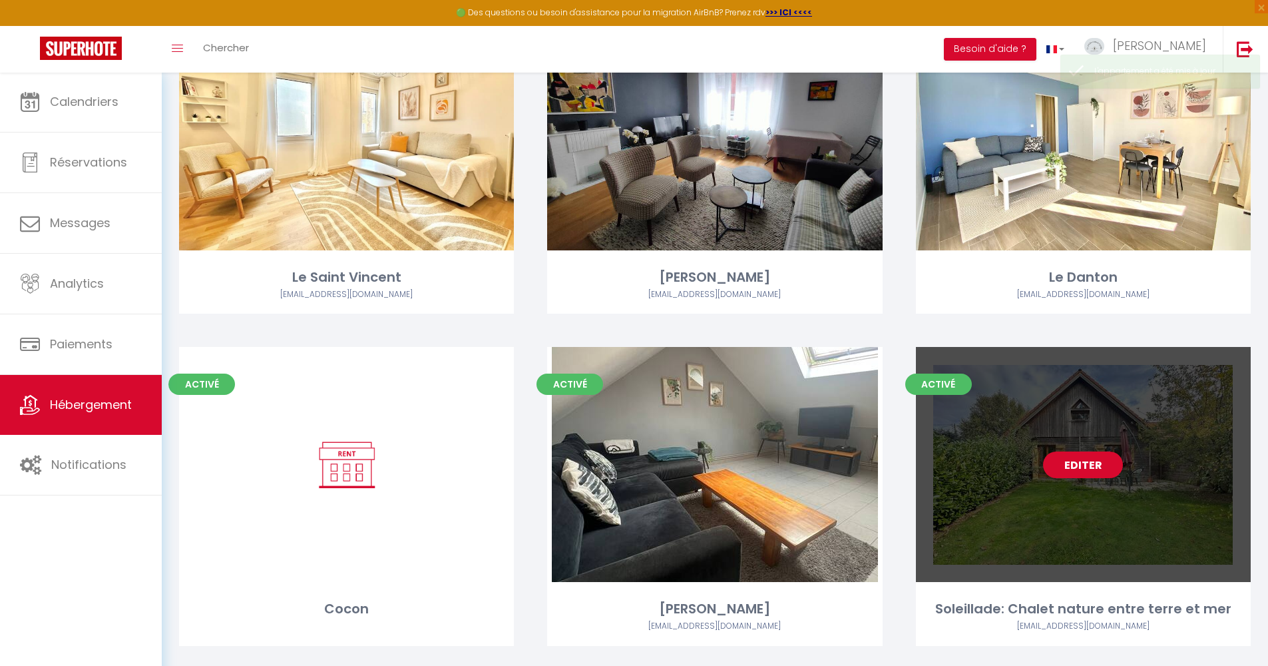
click at [1083, 451] on link "Editer" at bounding box center [1083, 464] width 80 height 27
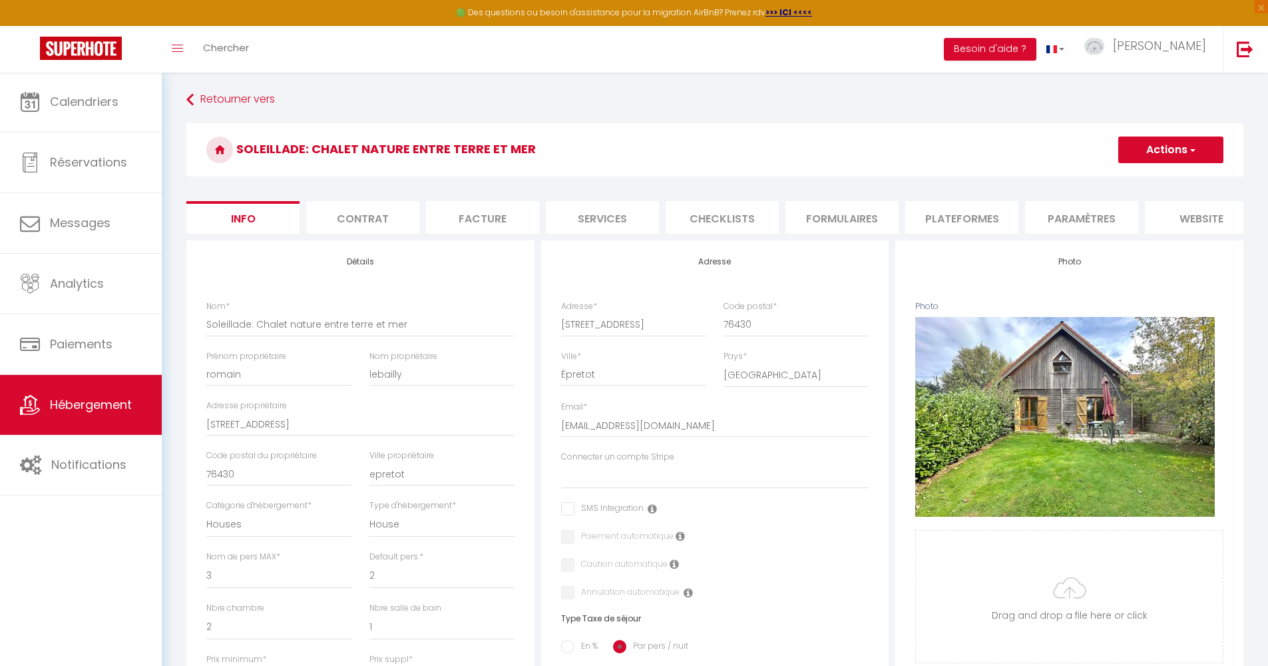
scroll to position [0, 1]
click at [986, 219] on li "Plateformes" at bounding box center [961, 217] width 113 height 33
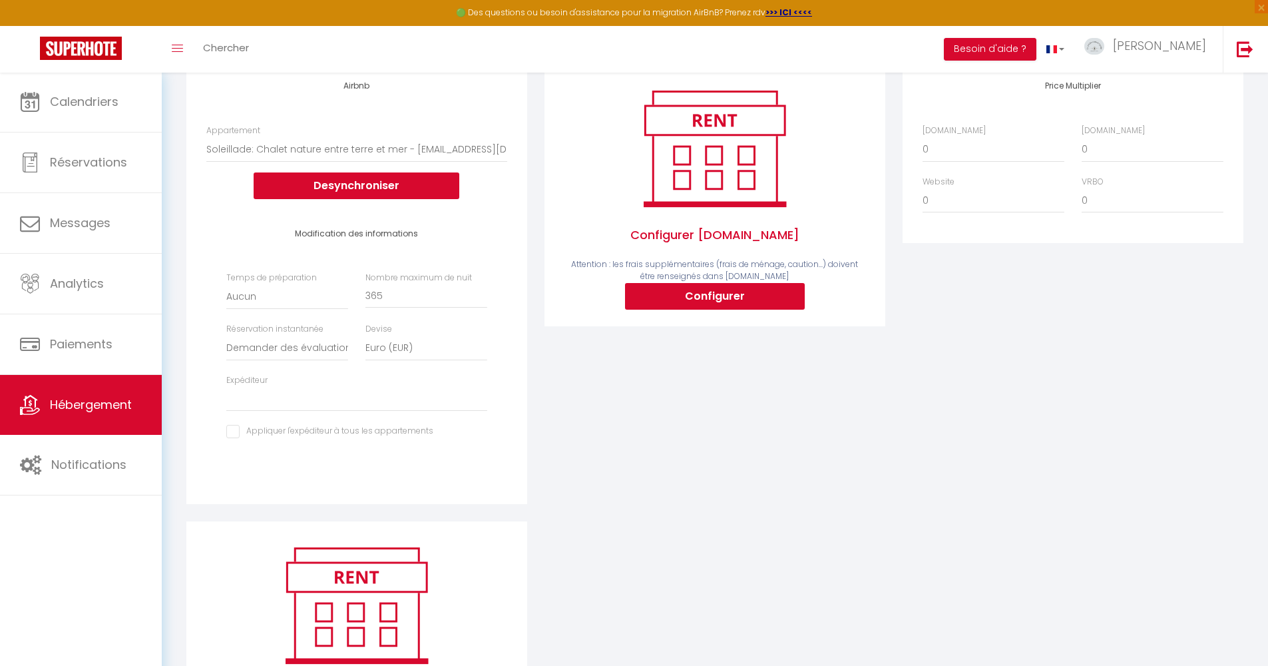
scroll to position [64, 0]
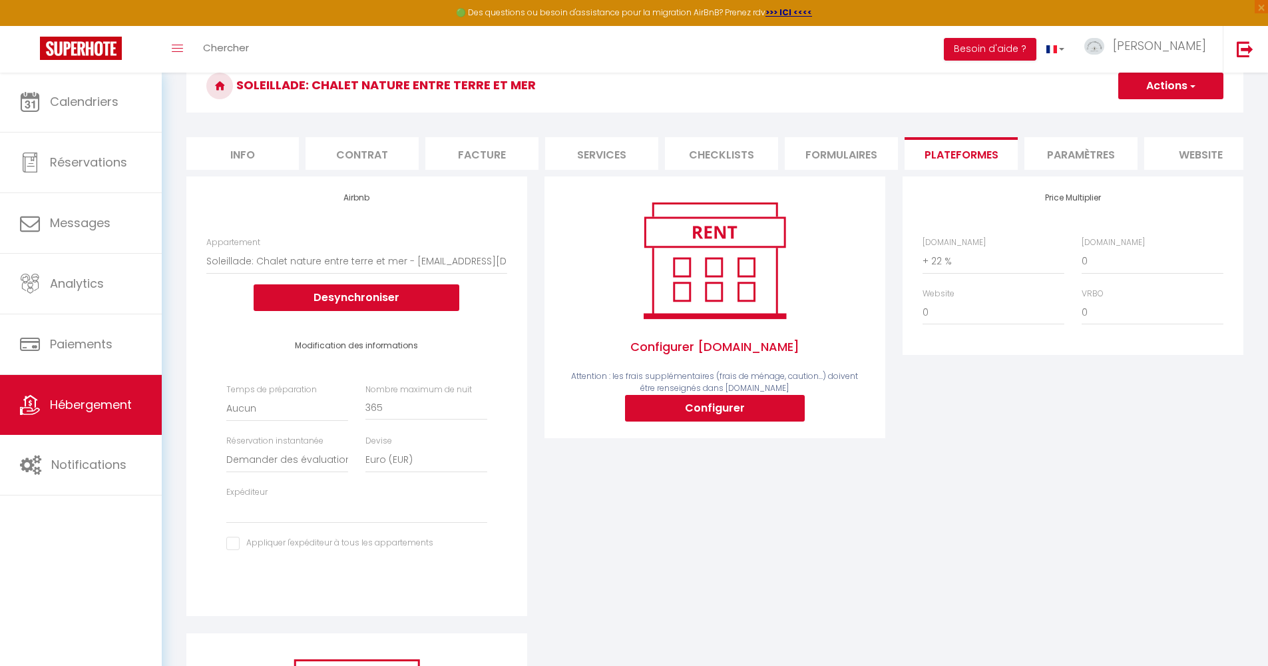
drag, startPoint x: 1067, startPoint y: 482, endPoint x: 1125, endPoint y: 294, distance: 197.1
click at [1067, 481] on div "Price Multiplier Airbnb.com 0 + 1 % + 2 % + 3 % + 4 % + 5 % + 6 % + 7 %" at bounding box center [1073, 404] width 358 height 457
click at [1129, 542] on div "Price Multiplier Airbnb.com 0 + 1 % + 2 % + 3 % + 4 % + 5 % + 6 % + 7 %" at bounding box center [1073, 404] width 358 height 457
click at [1171, 87] on button "Actions" at bounding box center [1171, 86] width 105 height 27
click at [1155, 117] on link "Enregistrer" at bounding box center [1170, 115] width 105 height 17
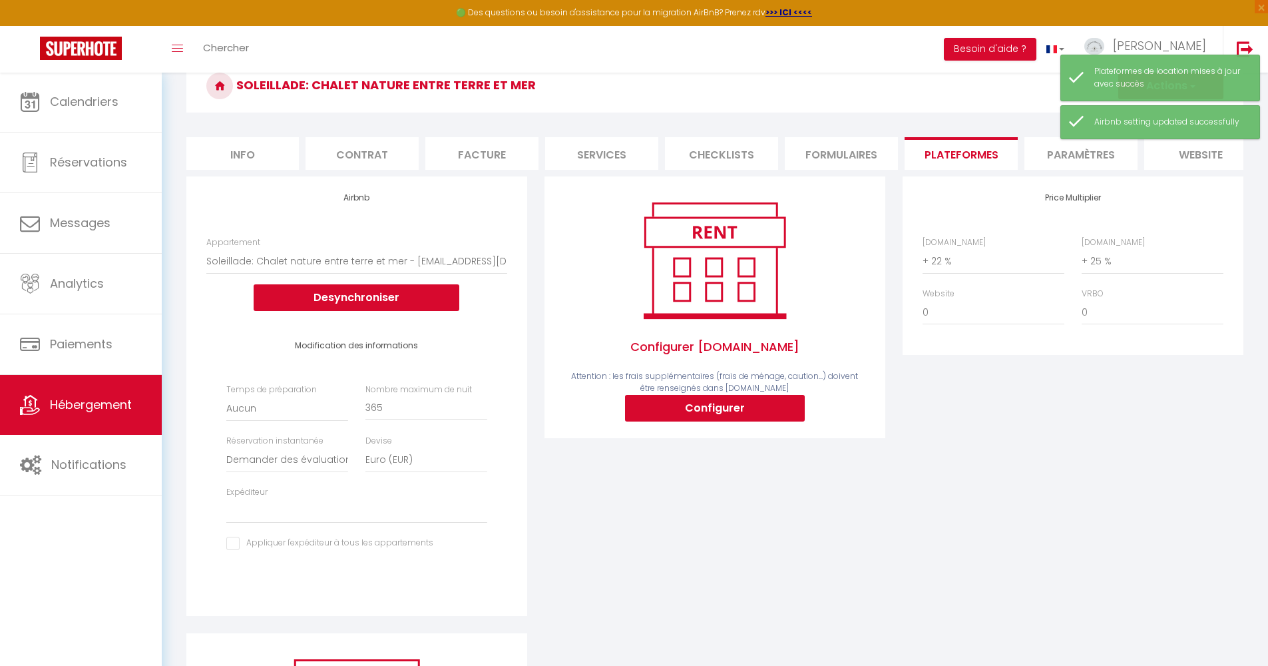
scroll to position [308, 0]
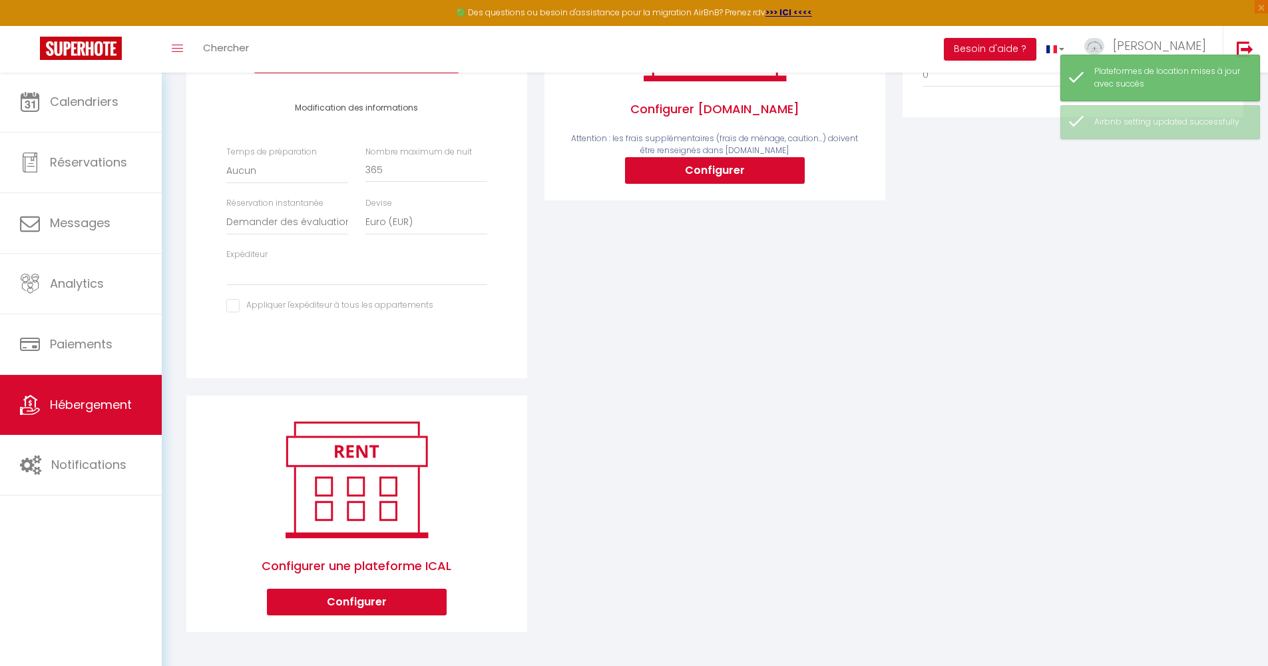
click at [369, 611] on button "Configurer" at bounding box center [357, 602] width 180 height 27
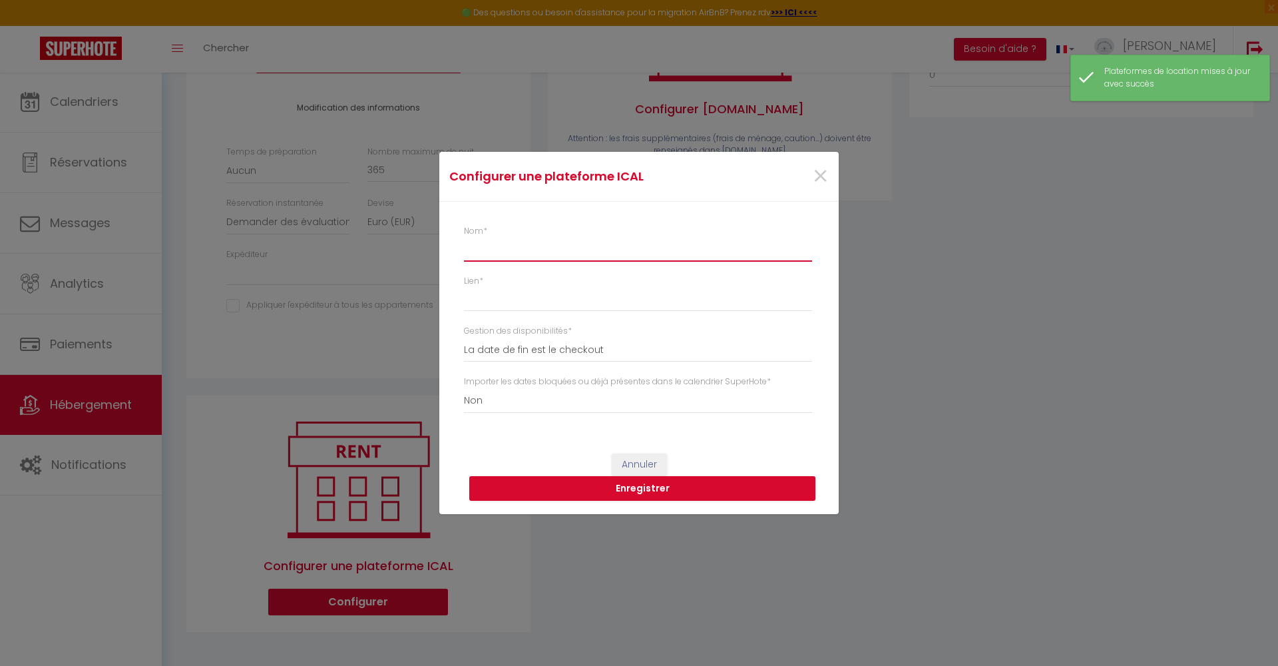
click at [537, 254] on input "Nom *" at bounding box center [638, 250] width 348 height 24
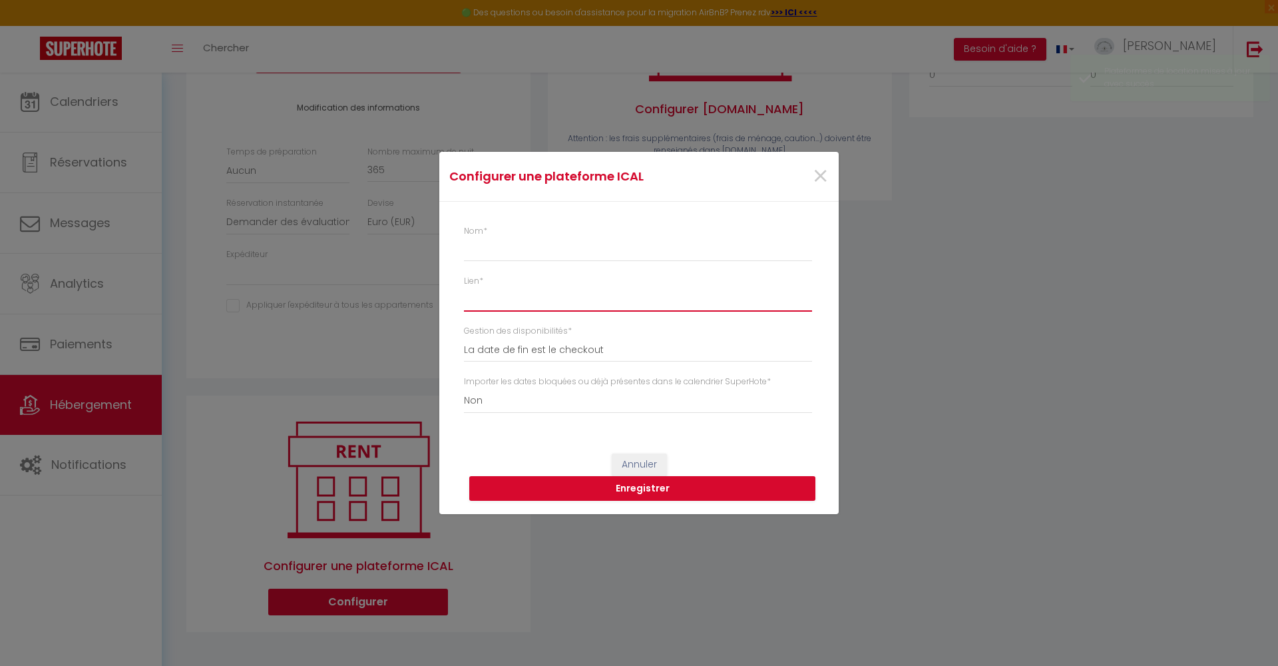
click at [539, 306] on input "Lien *" at bounding box center [638, 299] width 348 height 24
click at [512, 249] on input "Nom *" at bounding box center [638, 250] width 348 height 24
click at [576, 300] on input "Lien *" at bounding box center [638, 299] width 348 height 24
paste input "https://reservation.itea.fr/iCal_3969672d5b3ffff188b647b38adee697.ics?aicc=99c2…"
click at [647, 483] on button "Enregistrer" at bounding box center [642, 488] width 346 height 25
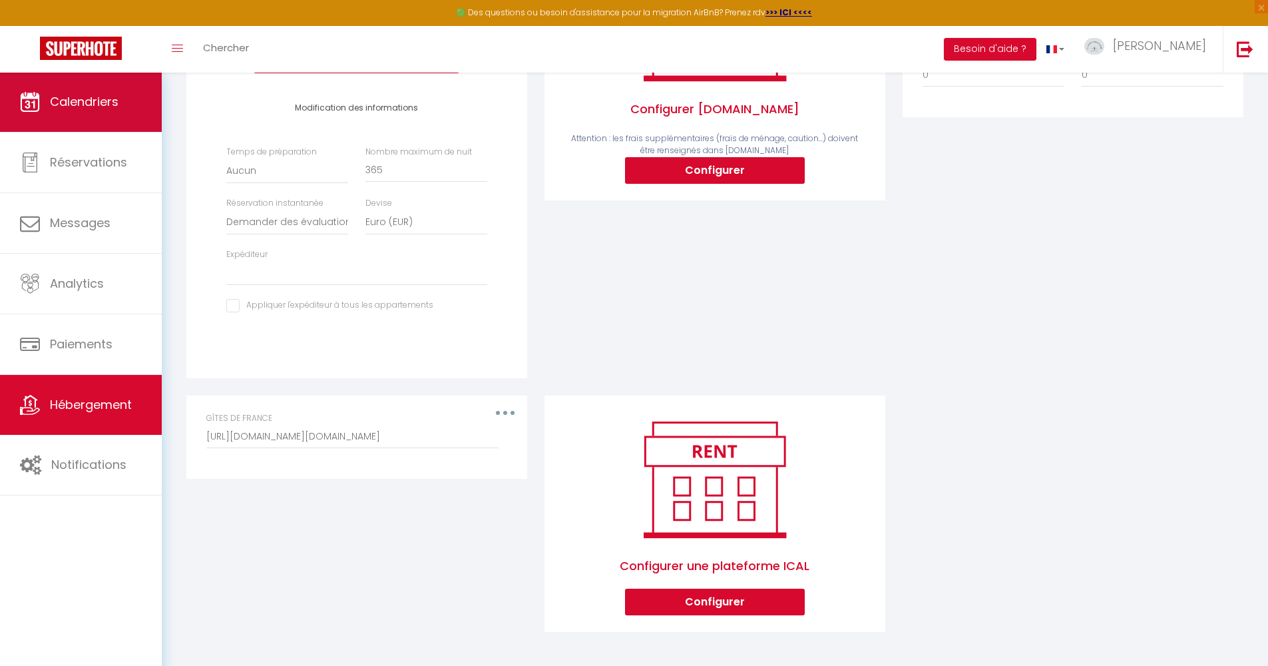
click at [79, 109] on span "Calendriers" at bounding box center [84, 101] width 69 height 17
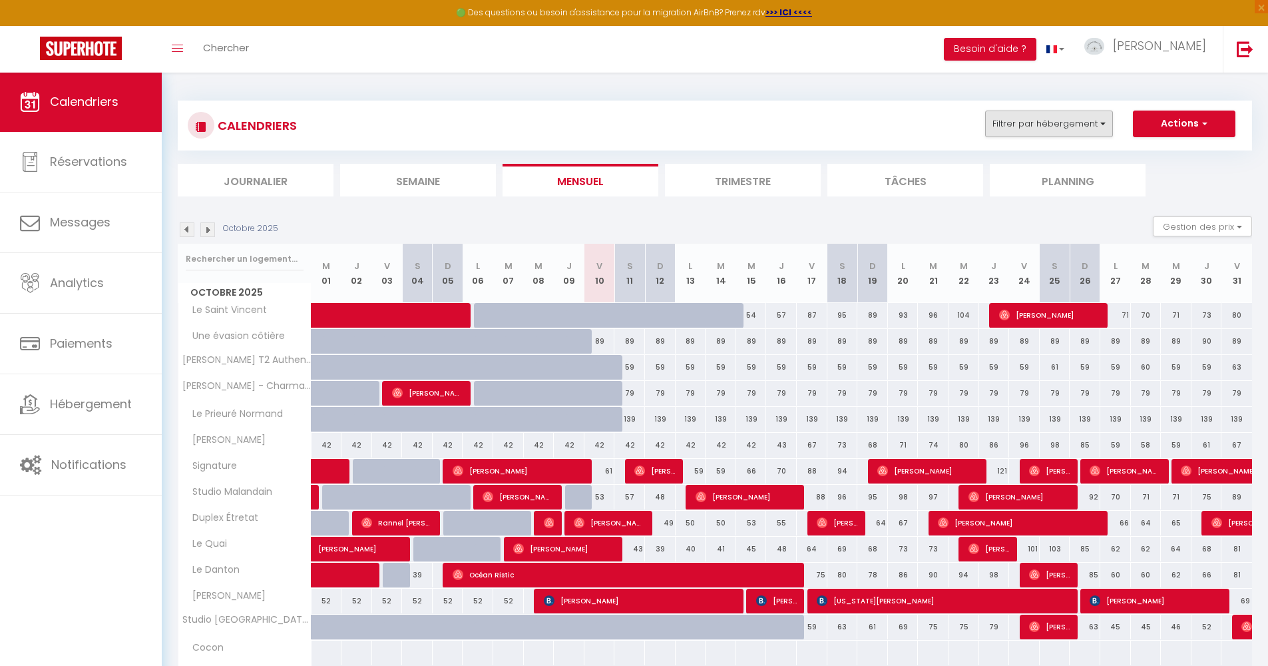
click at [1045, 128] on button "Filtrer par hébergement" at bounding box center [1049, 124] width 128 height 27
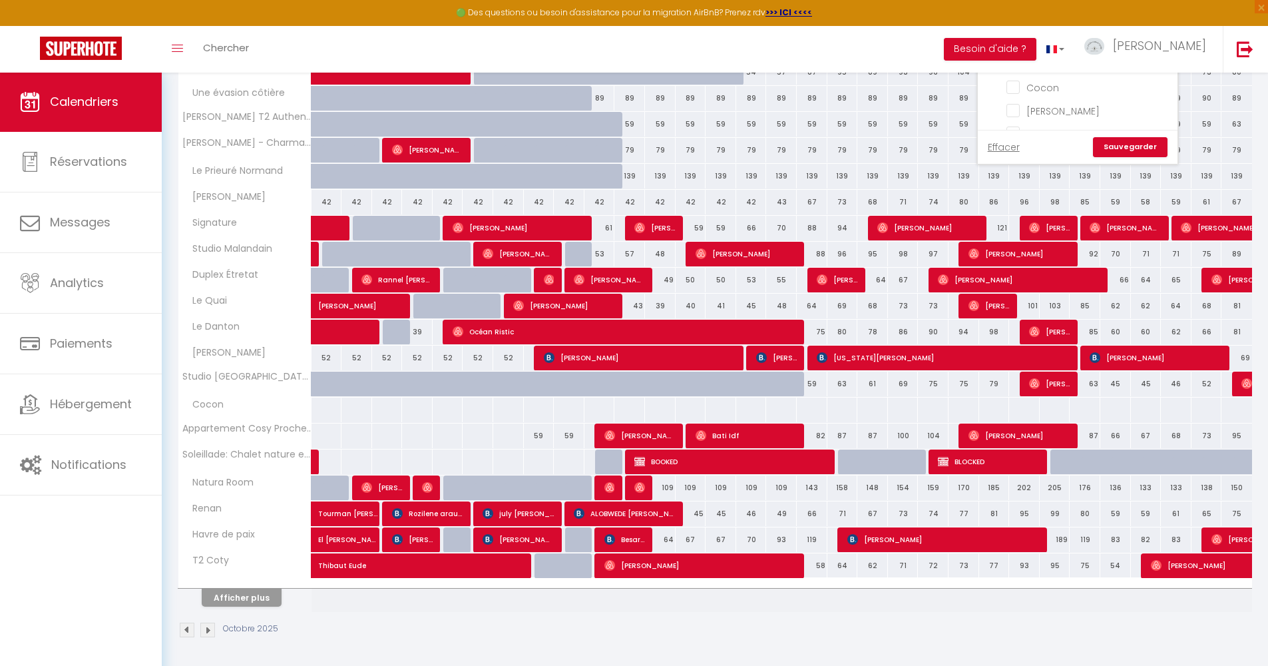
scroll to position [517, 0]
click at [1014, 129] on input "Soleillade: Chalet nature entre terre et mer" at bounding box center [1090, 135] width 166 height 13
click at [1139, 142] on link "Sauvegarder" at bounding box center [1130, 147] width 75 height 20
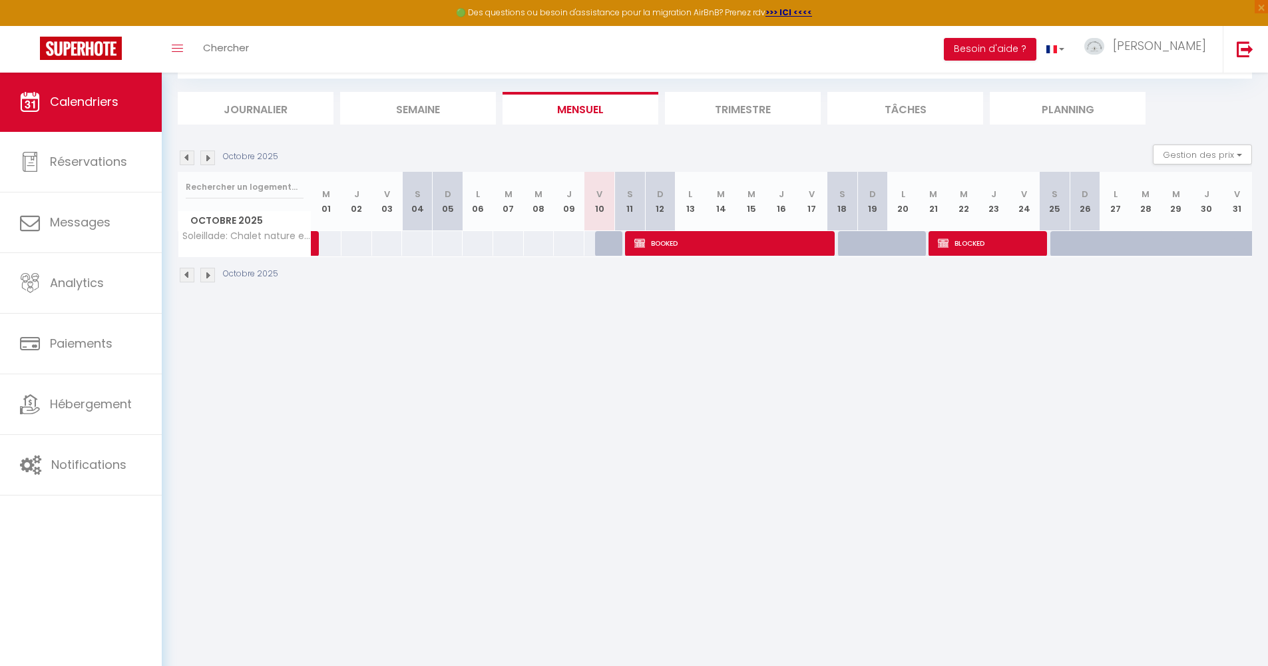
click at [210, 161] on img at bounding box center [207, 157] width 15 height 15
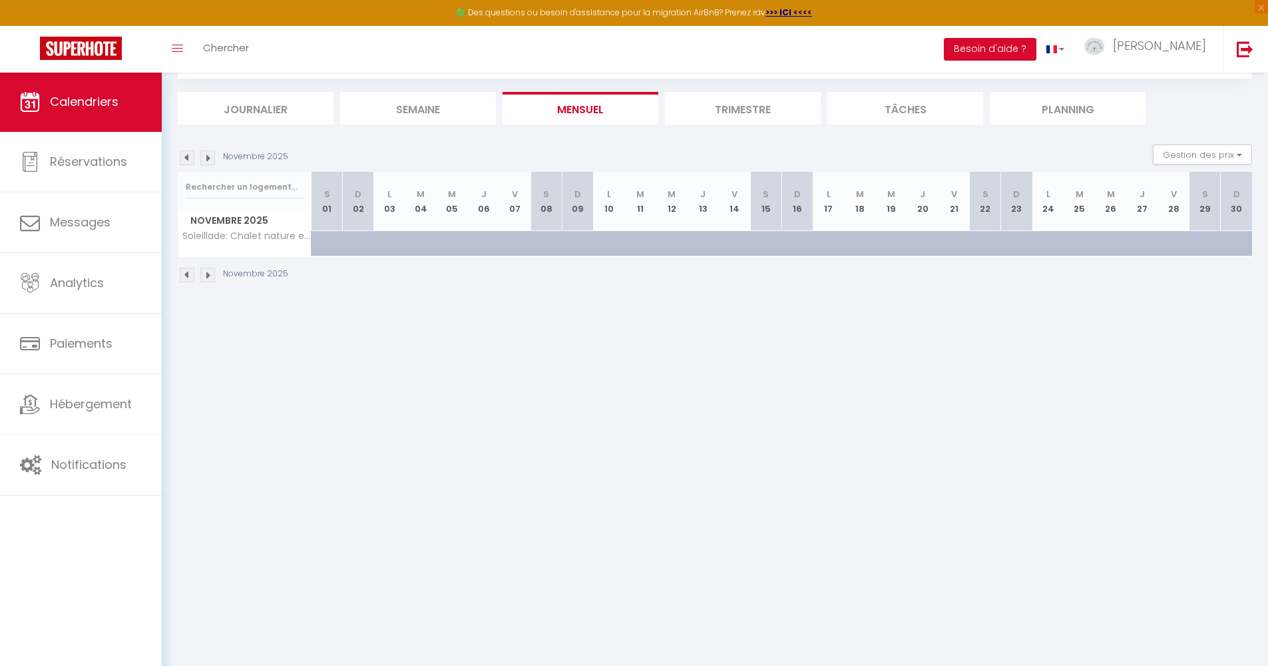
click at [185, 156] on img at bounding box center [187, 157] width 15 height 15
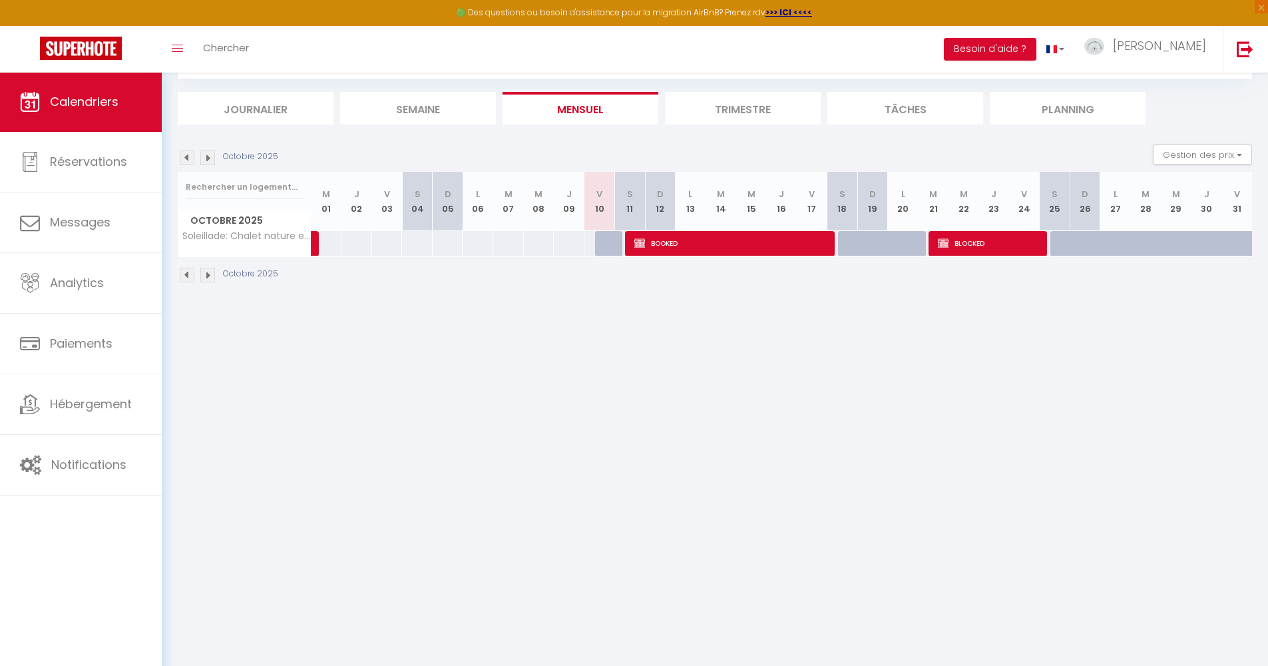
click at [210, 158] on img at bounding box center [207, 157] width 15 height 15
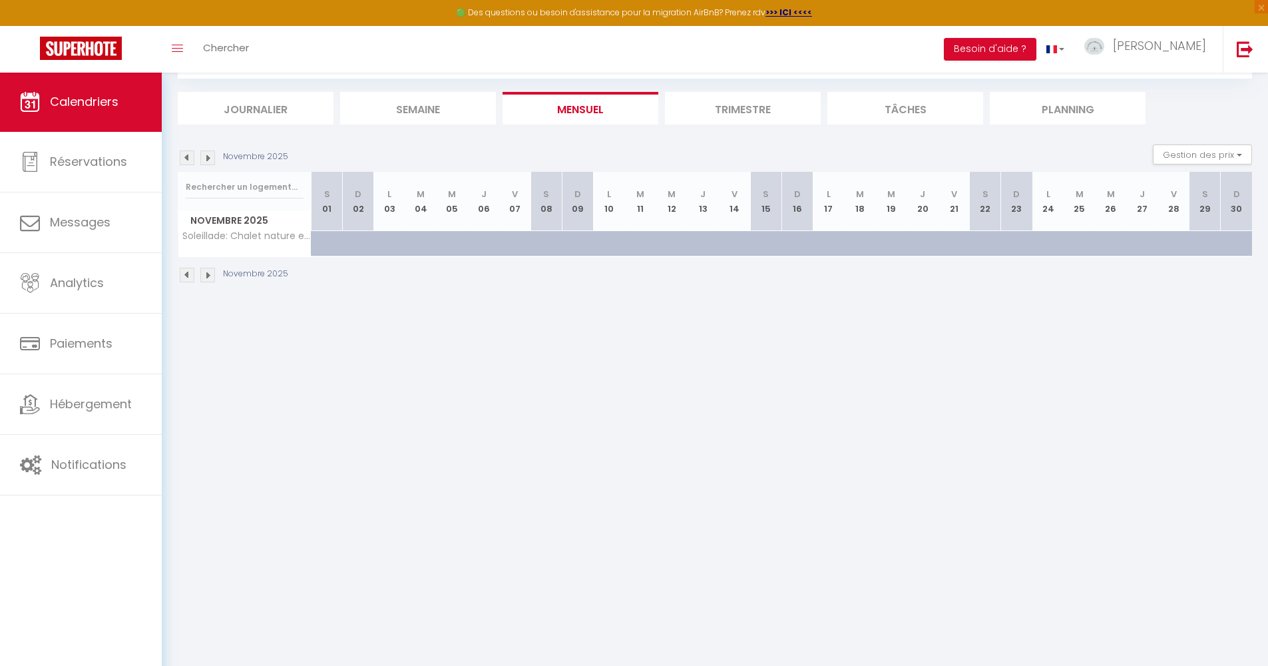
click at [210, 158] on img at bounding box center [207, 157] width 15 height 15
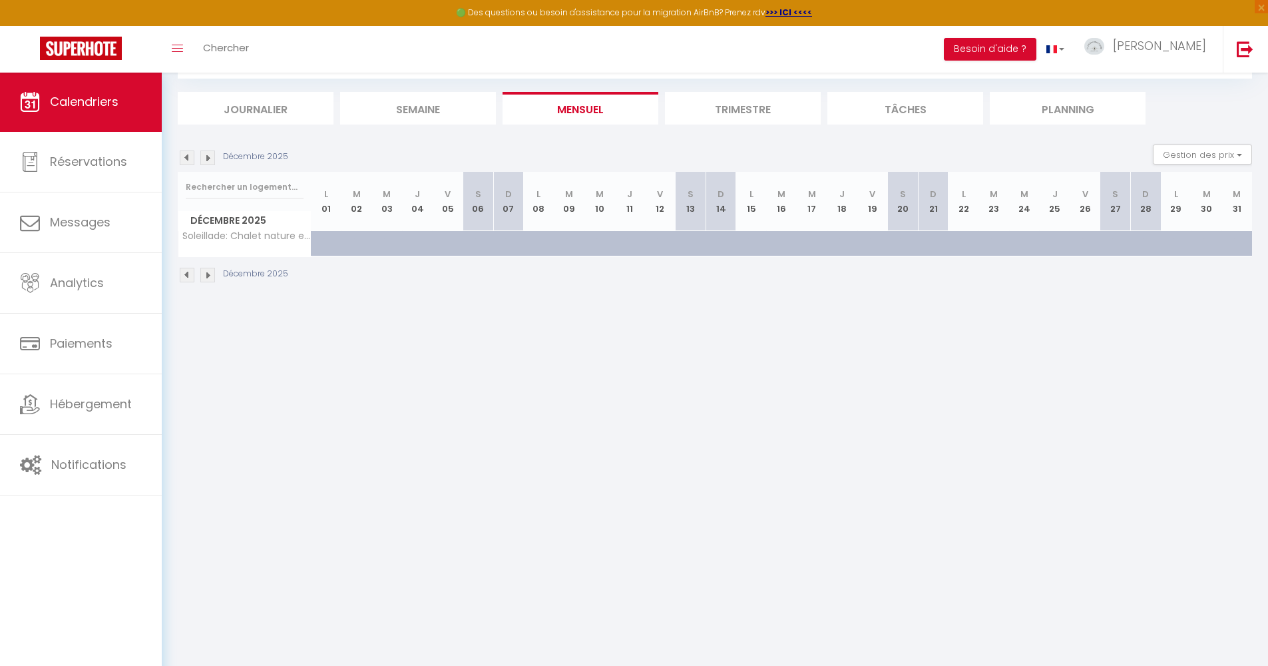
click at [192, 160] on img at bounding box center [187, 157] width 15 height 15
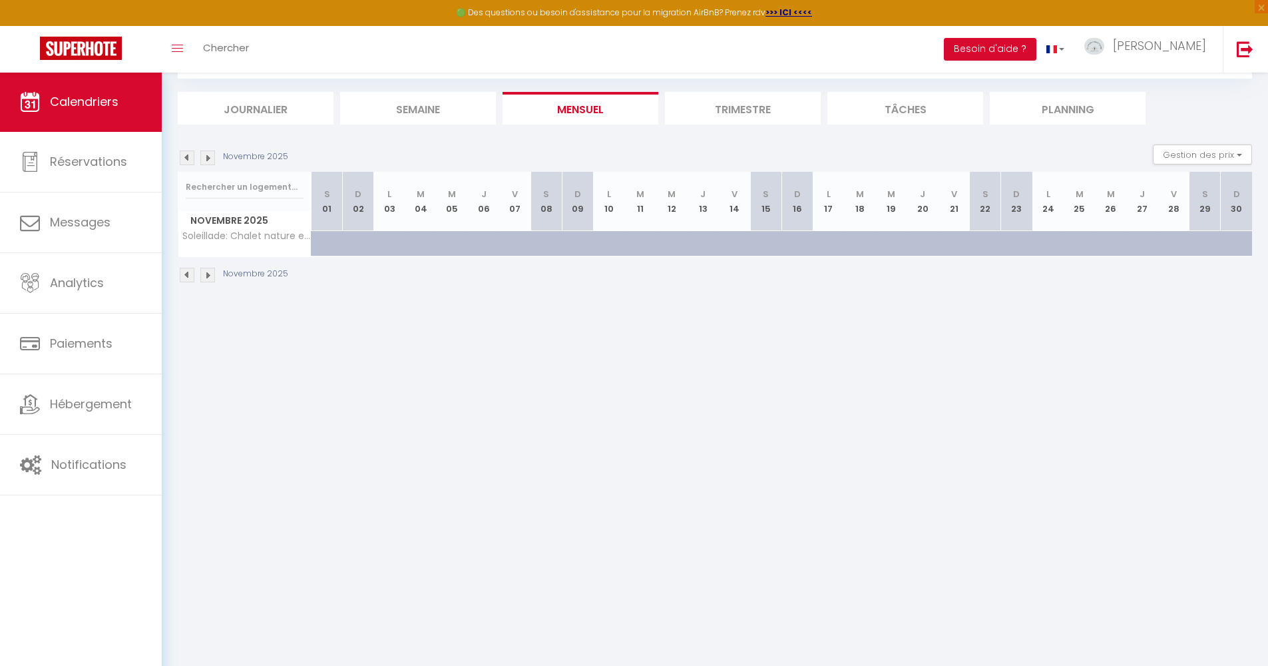
click at [192, 160] on img at bounding box center [187, 157] width 15 height 15
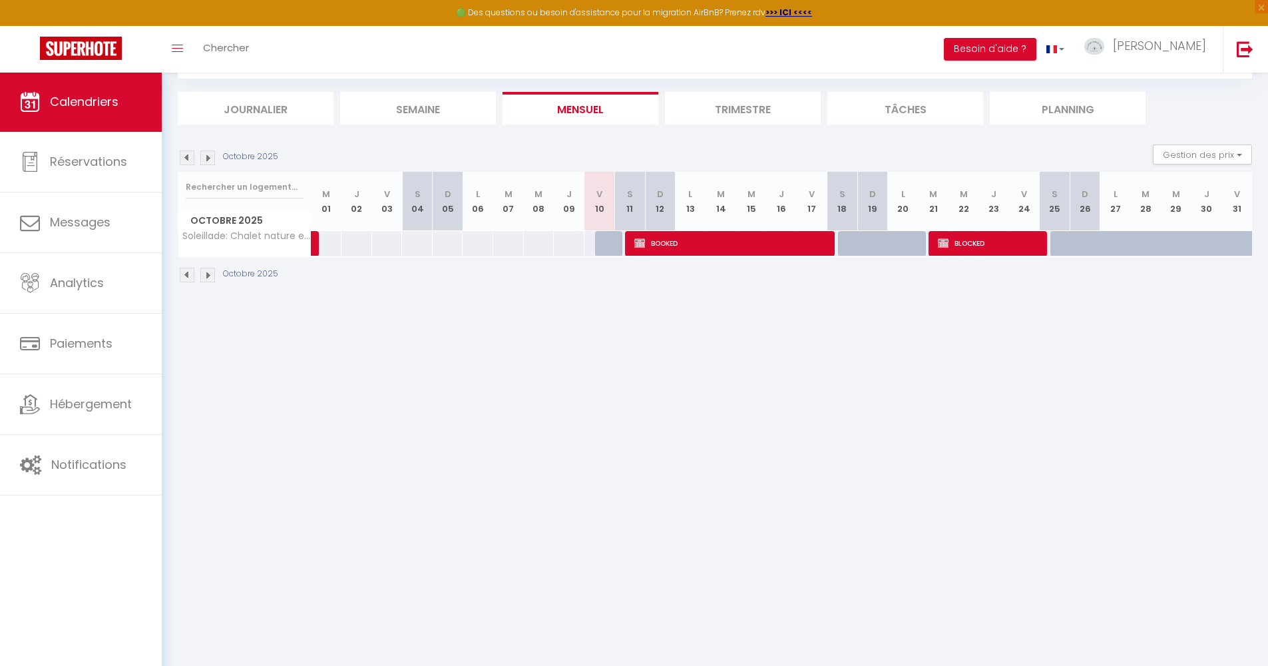
click at [789, 248] on span "BOOKED" at bounding box center [732, 242] width 194 height 25
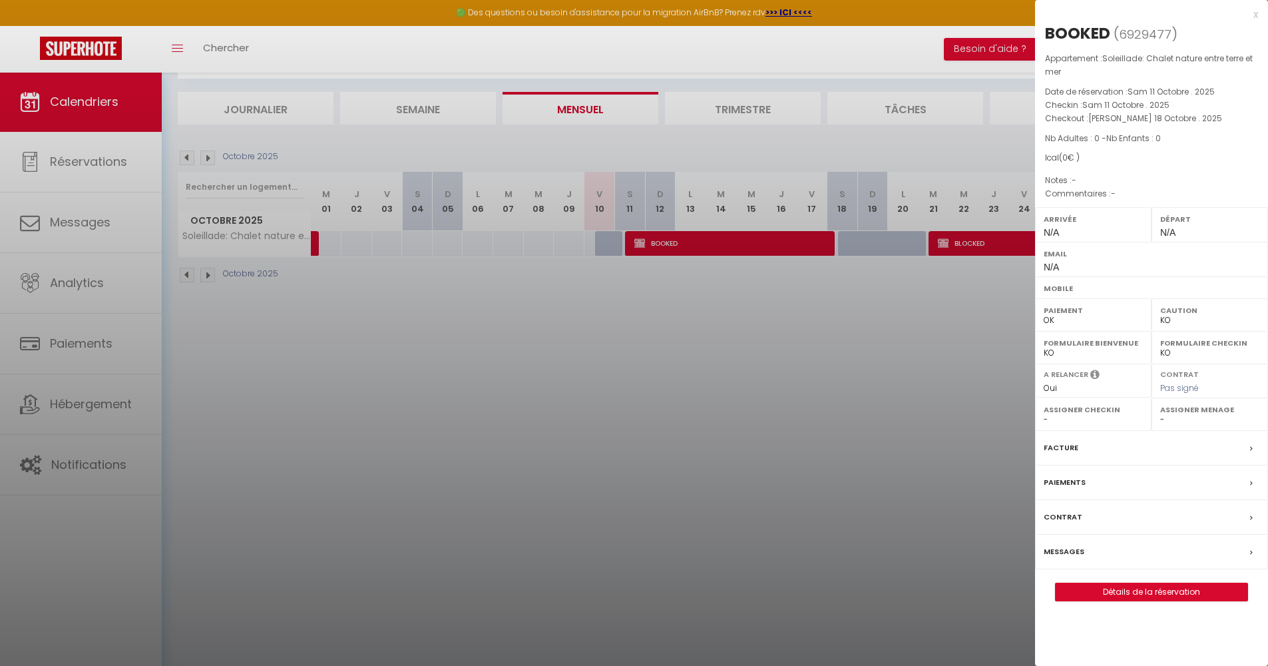
click at [1256, 16] on div "x" at bounding box center [1146, 15] width 223 height 16
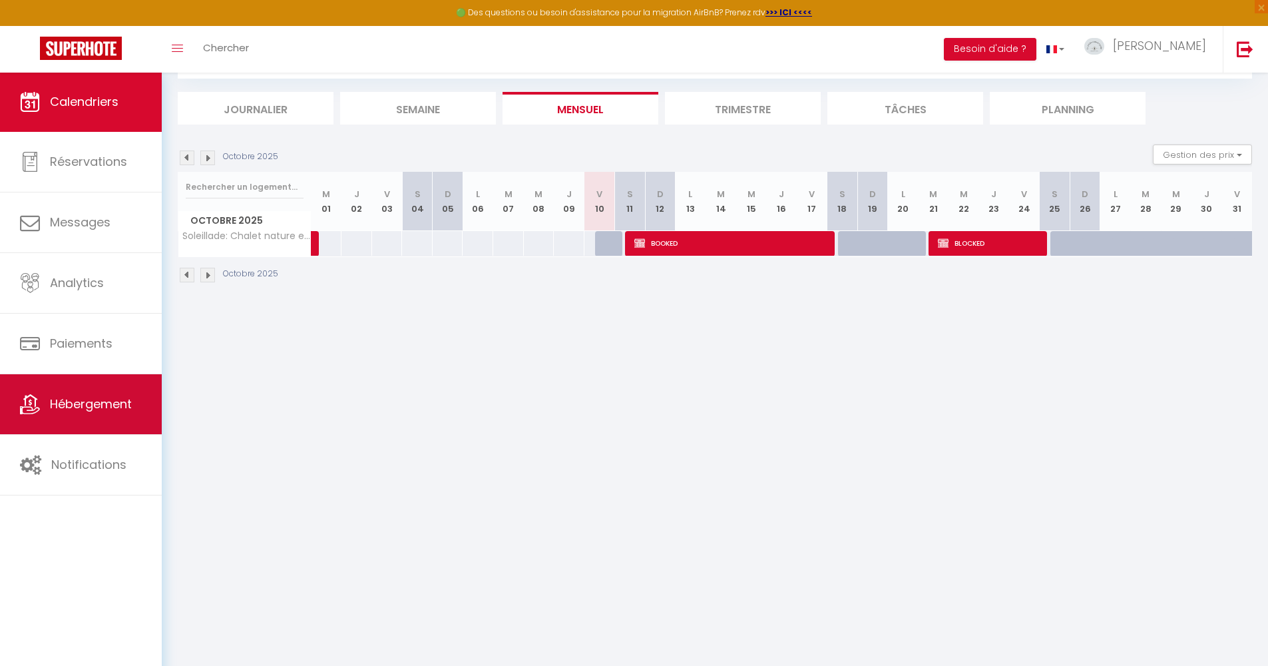
click at [67, 389] on link "Hébergement" at bounding box center [81, 404] width 162 height 60
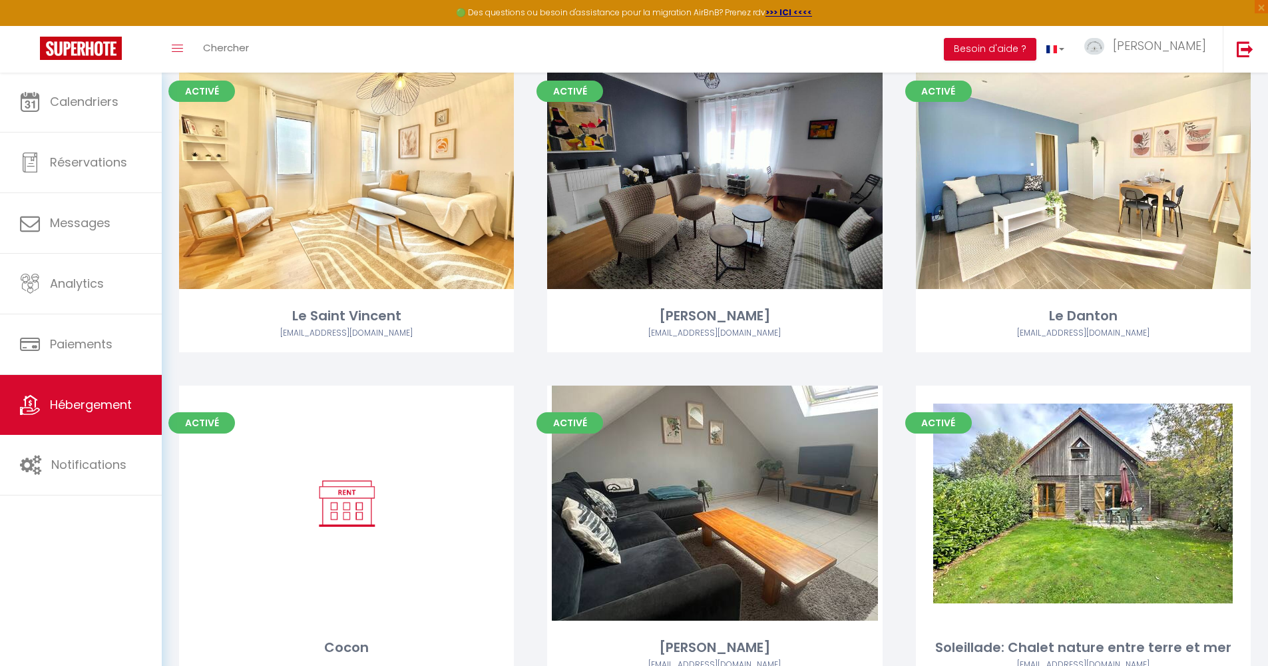
scroll to position [2498, 0]
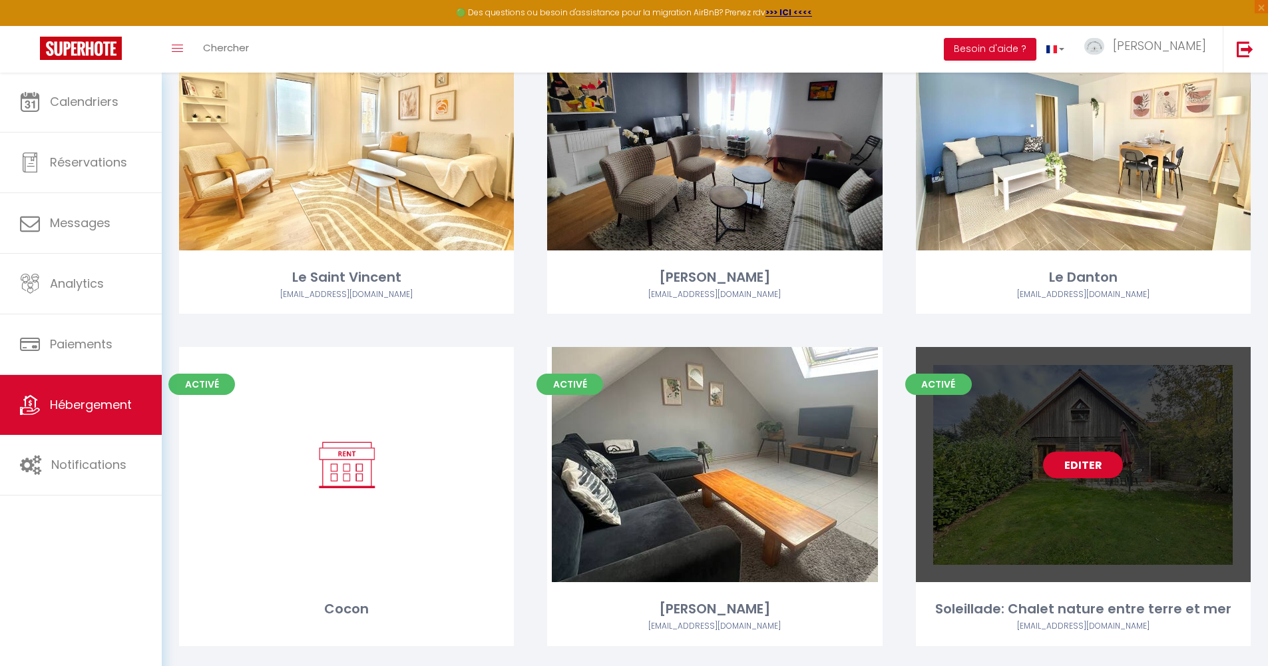
click at [1087, 451] on link "Editer" at bounding box center [1083, 464] width 80 height 27
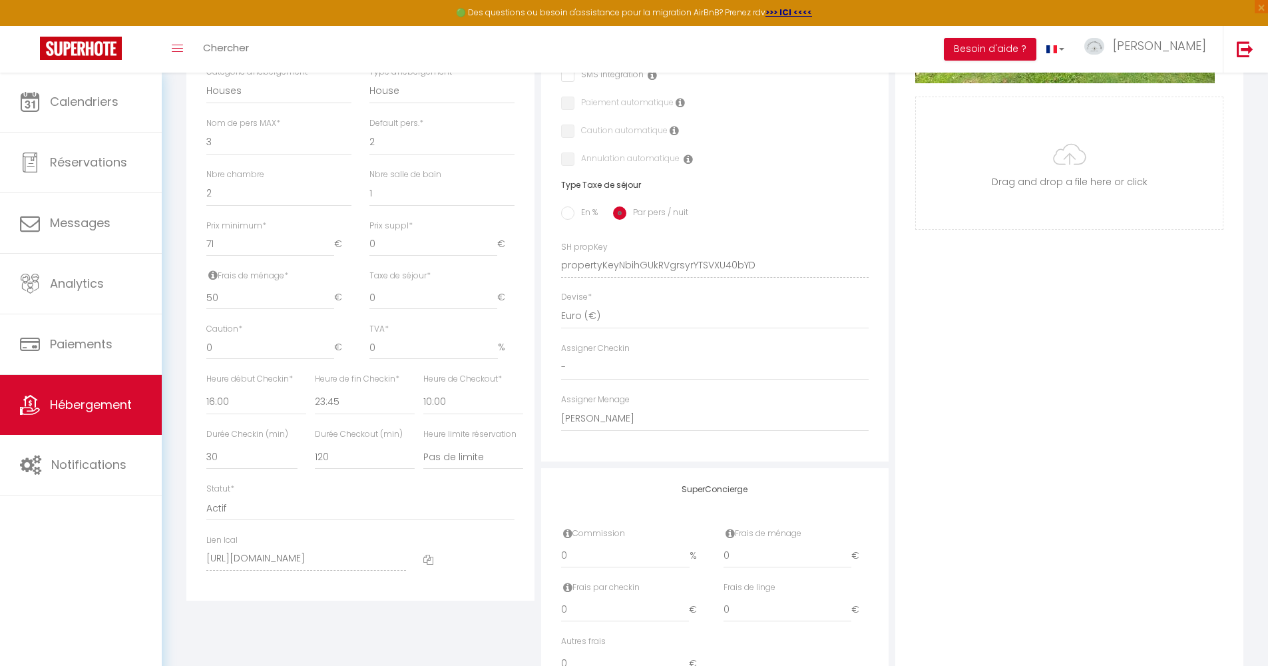
scroll to position [509, 0]
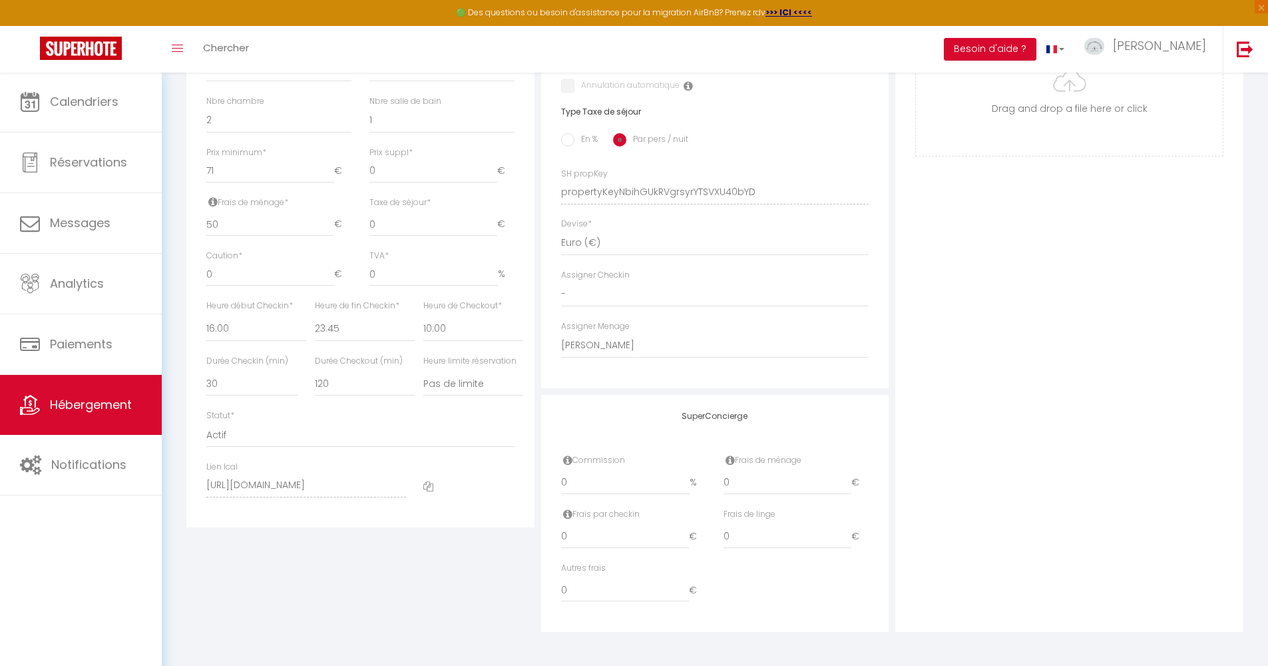
click at [427, 481] on icon at bounding box center [428, 486] width 10 height 10
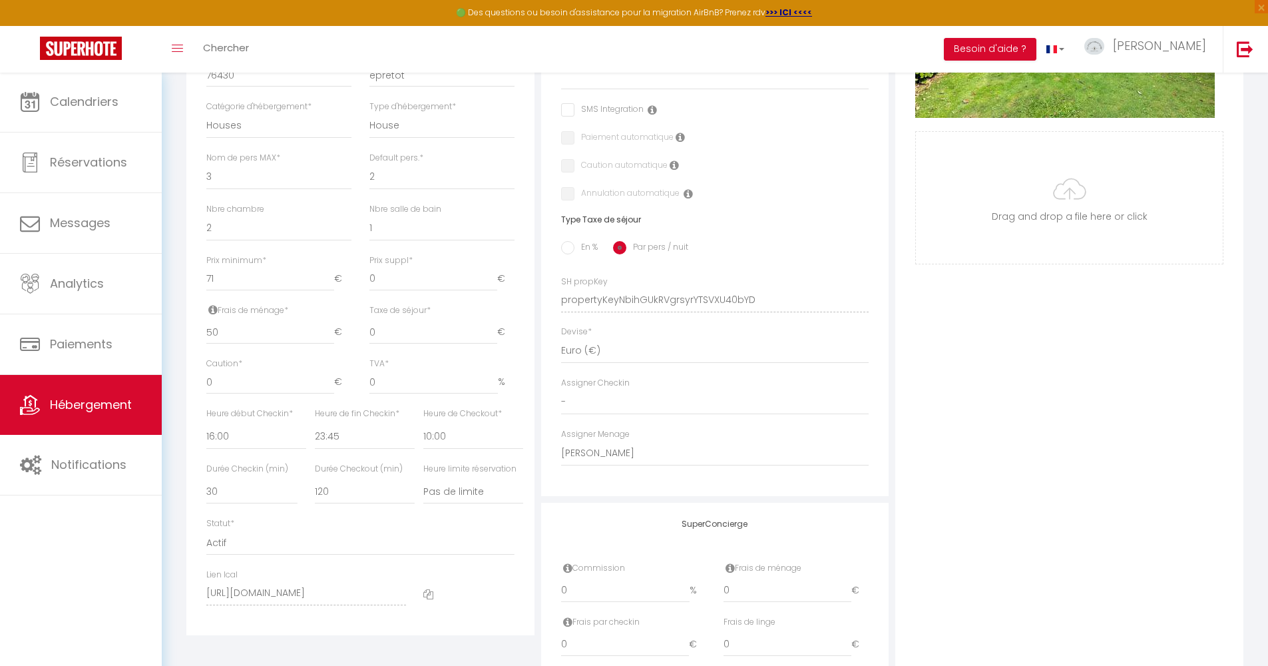
scroll to position [31, 0]
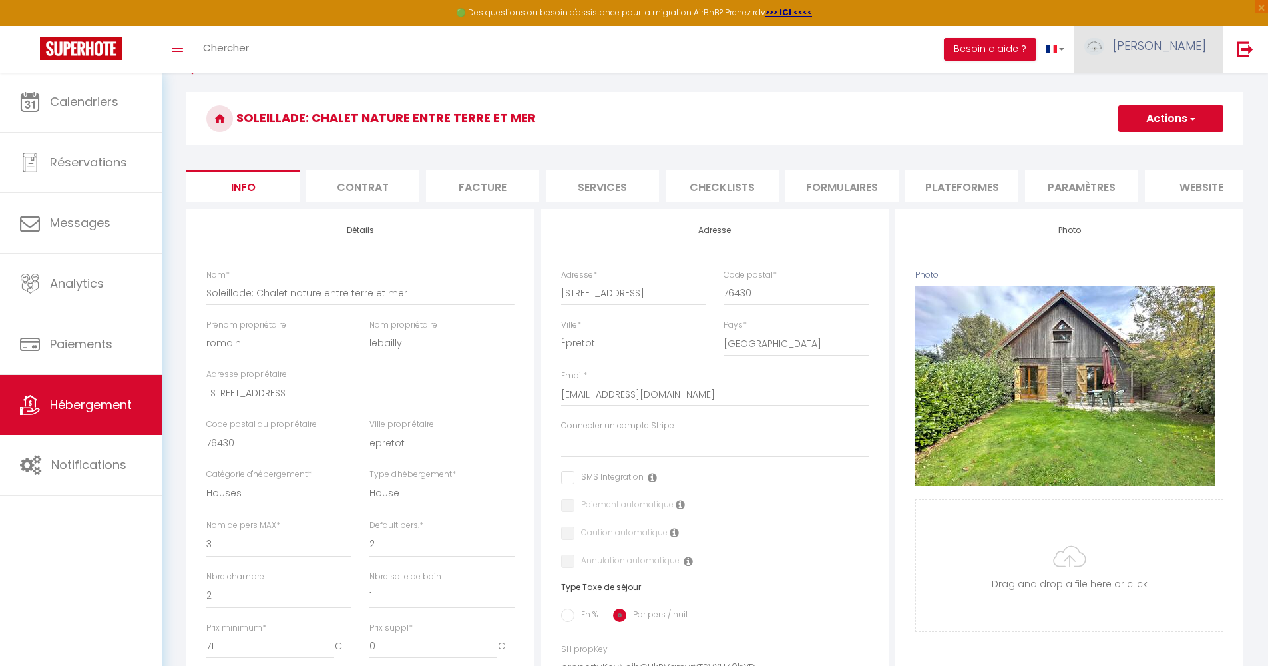
click at [1176, 50] on span "[PERSON_NAME]" at bounding box center [1159, 45] width 93 height 17
click at [1160, 113] on link "Équipe" at bounding box center [1170, 116] width 99 height 23
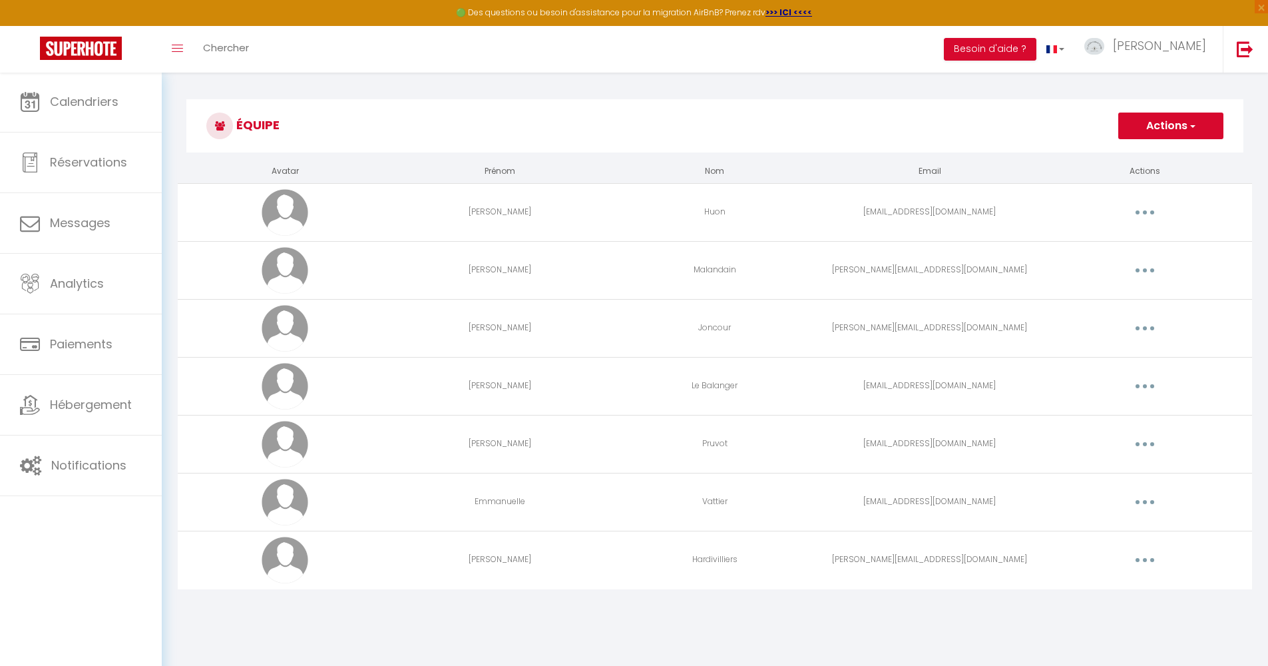
click at [1144, 561] on icon "button" at bounding box center [1145, 560] width 4 height 4
click at [1113, 589] on link "Editer" at bounding box center [1110, 590] width 99 height 23
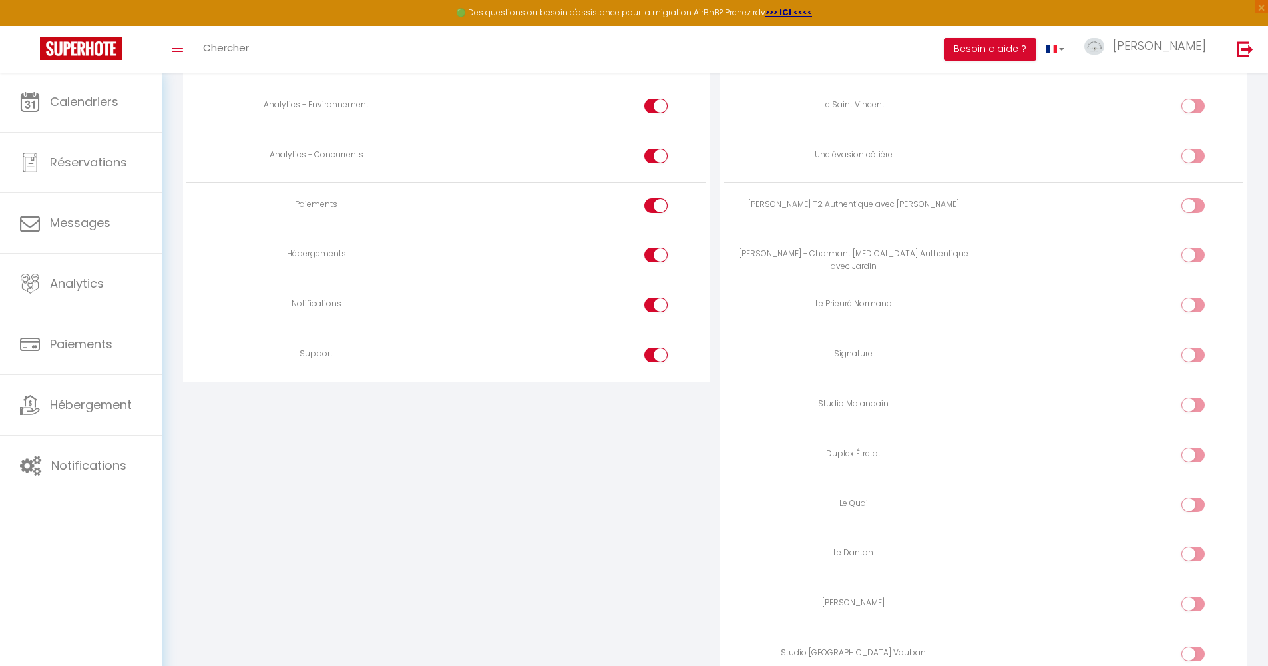
scroll to position [1558, 0]
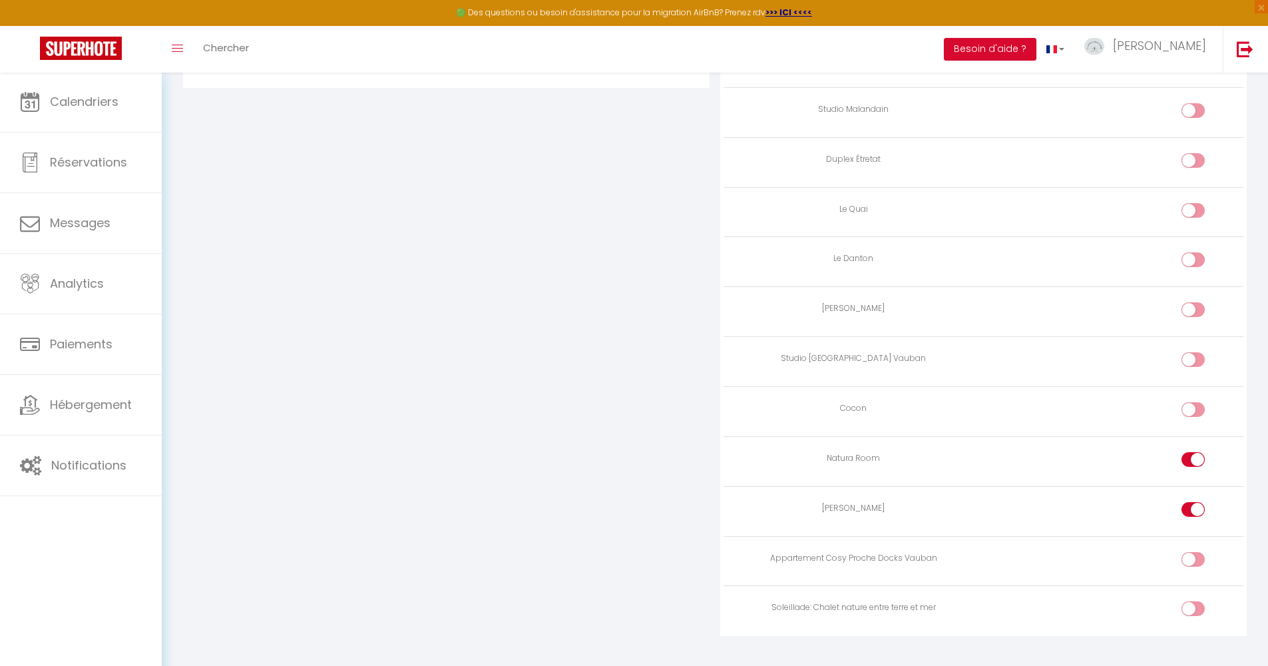
click at [1187, 601] on div at bounding box center [1193, 608] width 23 height 15
click at [1193, 601] on input "checkbox" at bounding box center [1204, 611] width 23 height 20
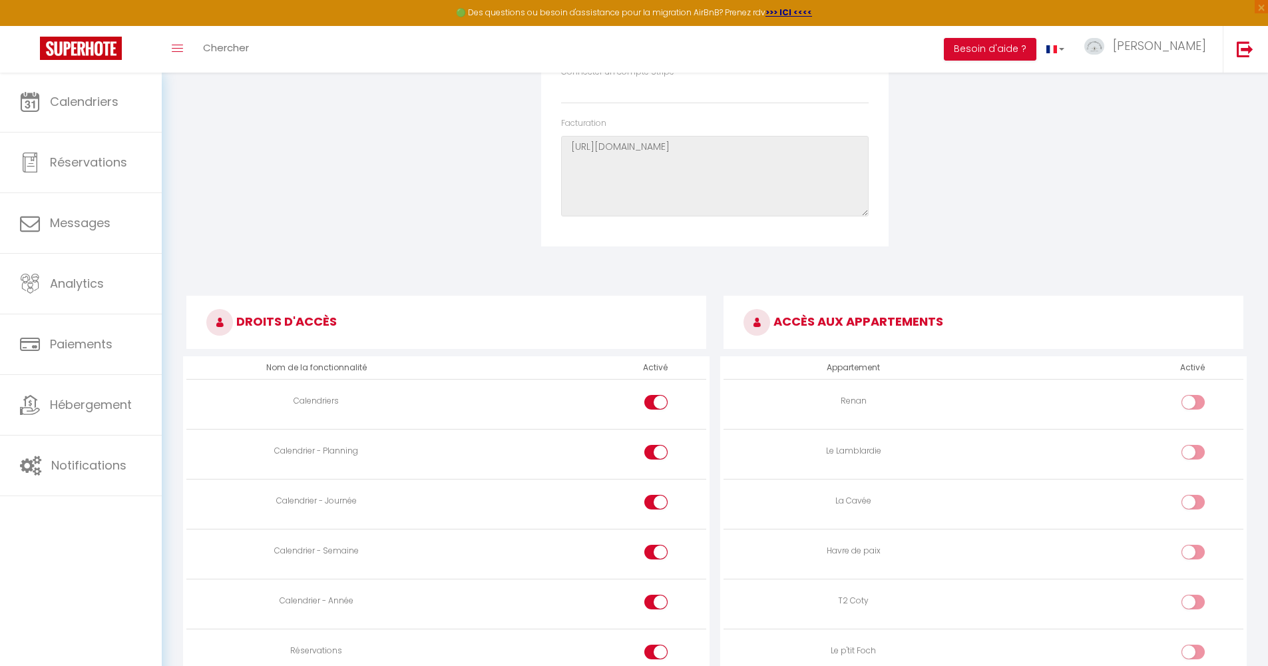
scroll to position [0, 0]
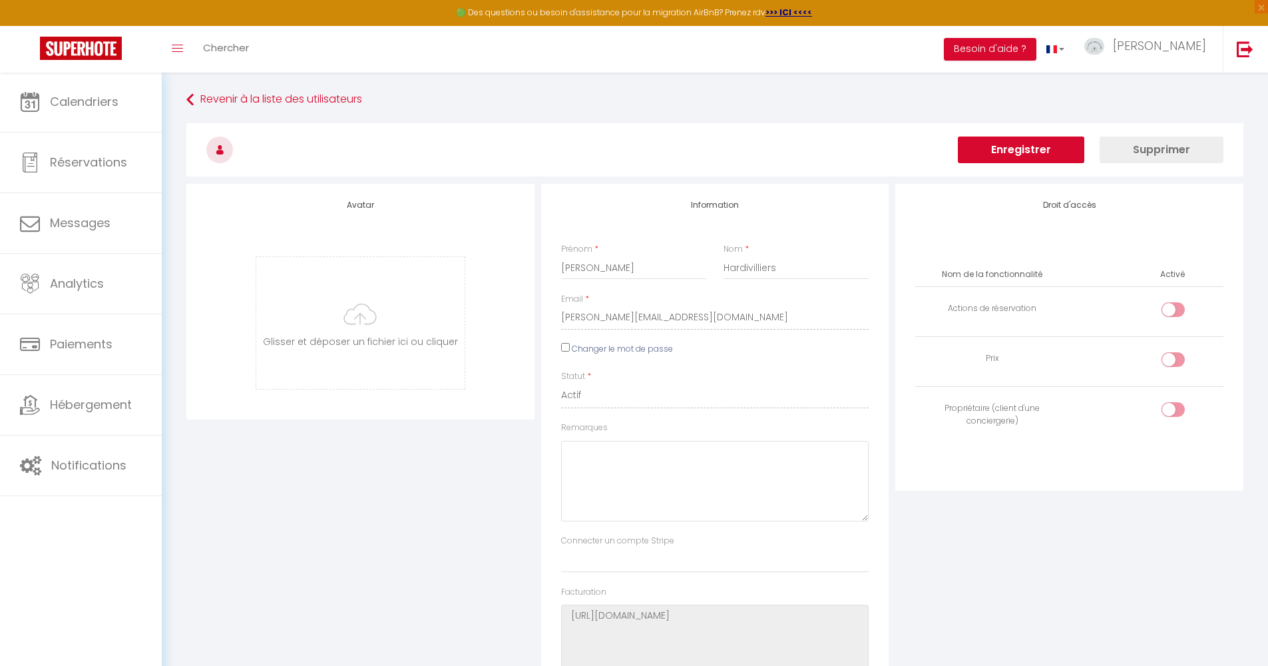
click at [1017, 144] on button "Enregistrer" at bounding box center [1021, 150] width 127 height 27
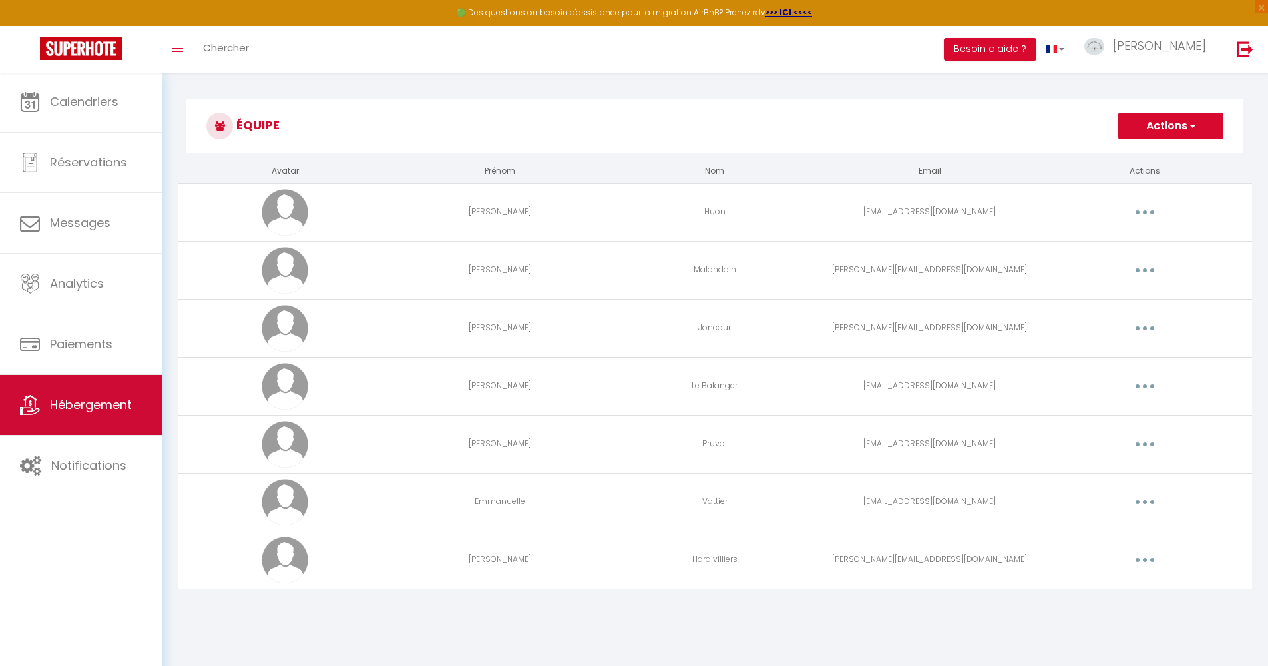
click at [90, 386] on link "Hébergement" at bounding box center [81, 405] width 162 height 60
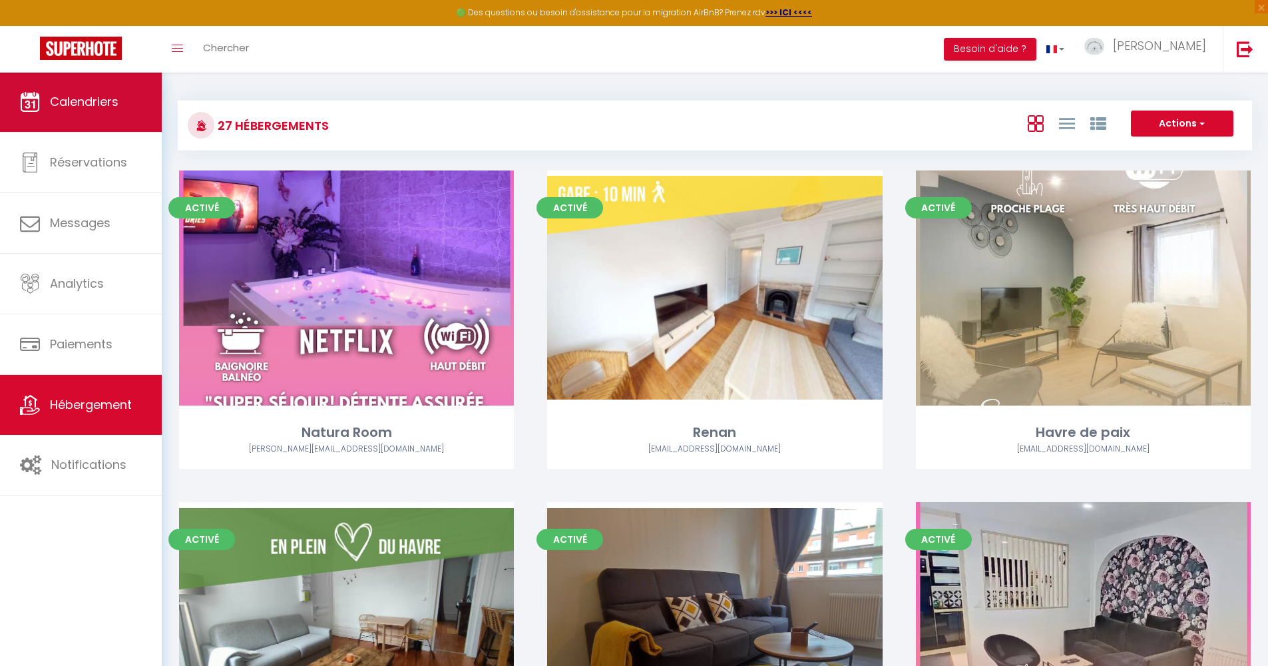
click at [129, 89] on link "Calendriers" at bounding box center [81, 102] width 162 height 60
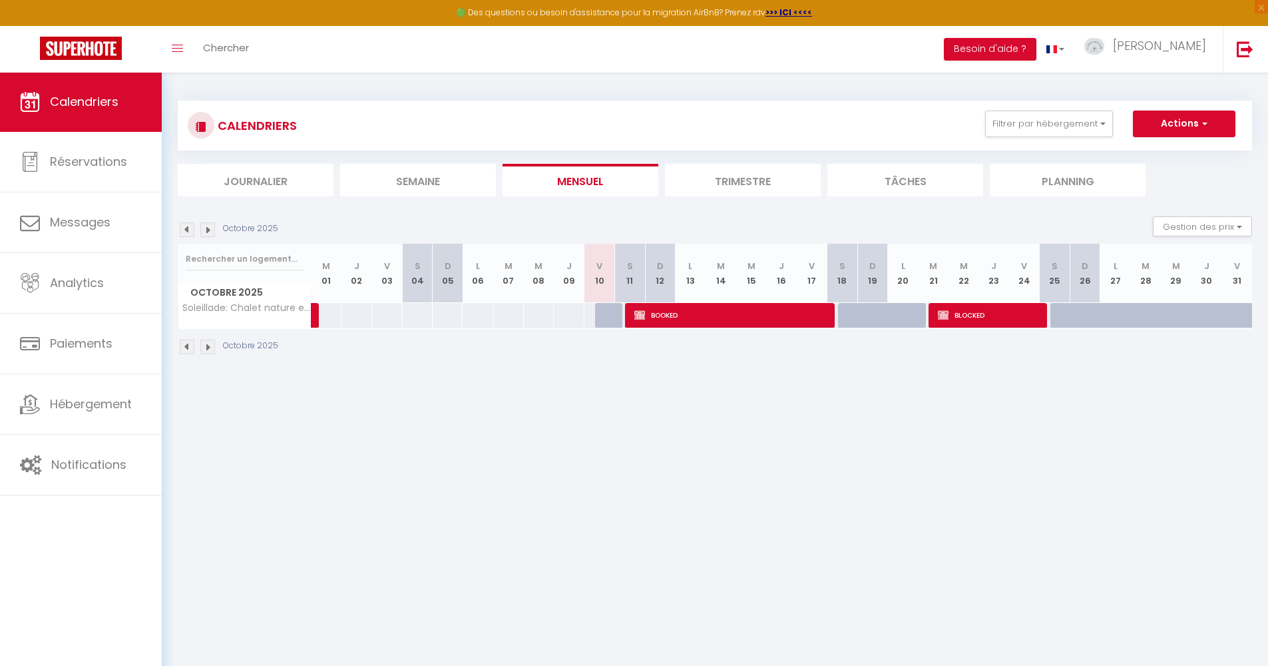
click at [953, 319] on span "BLOCKED" at bounding box center [989, 314] width 102 height 25
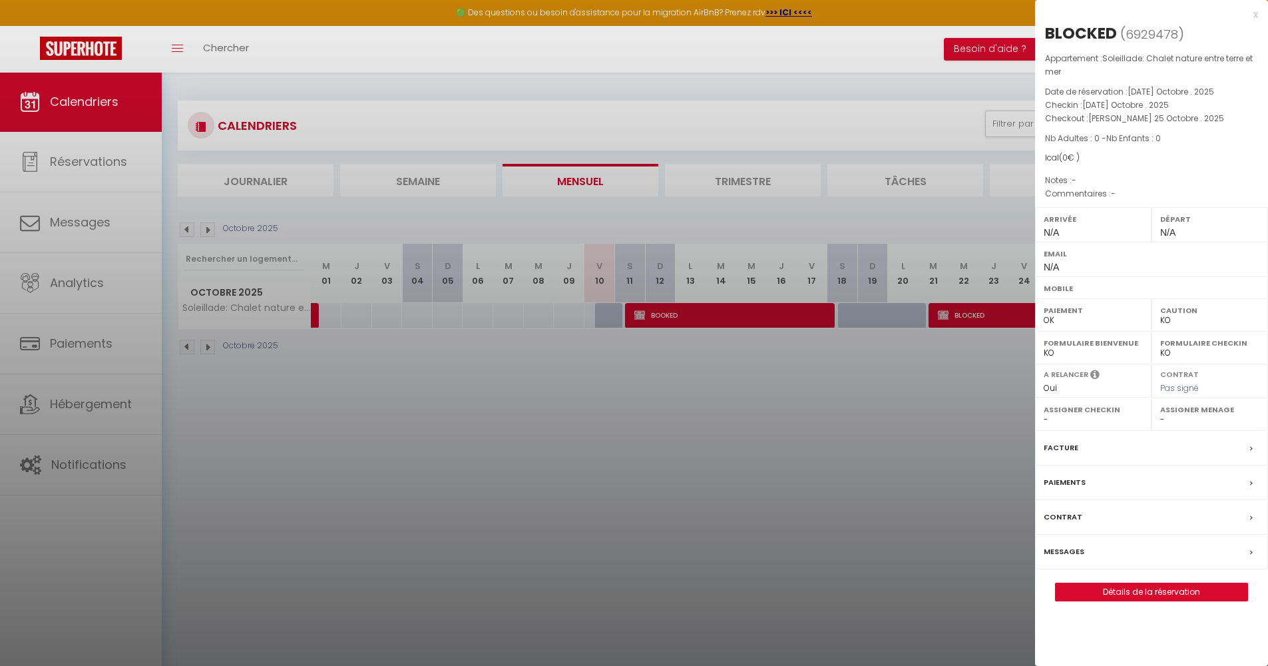
click at [1258, 14] on div "x" at bounding box center [1146, 15] width 223 height 16
